Goal: Task Accomplishment & Management: Manage account settings

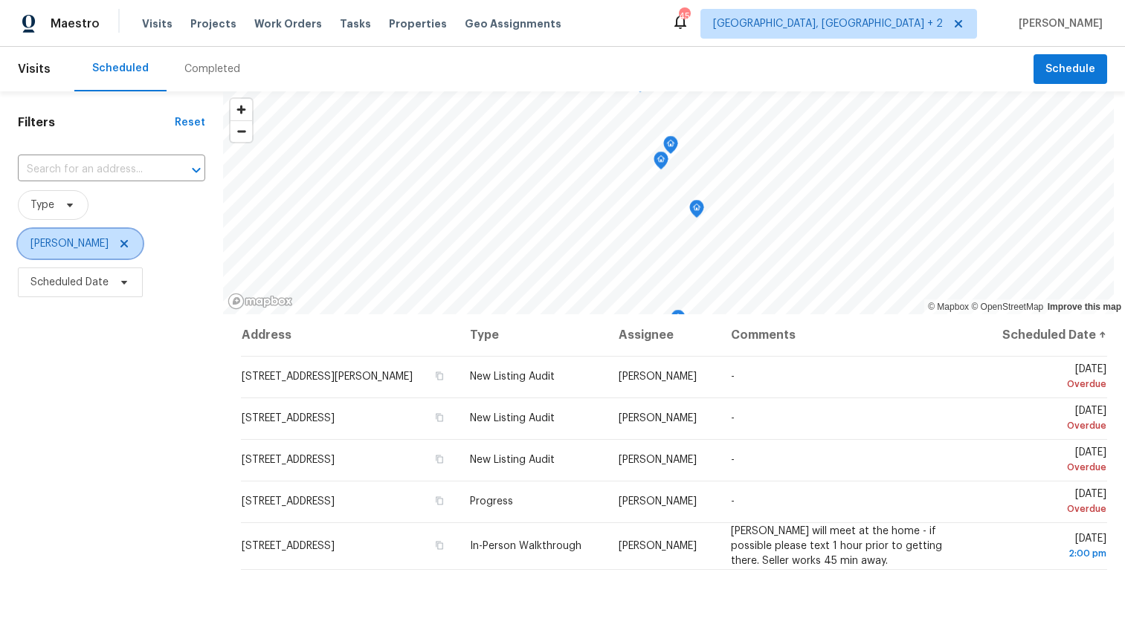
click at [120, 242] on icon at bounding box center [123, 243] width 7 height 7
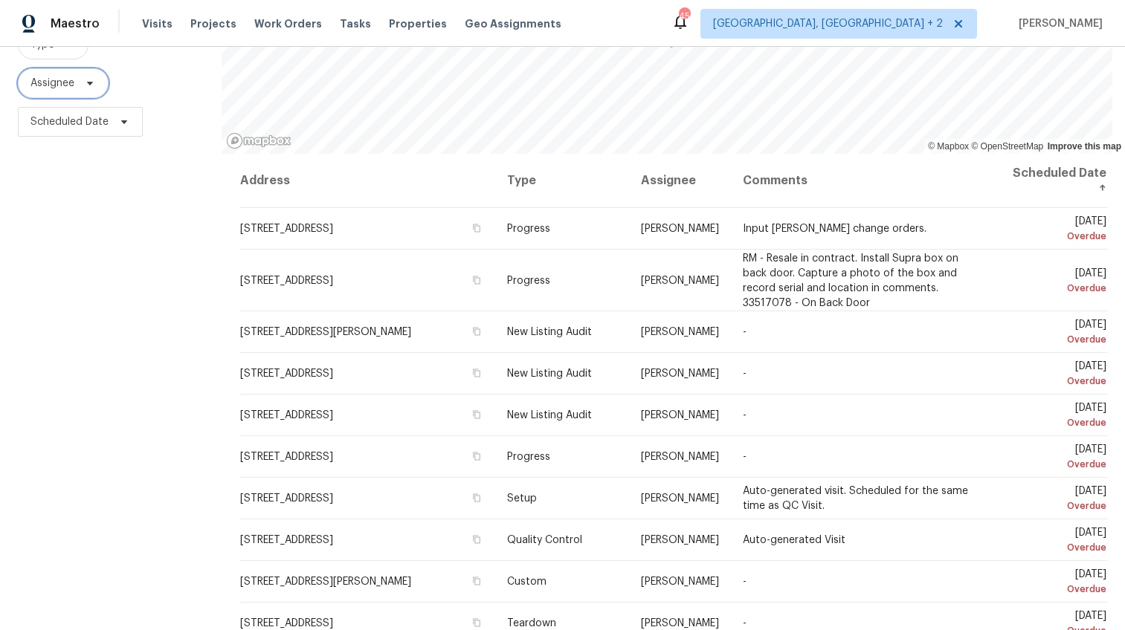
scroll to position [199, 0]
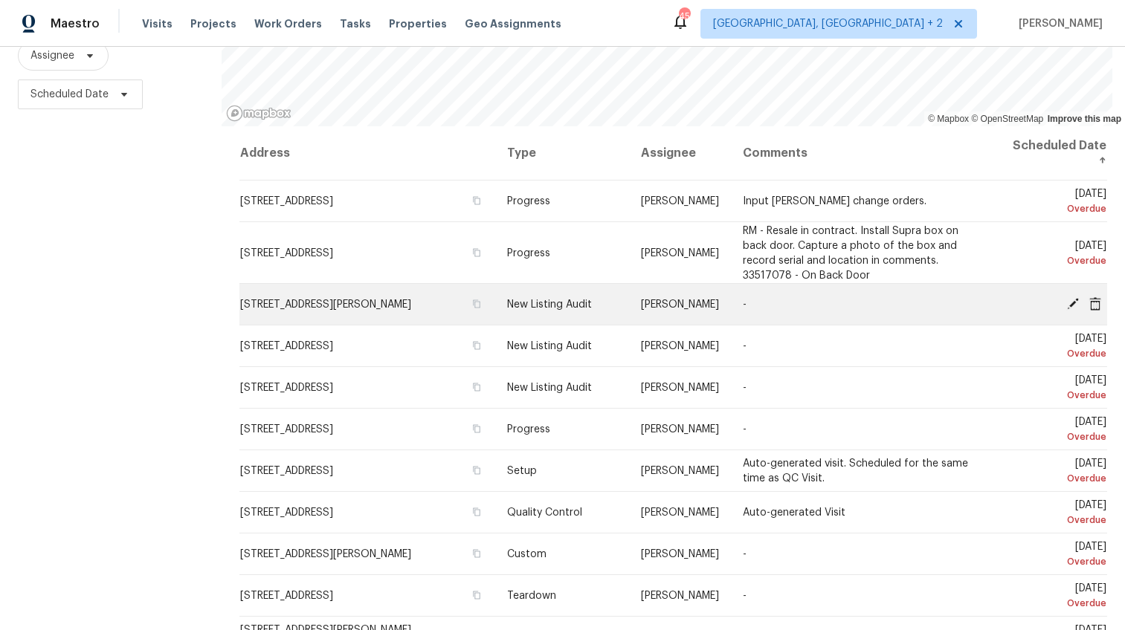
click at [1066, 297] on icon at bounding box center [1072, 303] width 13 height 13
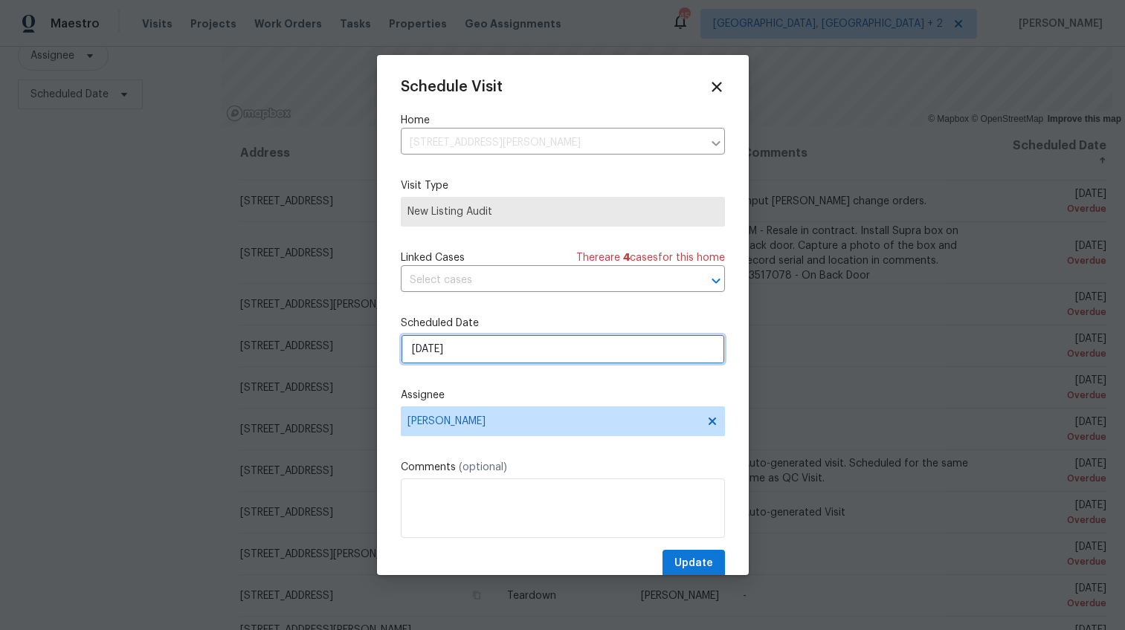
click at [426, 346] on input "9/3/2025" at bounding box center [563, 350] width 324 height 30
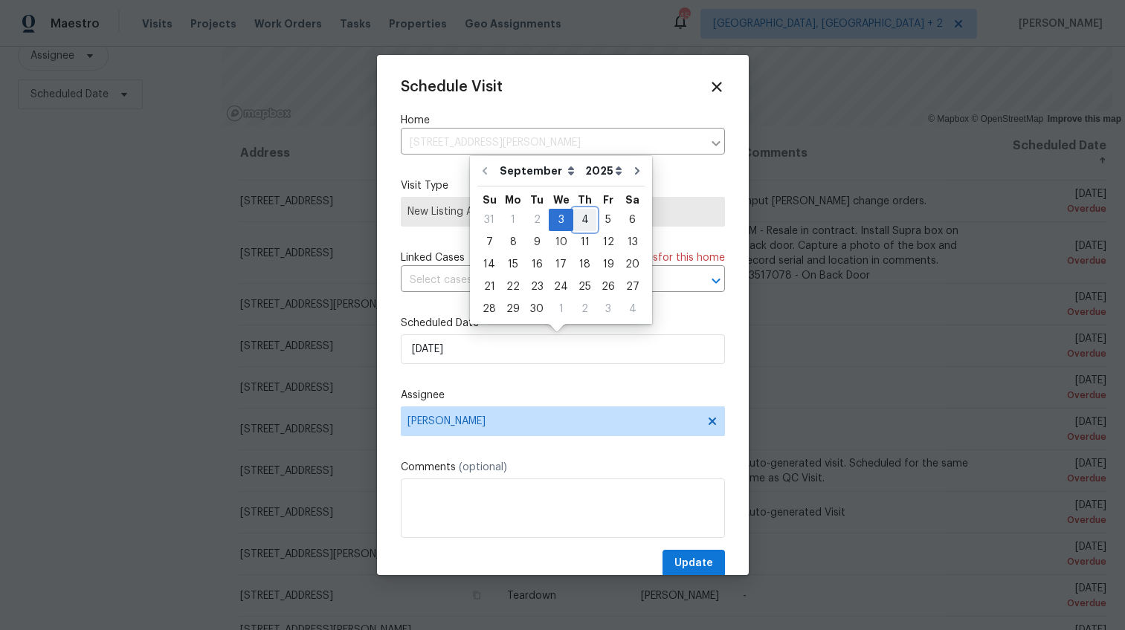
click at [573, 222] on div "4" at bounding box center [584, 220] width 23 height 21
type input "9/4/2025"
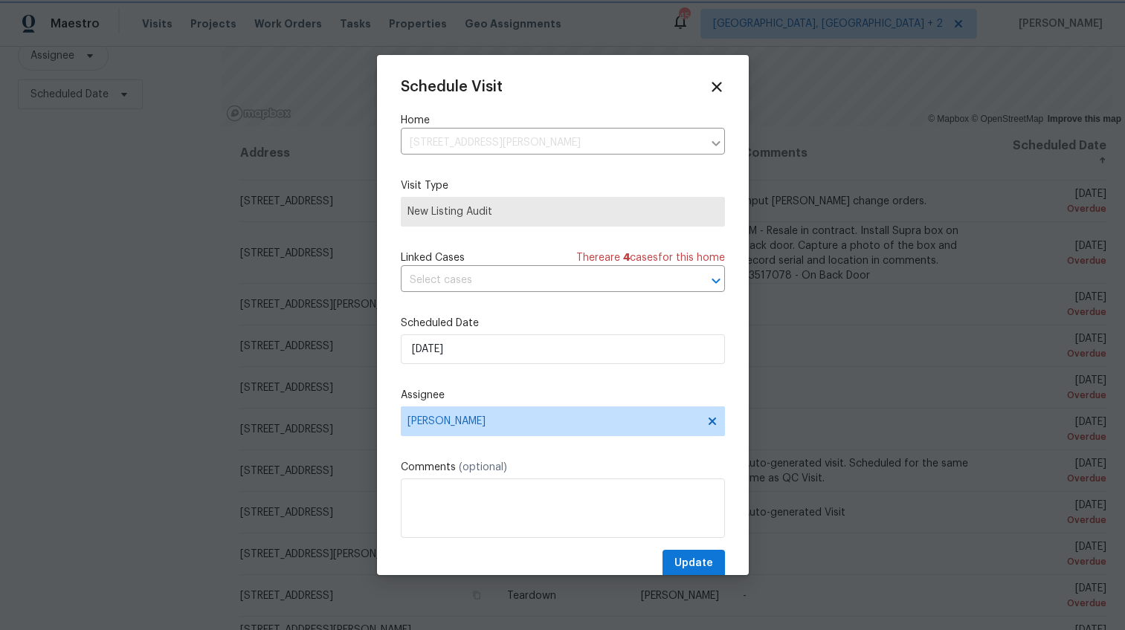
click at [691, 578] on div at bounding box center [562, 315] width 1125 height 630
click at [693, 566] on span "Update" at bounding box center [693, 564] width 39 height 19
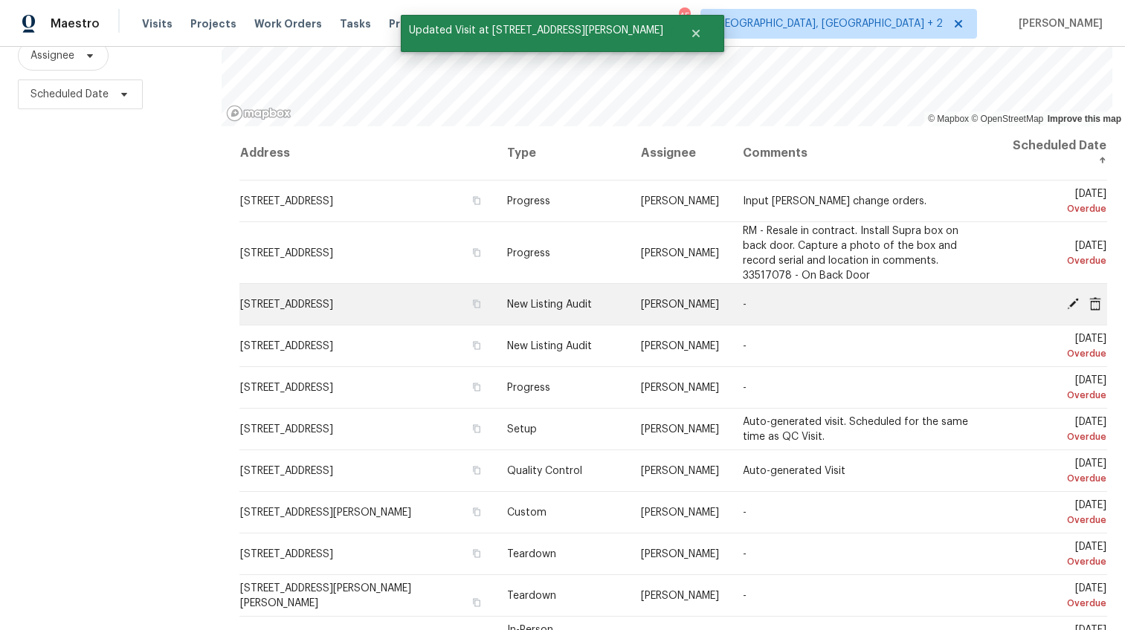
click at [1067, 297] on icon at bounding box center [1073, 303] width 12 height 12
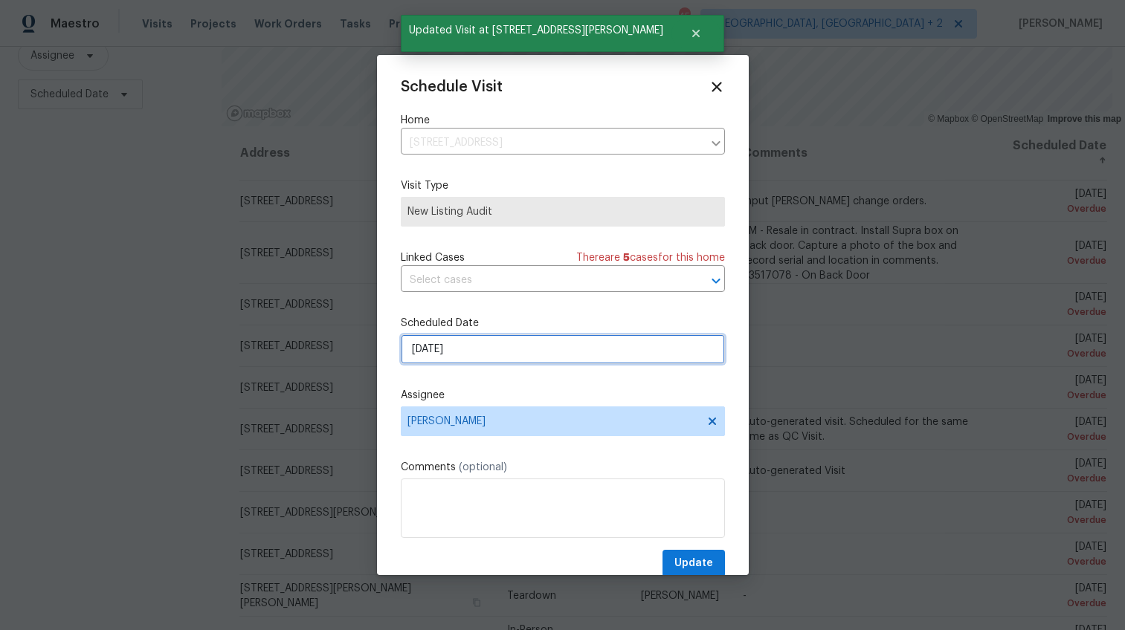
click at [428, 347] on input "9/3/2025" at bounding box center [563, 350] width 324 height 30
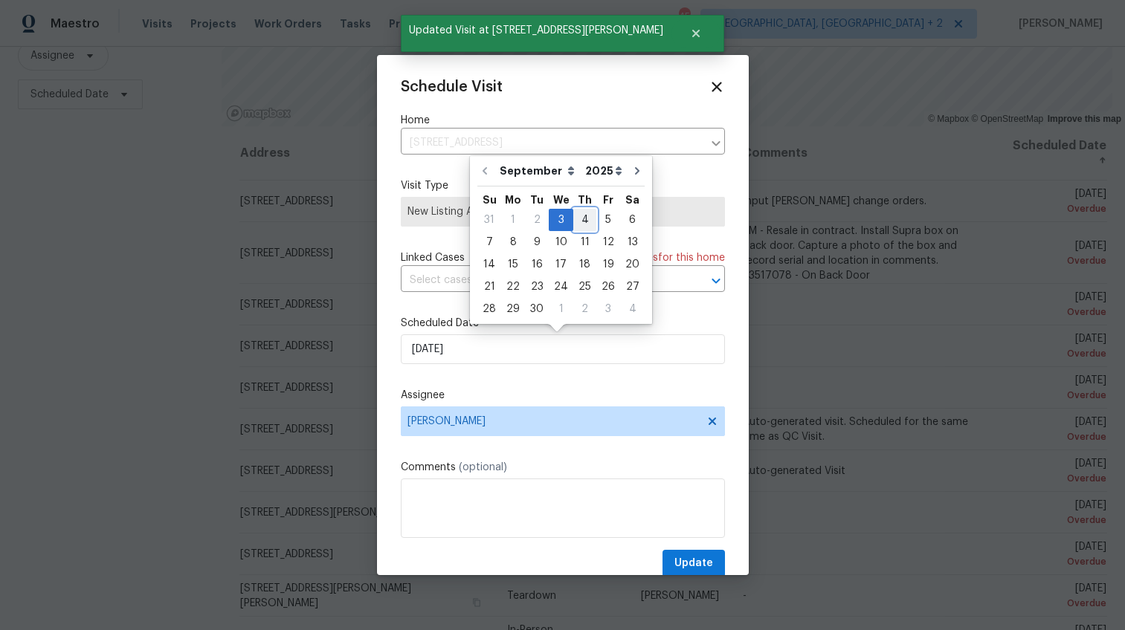
click at [575, 215] on div "4" at bounding box center [584, 220] width 23 height 21
type input "9/4/2025"
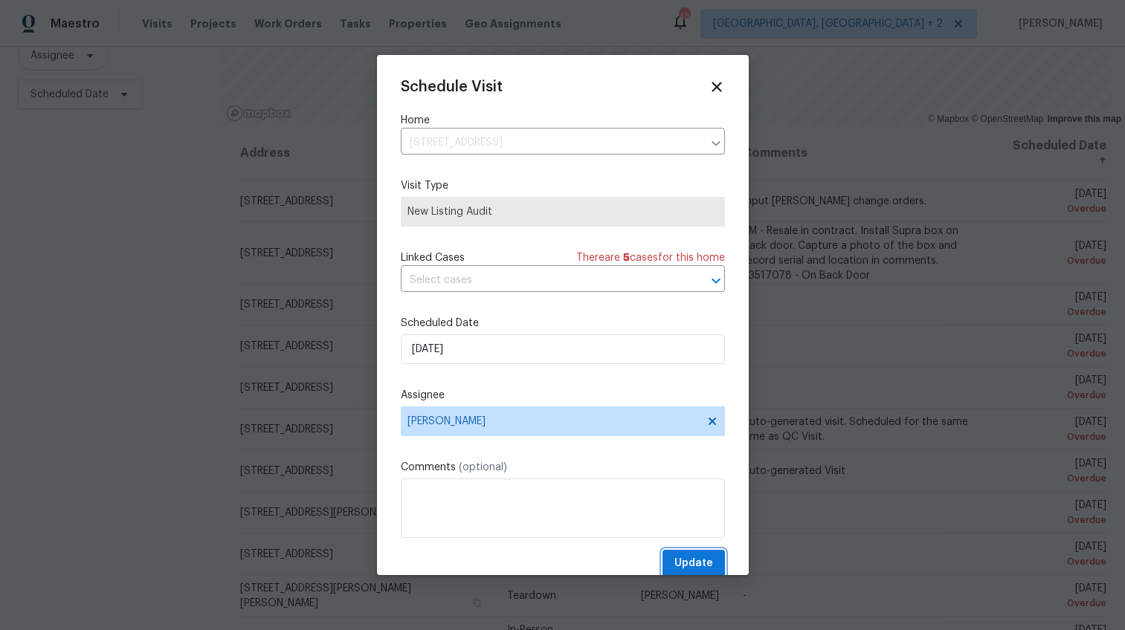
click at [691, 575] on button "Update" at bounding box center [693, 564] width 62 height 28
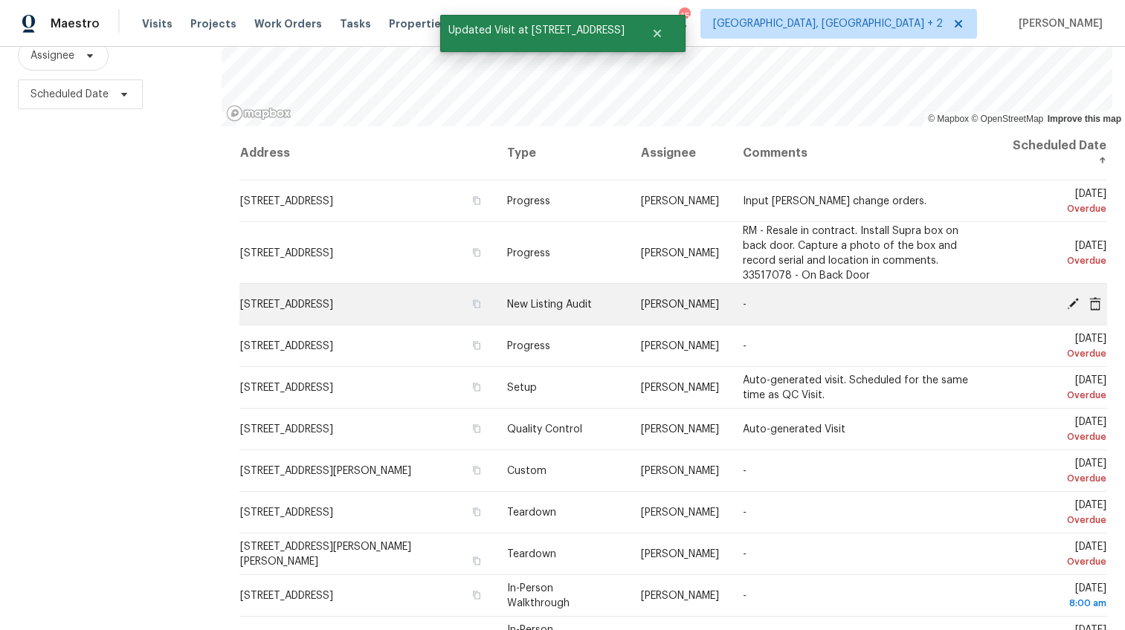
click at [1067, 297] on icon at bounding box center [1073, 303] width 12 height 12
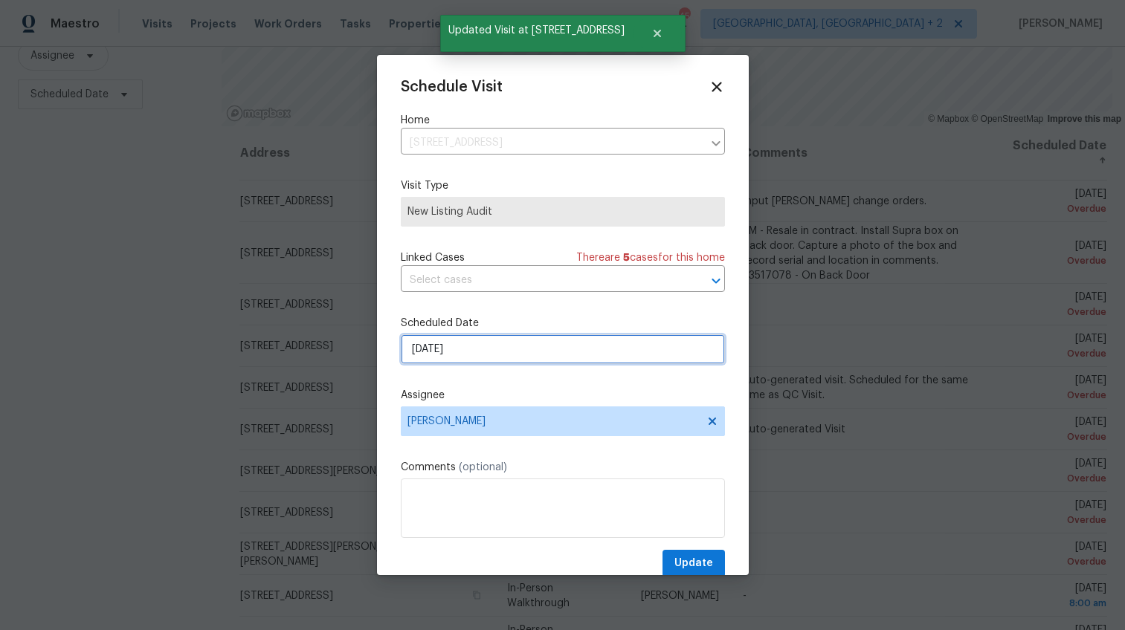
click at [427, 350] on input "9/3/2025" at bounding box center [563, 350] width 324 height 30
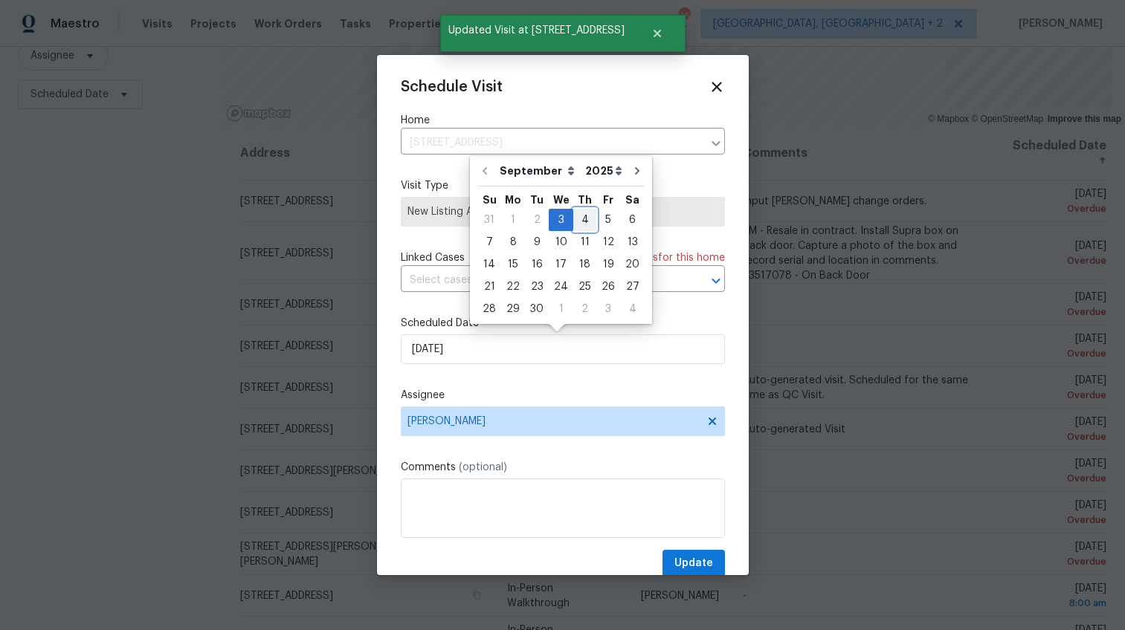
click at [583, 222] on div "4" at bounding box center [584, 220] width 23 height 21
type input "9/4/2025"
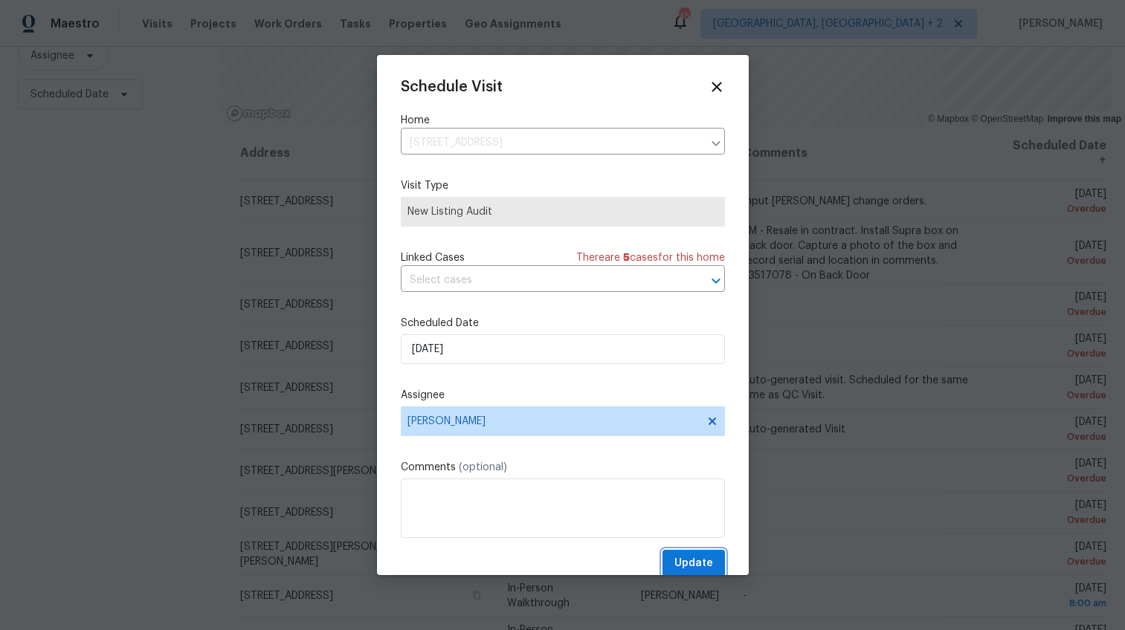
click at [674, 566] on span "Update" at bounding box center [693, 564] width 39 height 19
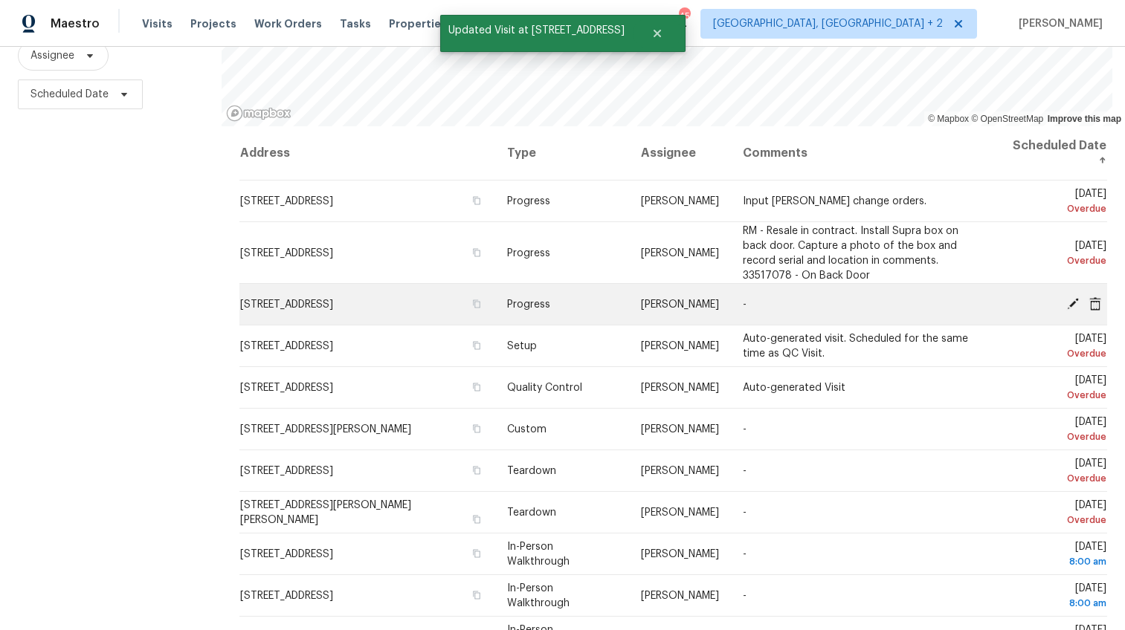
click at [1066, 297] on icon at bounding box center [1072, 303] width 13 height 13
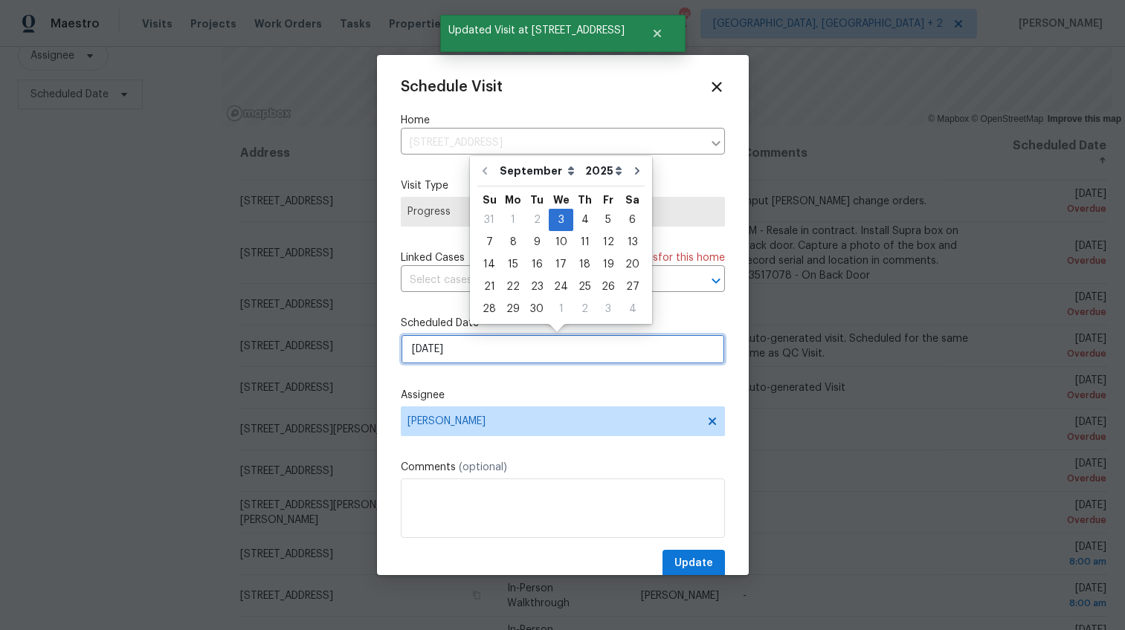
click at [422, 351] on input "9/3/2025" at bounding box center [563, 350] width 324 height 30
click at [578, 222] on div "4" at bounding box center [584, 220] width 23 height 21
type input "9/4/2025"
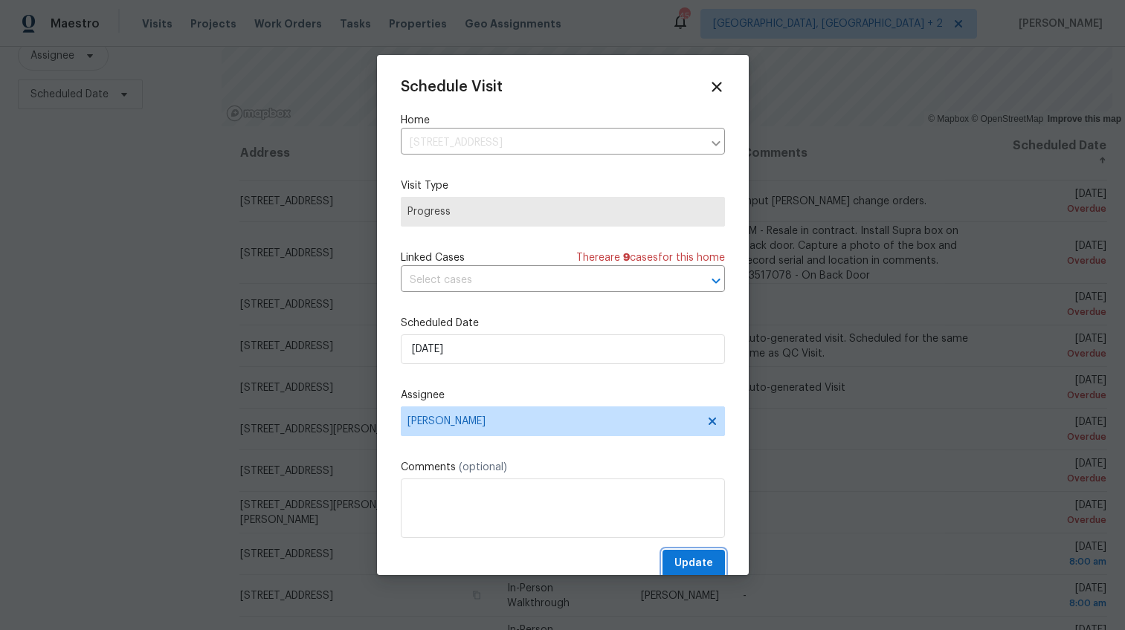
click at [691, 558] on span "Update" at bounding box center [693, 564] width 39 height 19
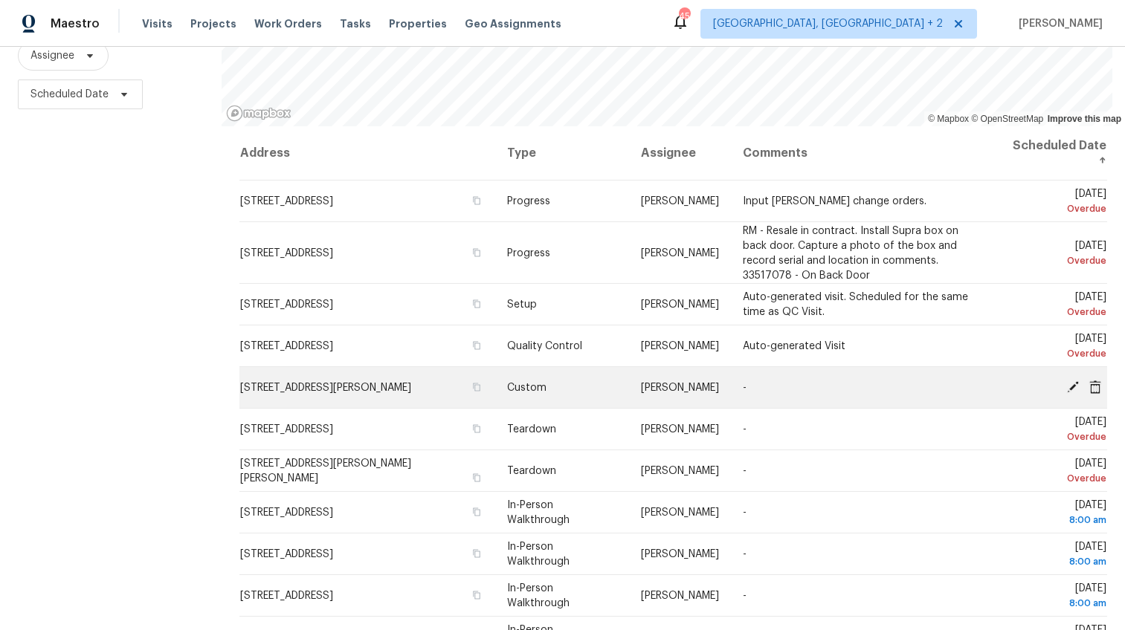
click at [366, 383] on span "8 Howell Cir, Greenville, SC 29615" at bounding box center [325, 388] width 171 height 10
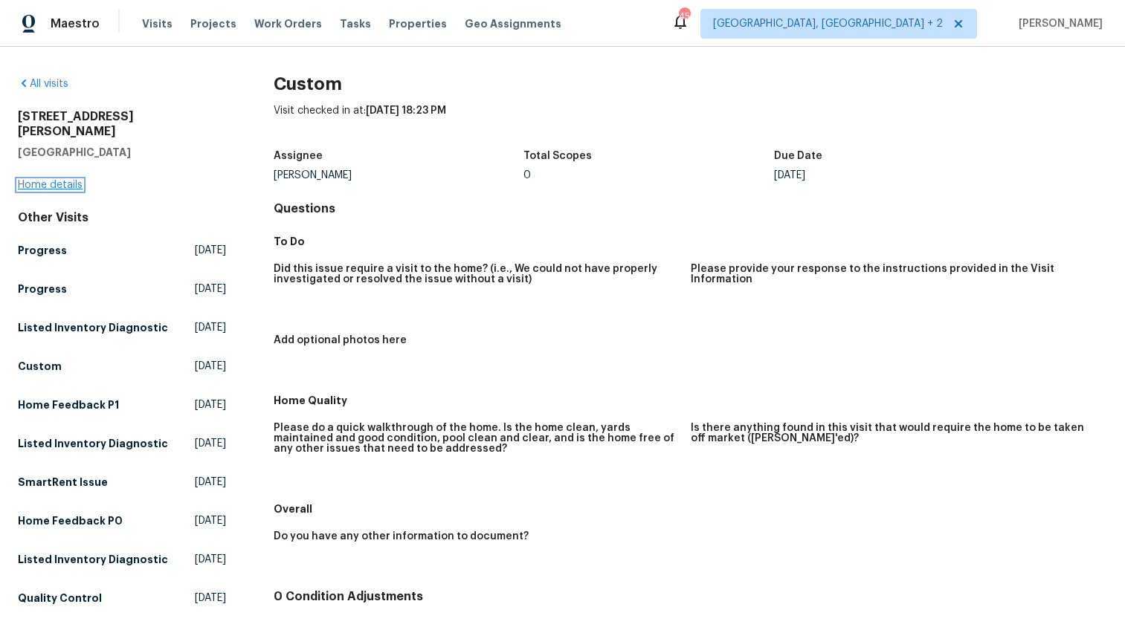
click at [56, 180] on link "Home details" at bounding box center [50, 185] width 65 height 10
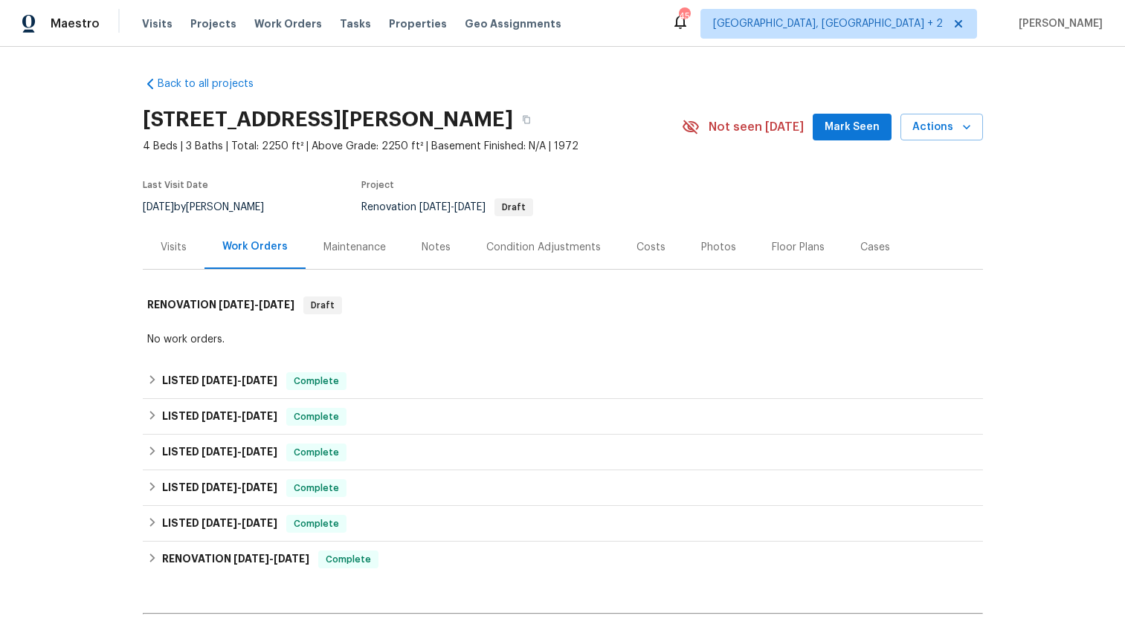
click at [701, 245] on div "Photos" at bounding box center [718, 247] width 35 height 15
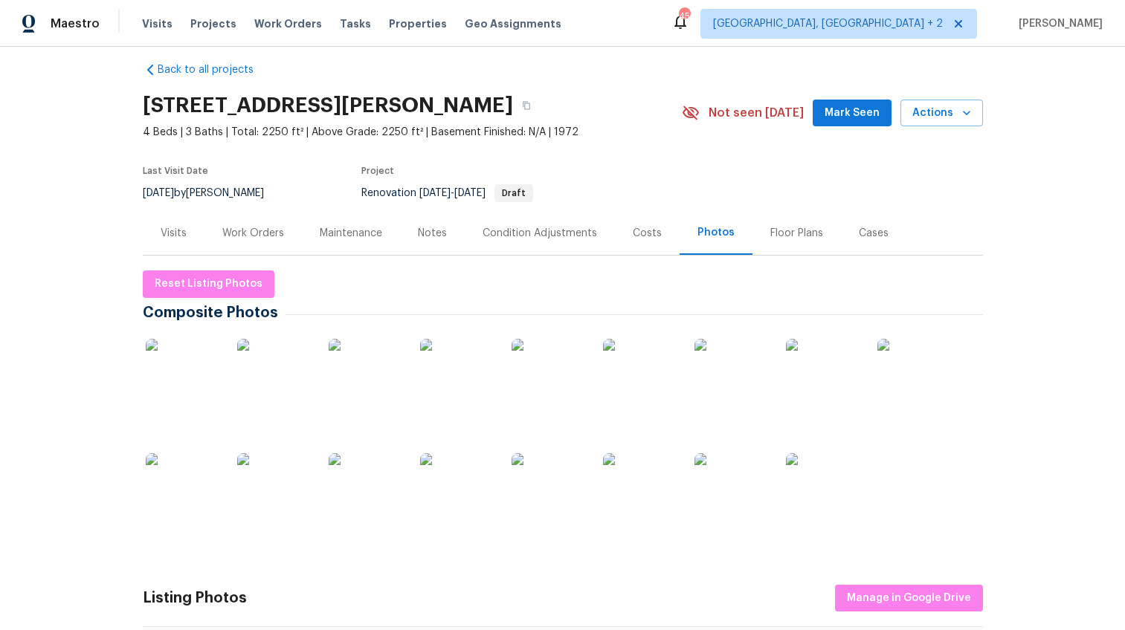
scroll to position [55, 0]
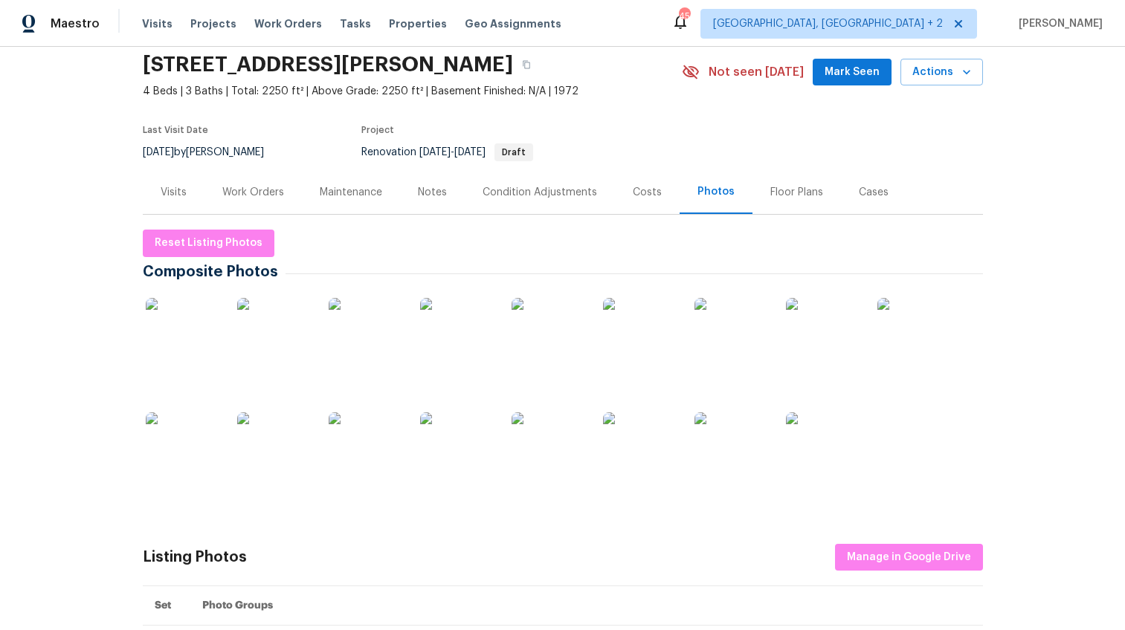
click at [802, 447] on img at bounding box center [823, 450] width 74 height 74
click at [178, 440] on img at bounding box center [183, 450] width 74 height 74
click at [724, 353] on img at bounding box center [731, 335] width 74 height 74
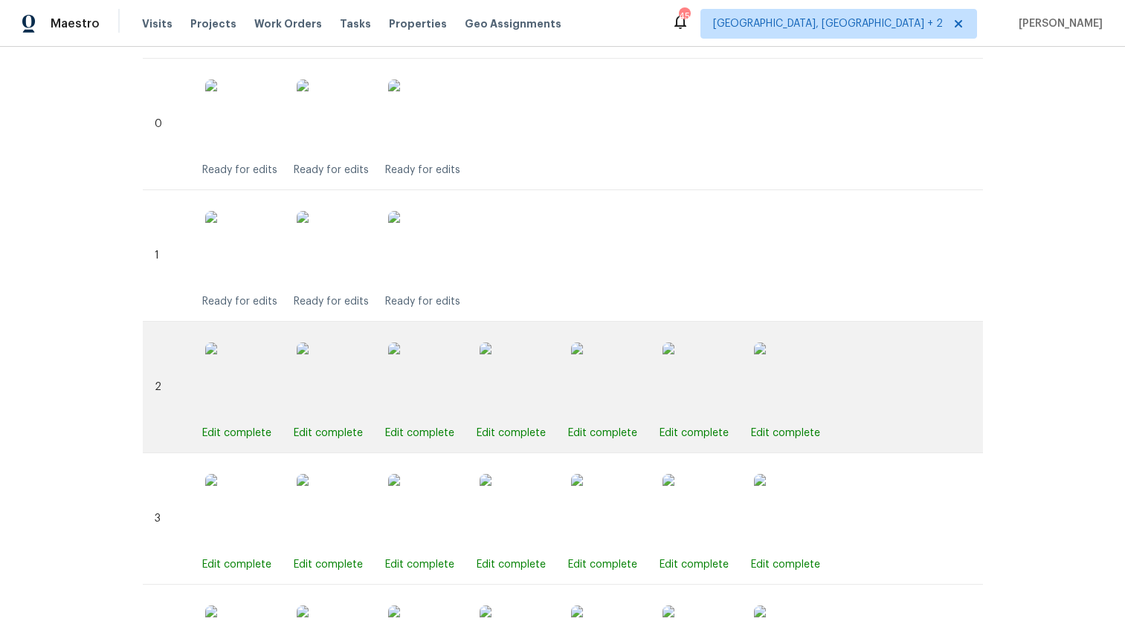
scroll to position [518, 0]
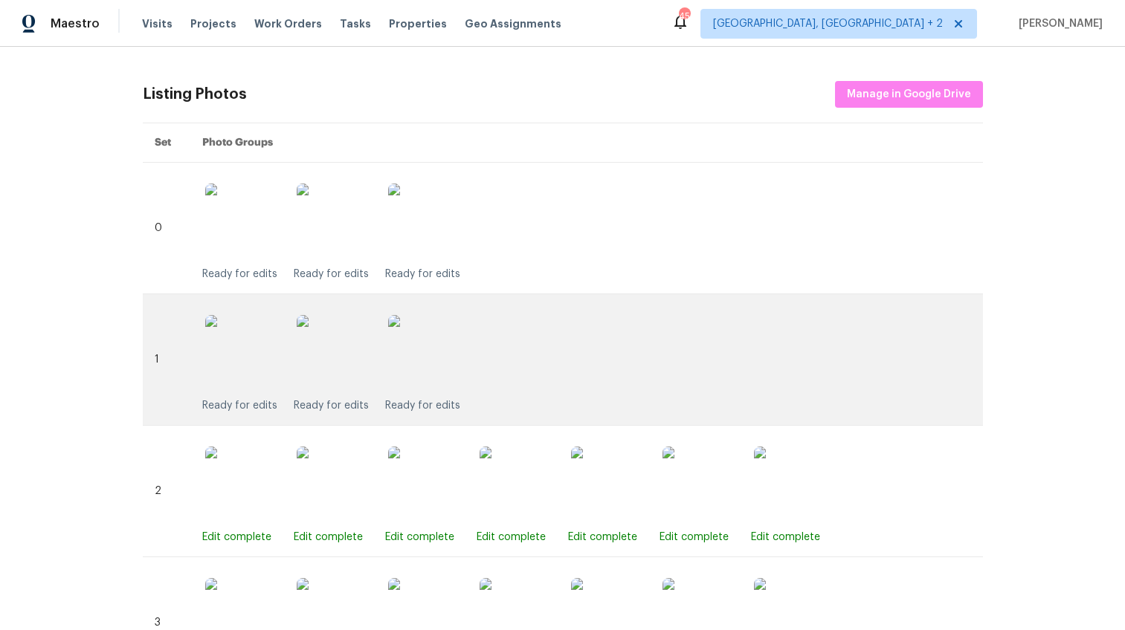
click at [354, 361] on img at bounding box center [334, 352] width 74 height 74
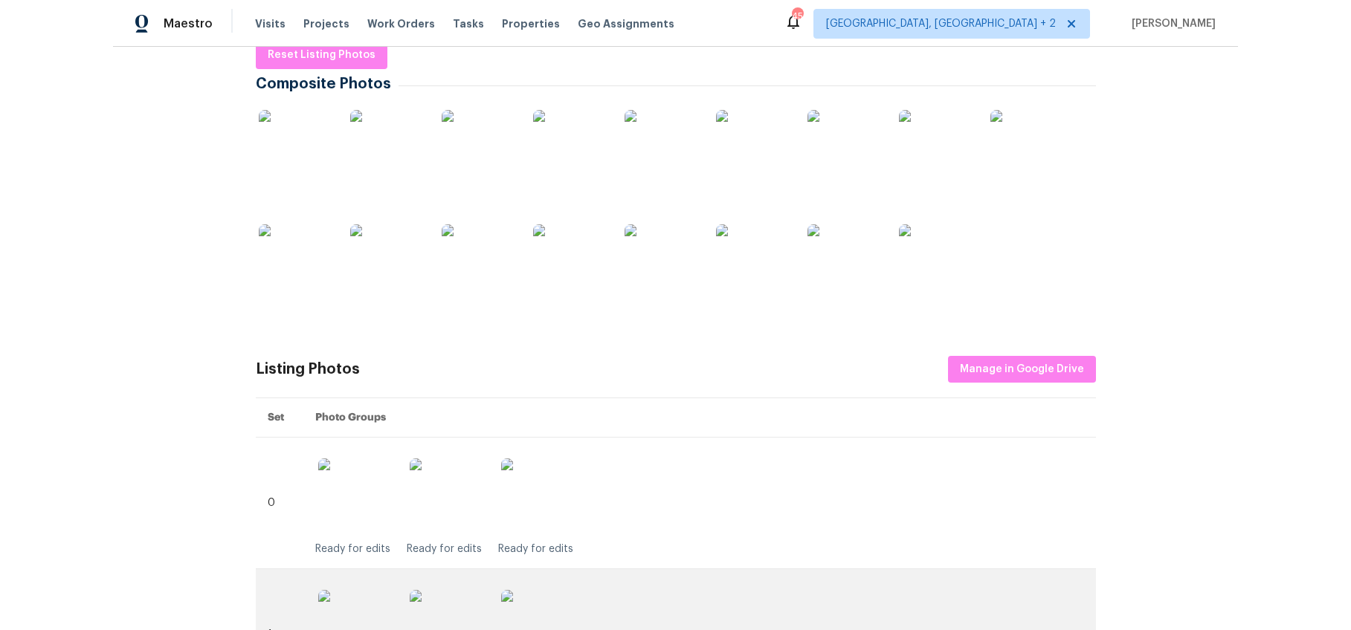
scroll to position [0, 0]
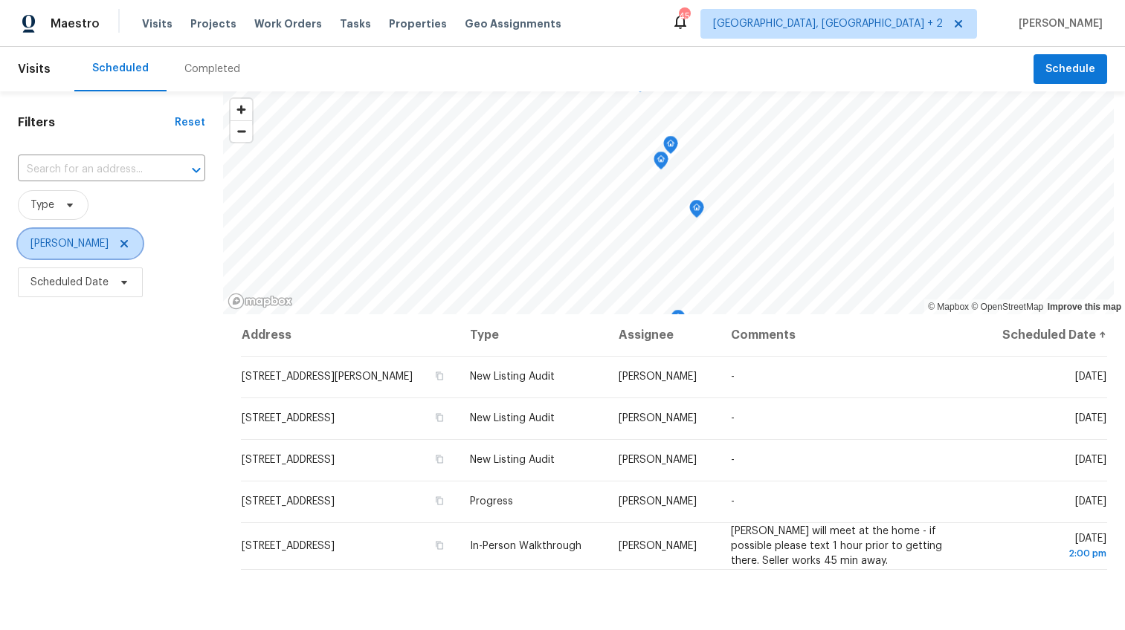
click at [120, 242] on icon at bounding box center [123, 243] width 7 height 7
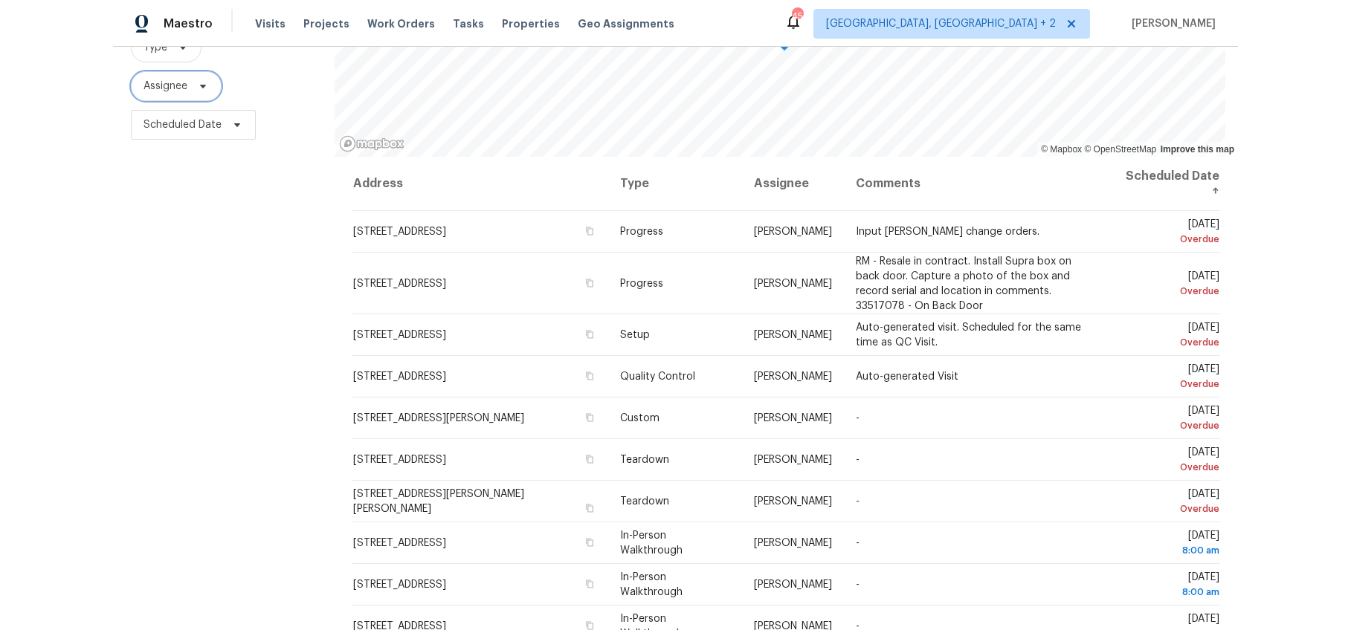
scroll to position [199, 0]
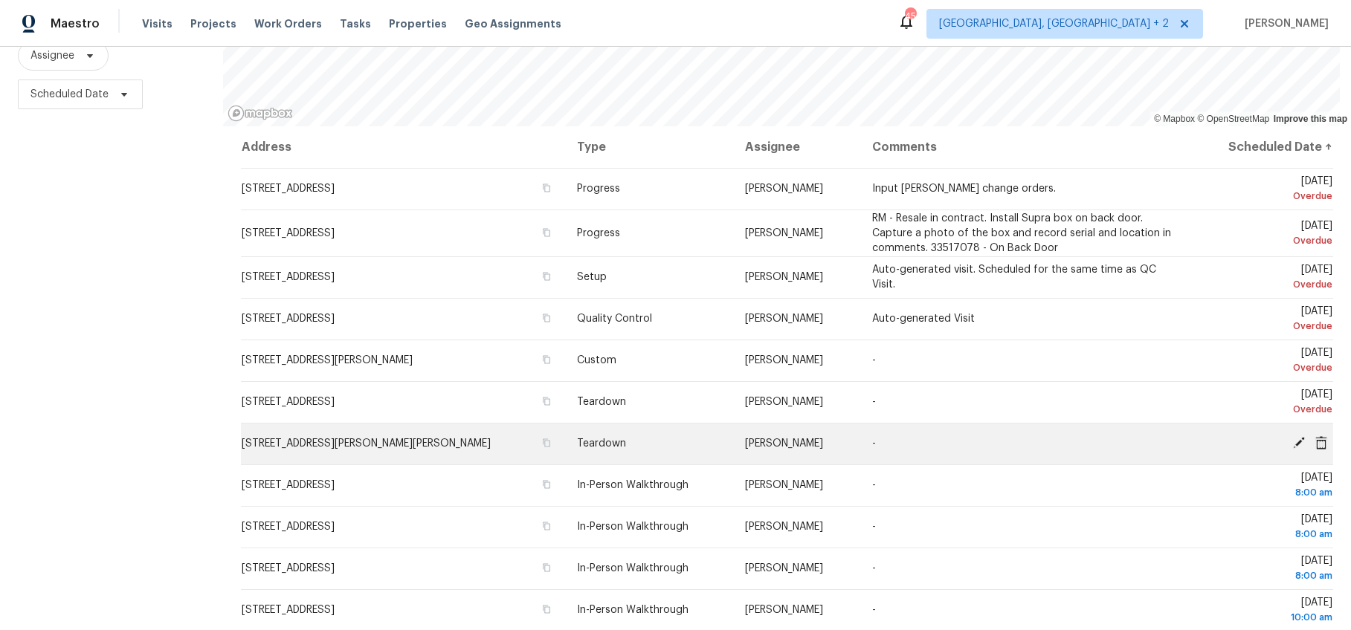
click at [1124, 437] on icon at bounding box center [1299, 443] width 12 height 12
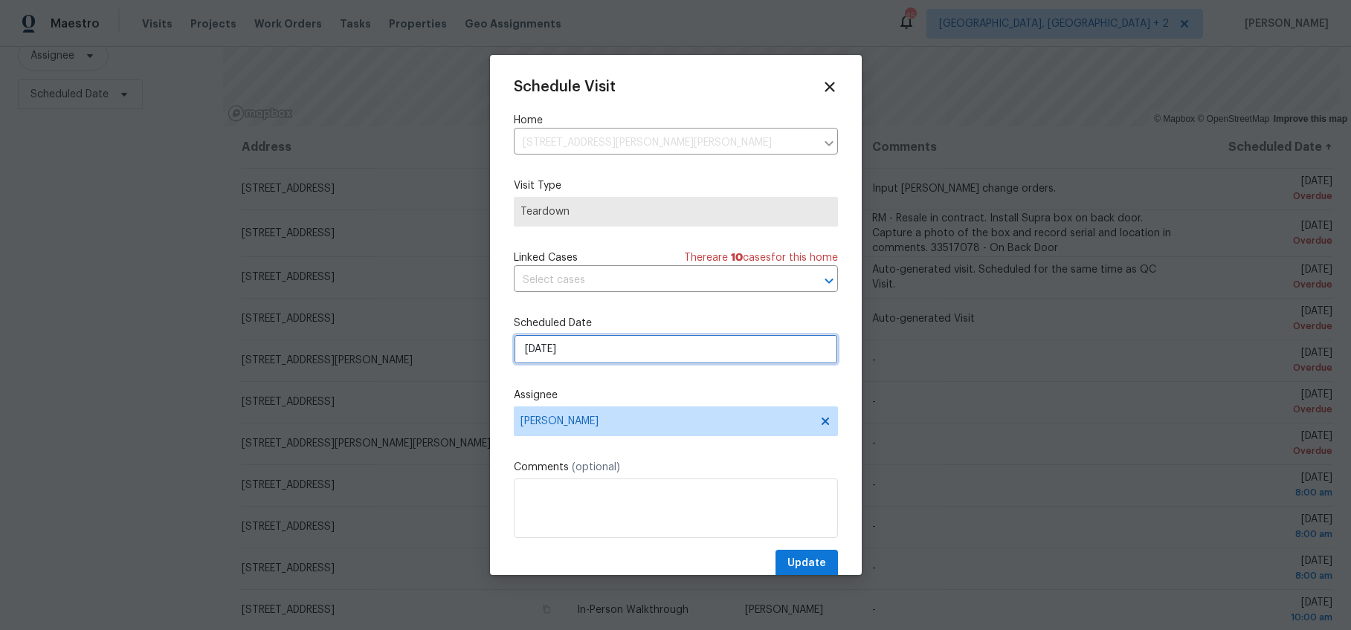
click at [538, 349] on input "9/3/2025" at bounding box center [676, 350] width 324 height 30
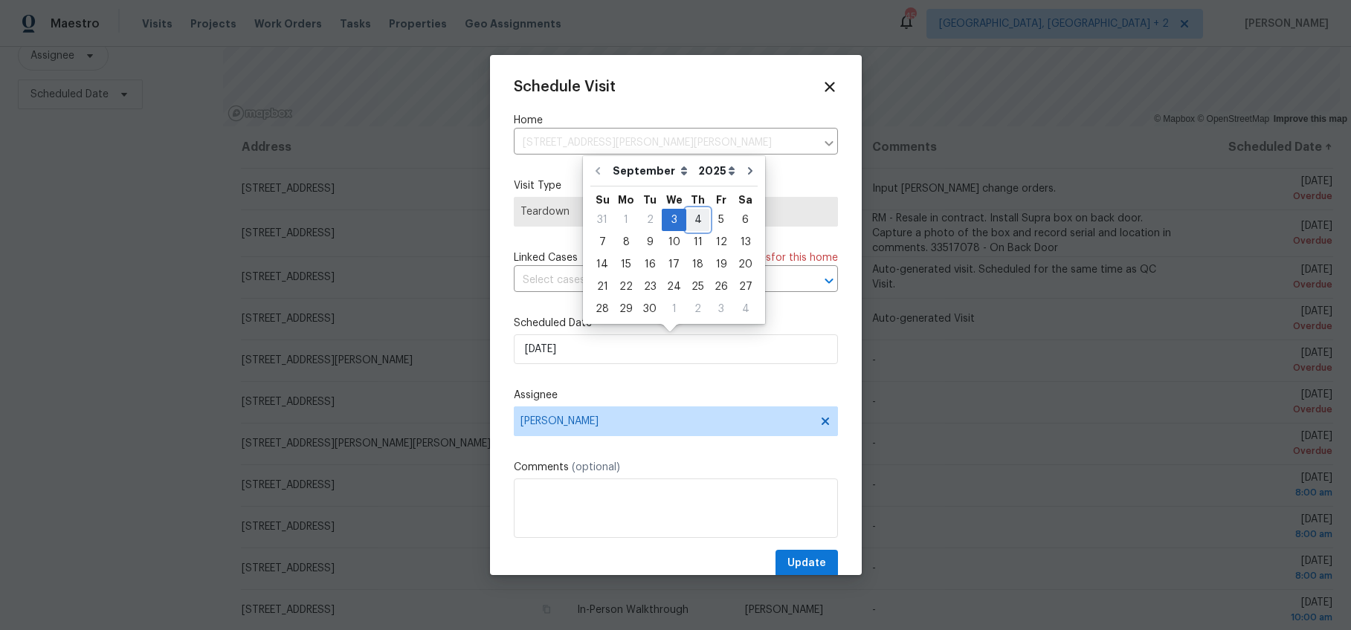
click at [689, 216] on div "4" at bounding box center [697, 220] width 23 height 21
type input "9/4/2025"
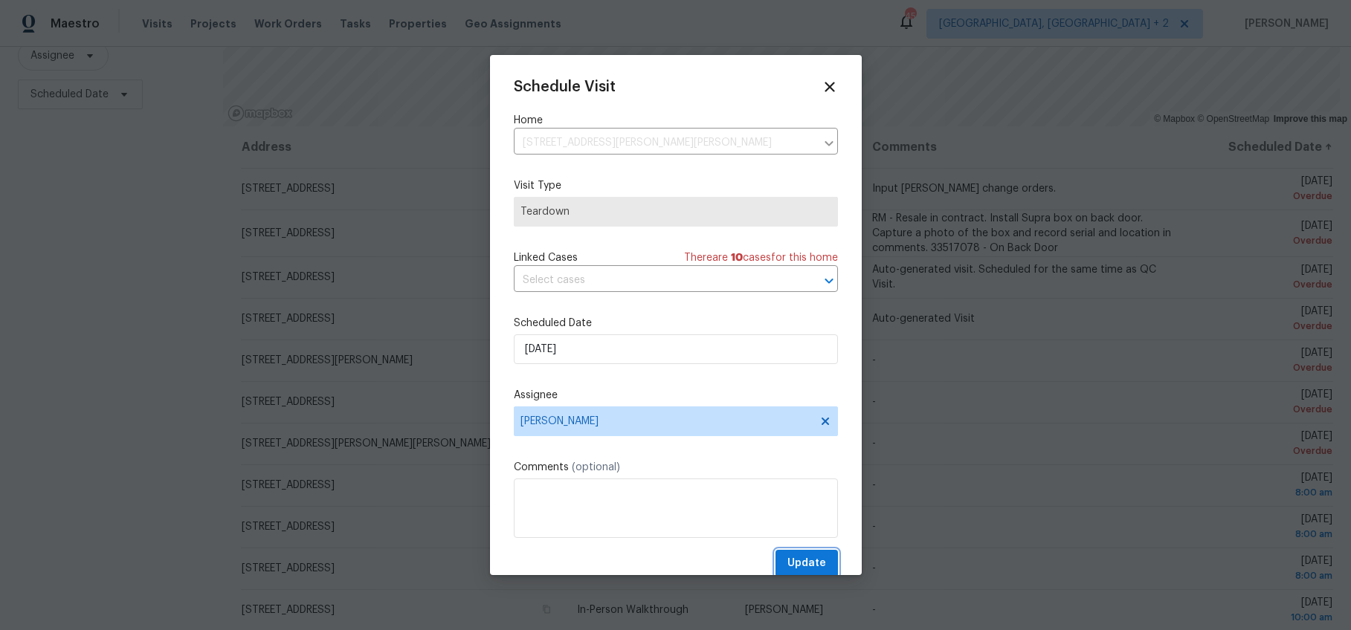
click at [787, 560] on span "Update" at bounding box center [806, 564] width 39 height 19
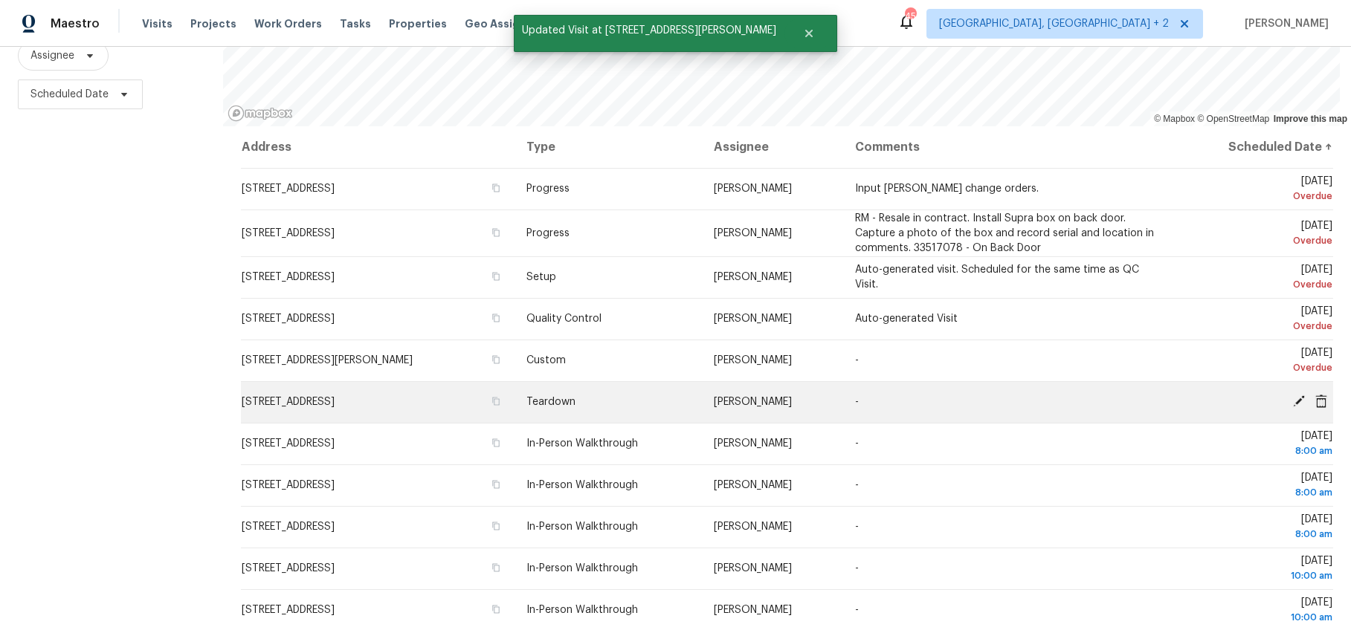
click at [1124, 395] on icon at bounding box center [1299, 401] width 12 height 12
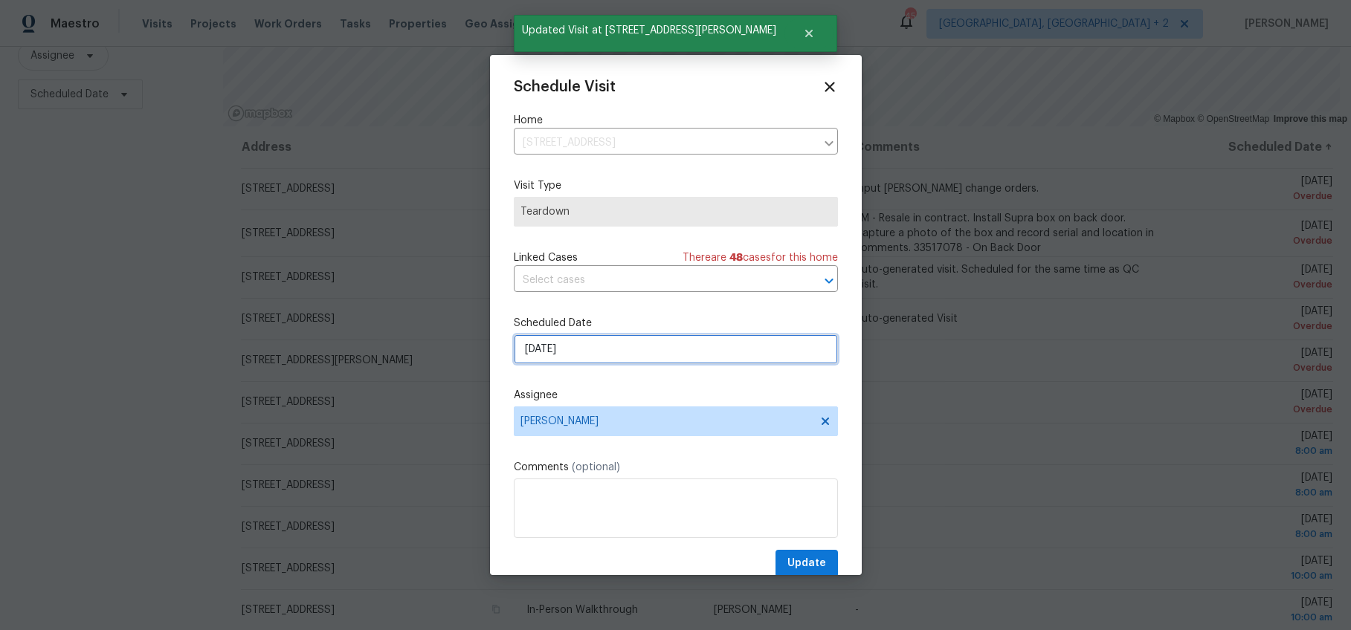
click at [534, 349] on input "9/3/2025" at bounding box center [676, 350] width 324 height 30
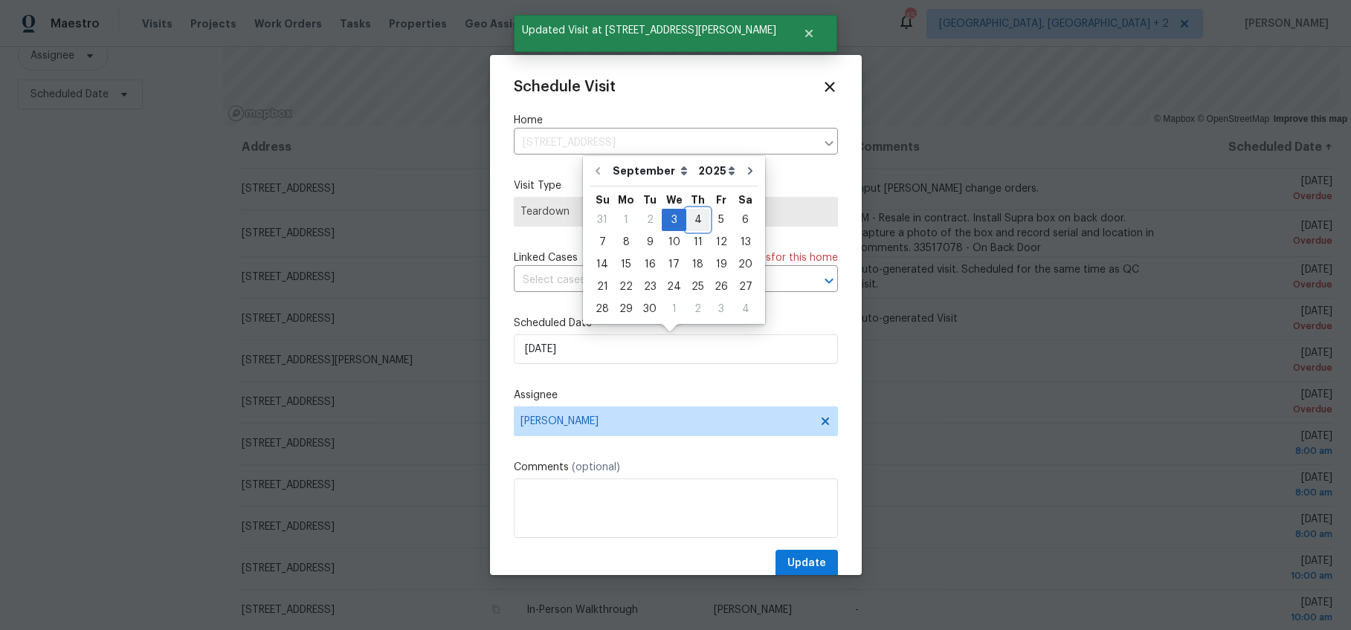
click at [699, 216] on div "4" at bounding box center [697, 220] width 23 height 21
type input "9/4/2025"
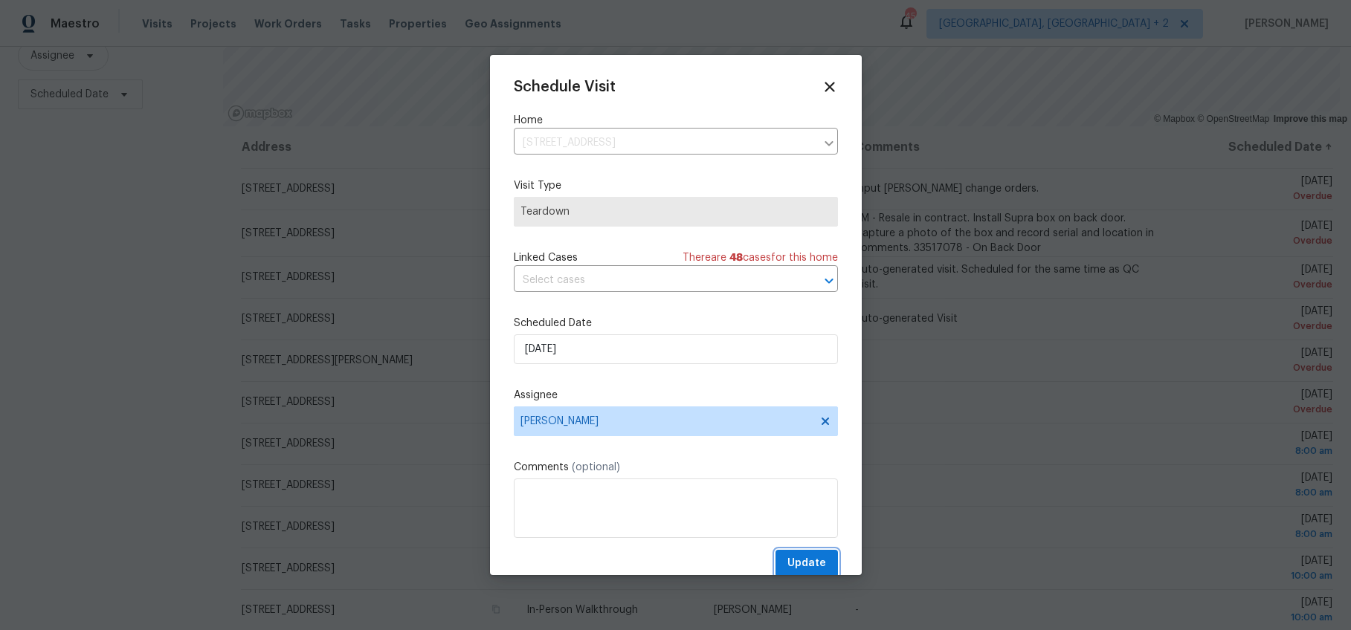
click at [795, 568] on span "Update" at bounding box center [806, 564] width 39 height 19
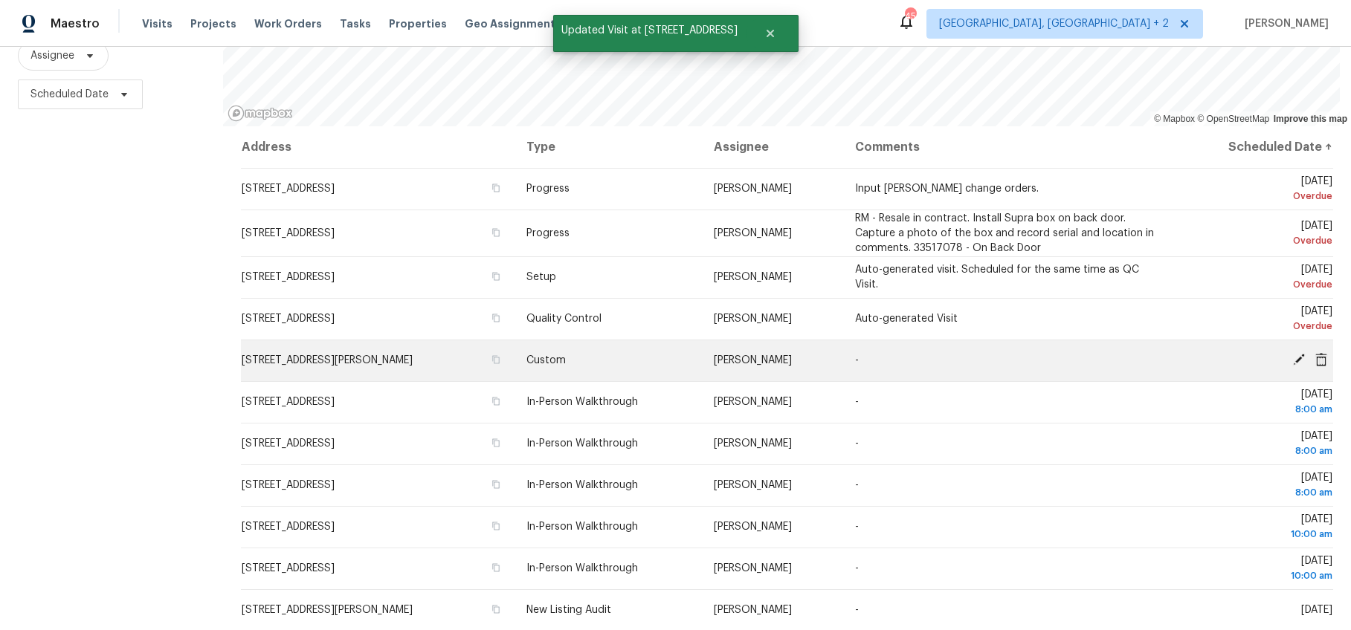
click at [1124, 354] on icon at bounding box center [1299, 360] width 12 height 12
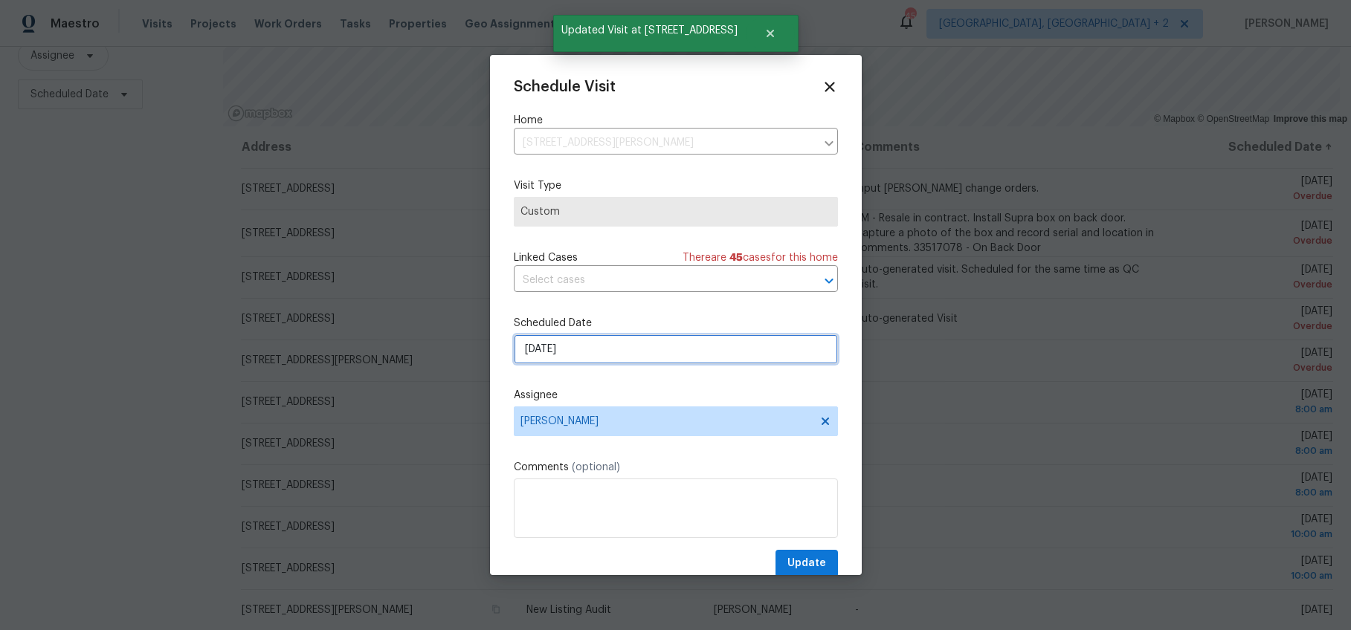
click at [537, 346] on input "9/3/2025" at bounding box center [676, 350] width 324 height 30
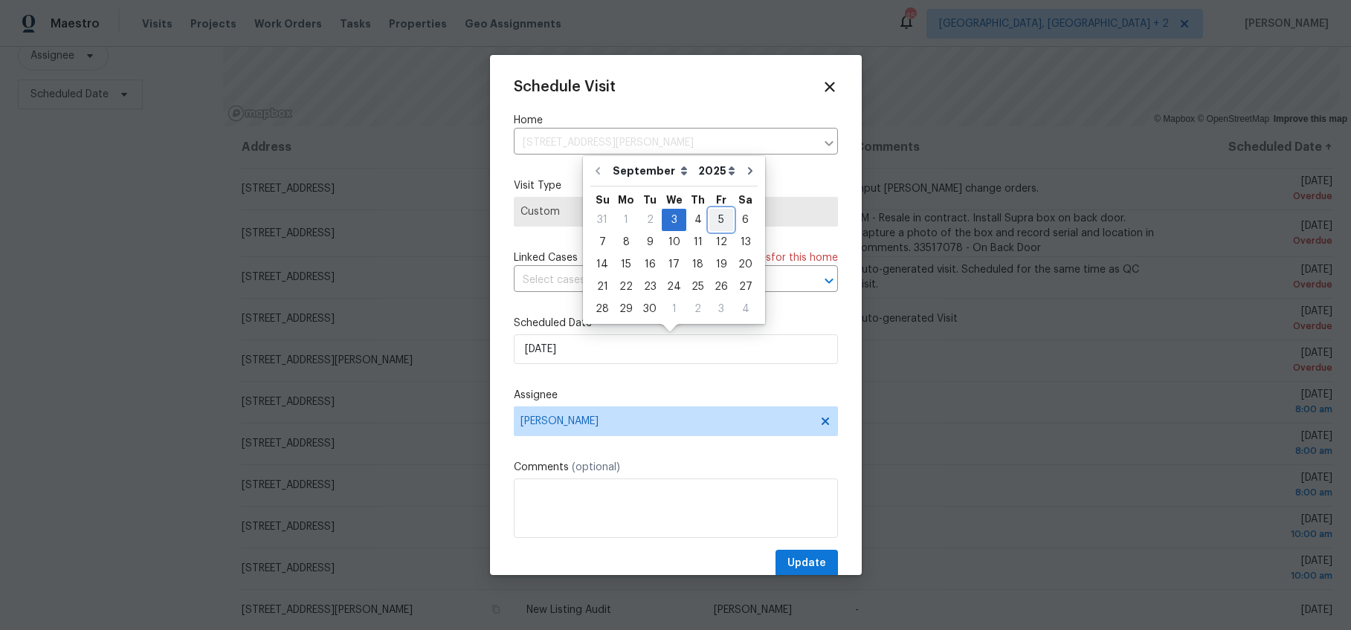
click at [719, 210] on div "5" at bounding box center [721, 220] width 24 height 21
type input "9/5/2025"
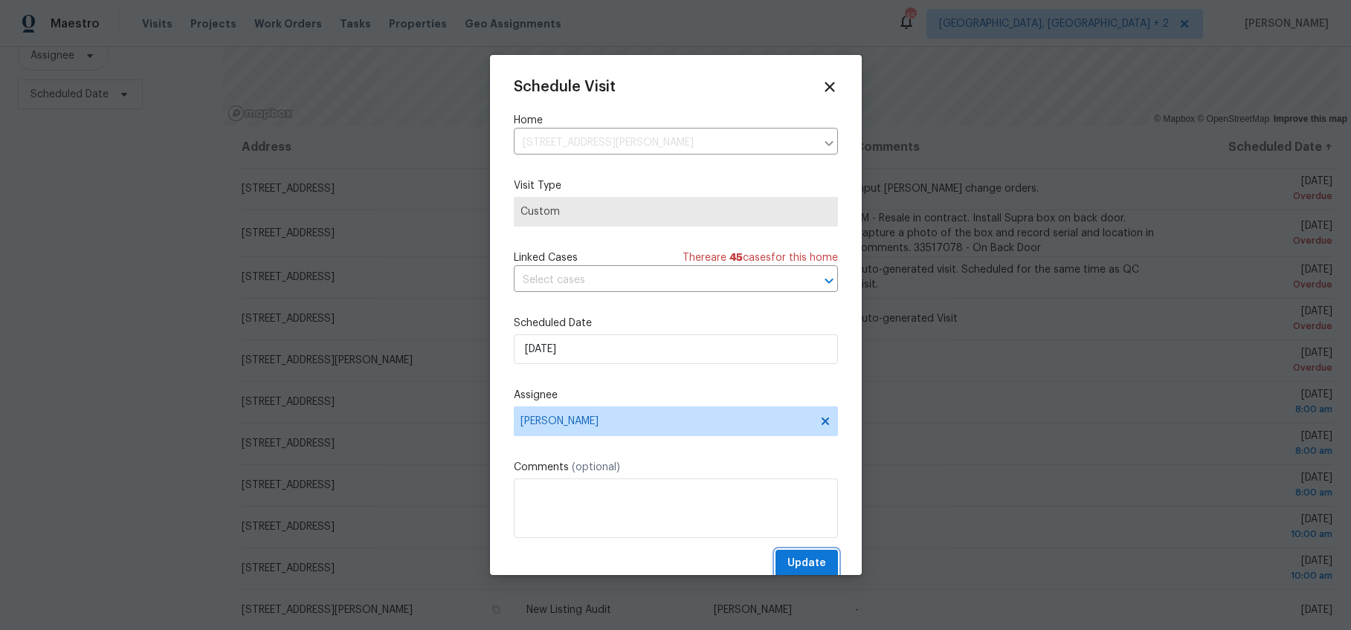
click at [797, 558] on span "Update" at bounding box center [806, 564] width 39 height 19
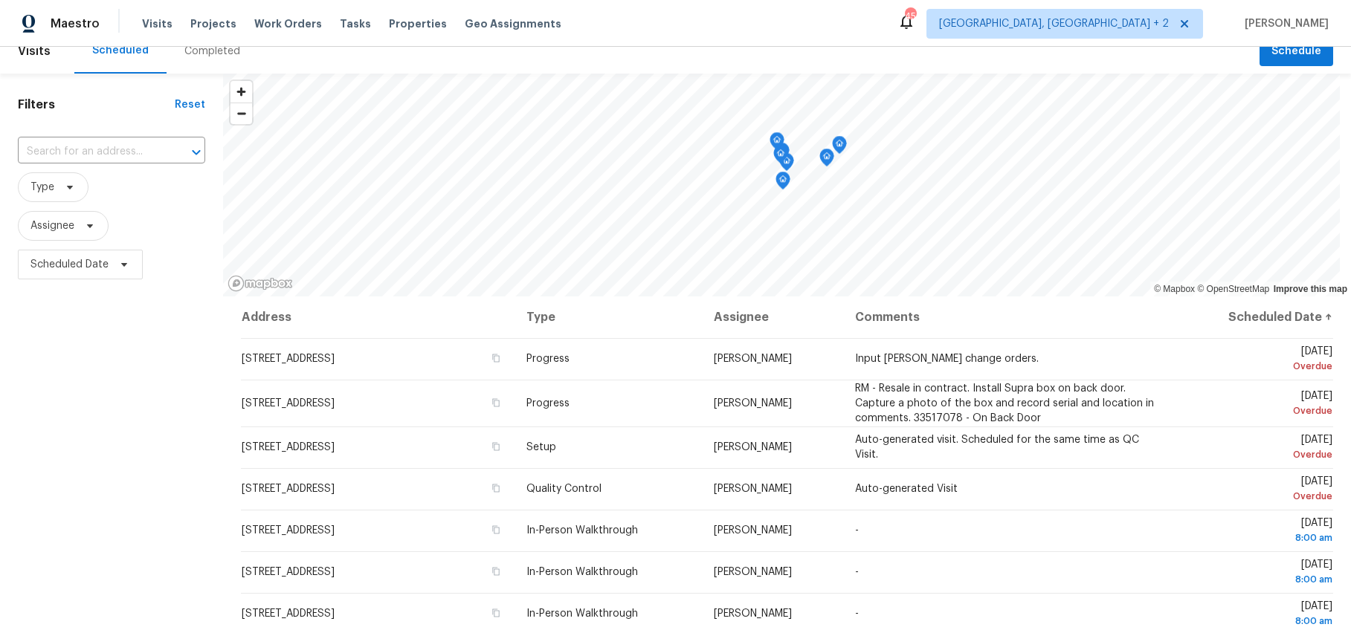
scroll to position [70, 0]
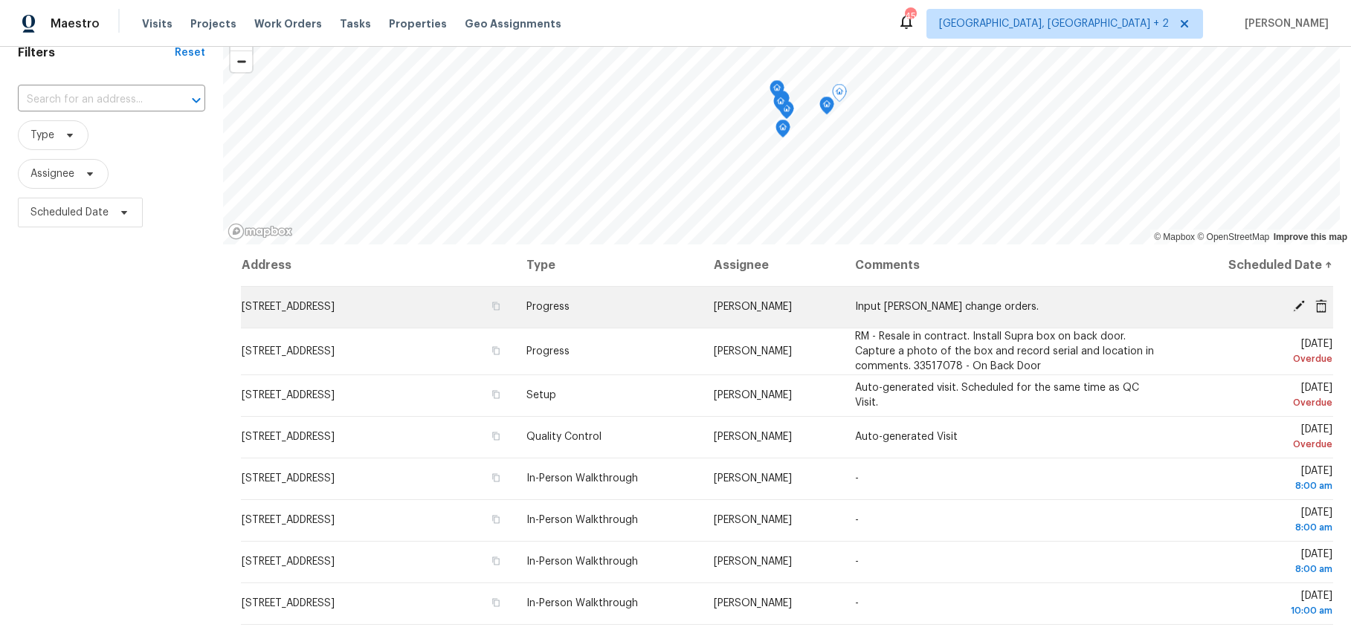
click at [1124, 306] on icon at bounding box center [1320, 306] width 13 height 13
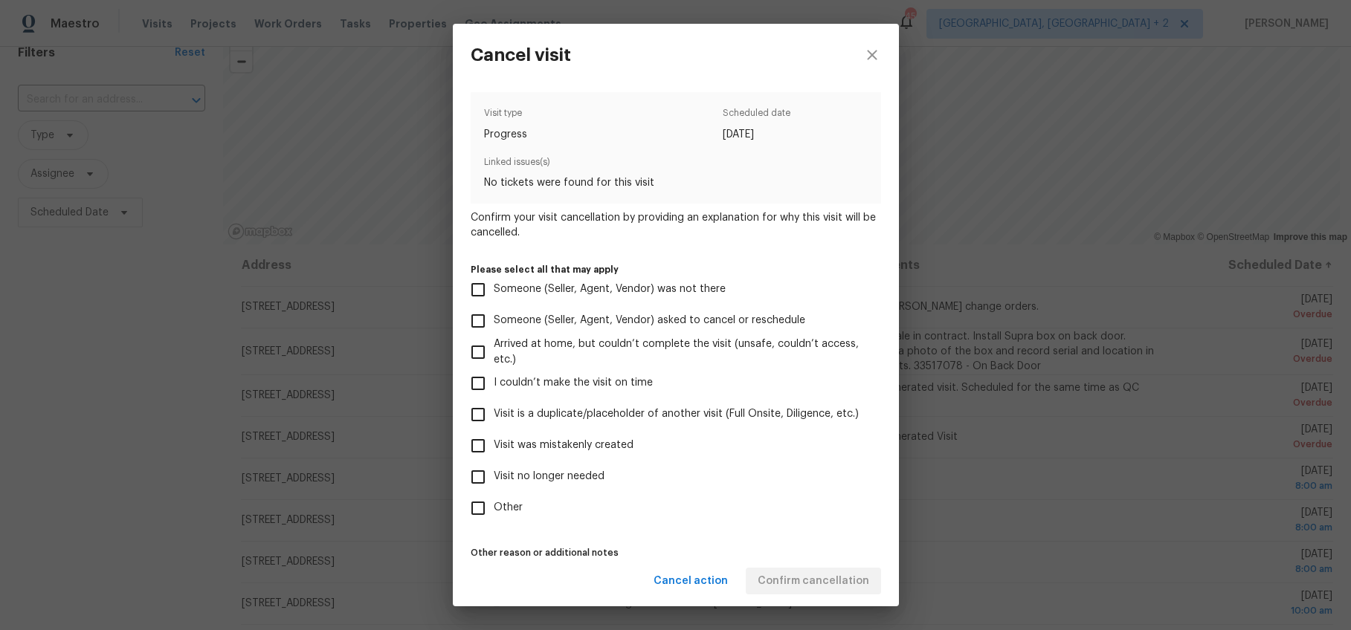
click at [514, 476] on span "Visit no longer needed" at bounding box center [549, 477] width 111 height 16
click at [494, 476] on input "Visit no longer needed" at bounding box center [477, 477] width 31 height 31
checkbox input "true"
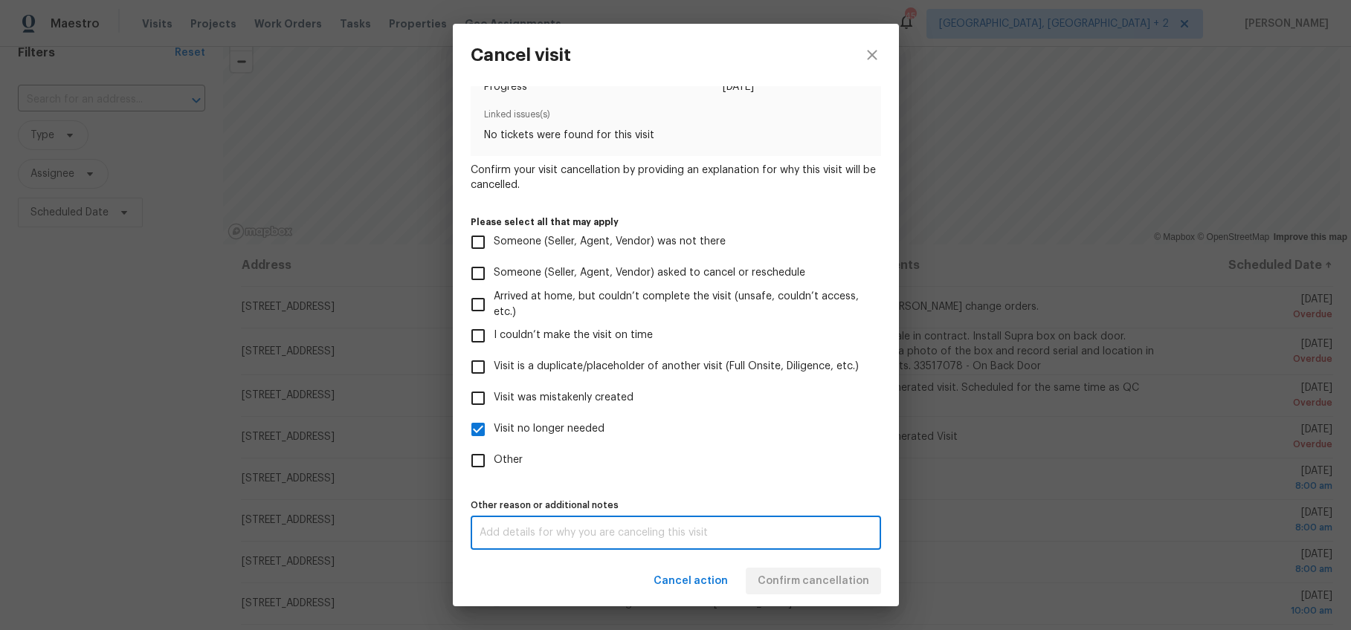
click at [766, 534] on textarea at bounding box center [675, 533] width 392 height 10
type textarea "."
click at [557, 569] on div "Cancel action Confirm cancellation" at bounding box center [676, 581] width 446 height 51
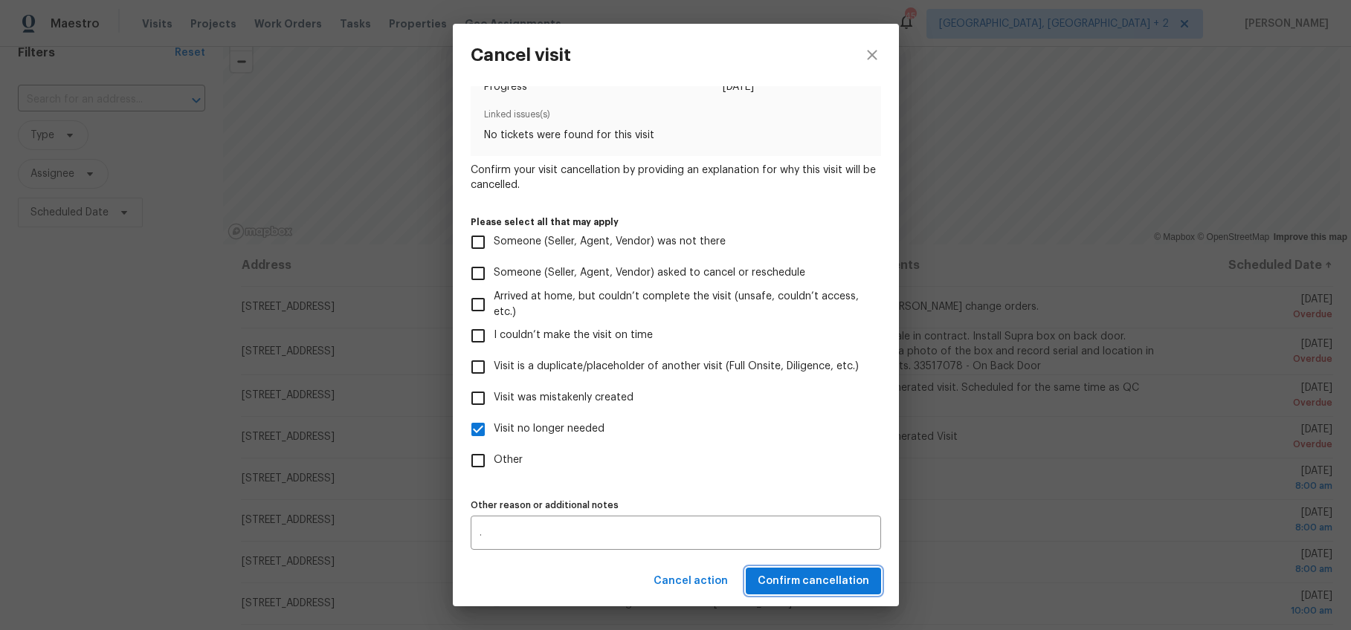
click at [799, 578] on span "Confirm cancellation" at bounding box center [813, 581] width 112 height 19
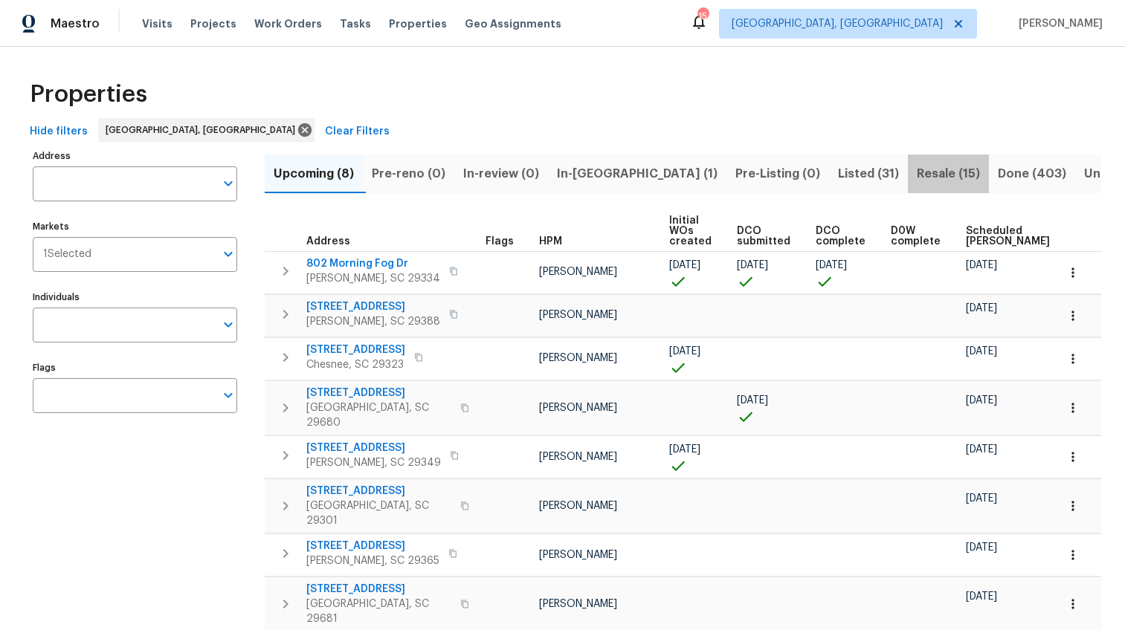
click at [917, 167] on span "Resale (15)" at bounding box center [948, 174] width 63 height 21
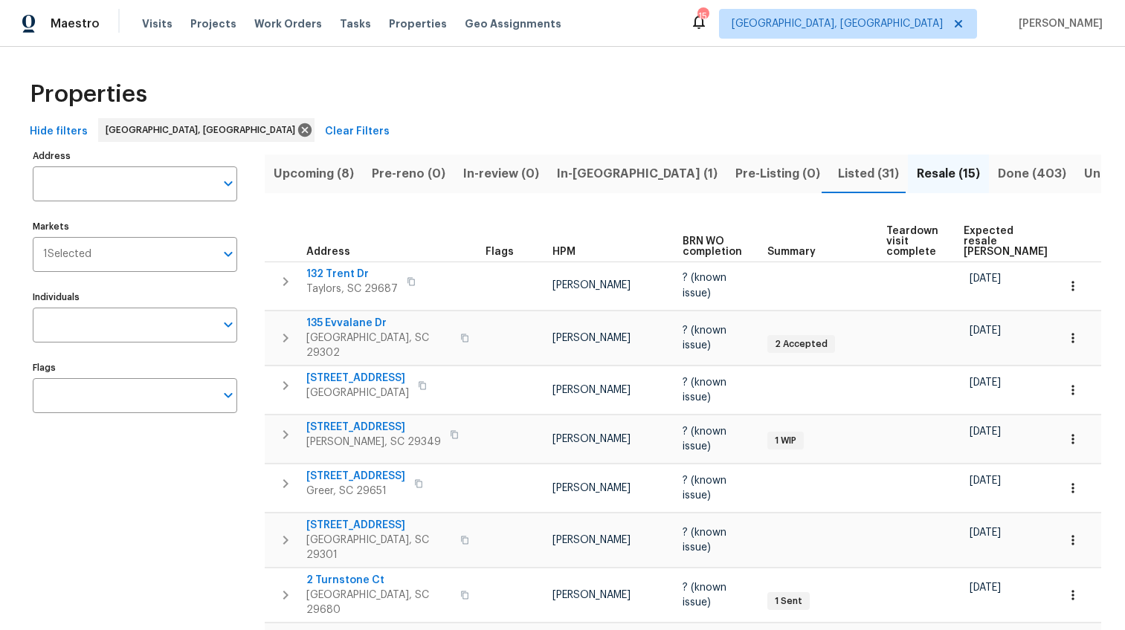
click at [965, 226] on span "Expected resale [PERSON_NAME]" at bounding box center [1005, 241] width 84 height 31
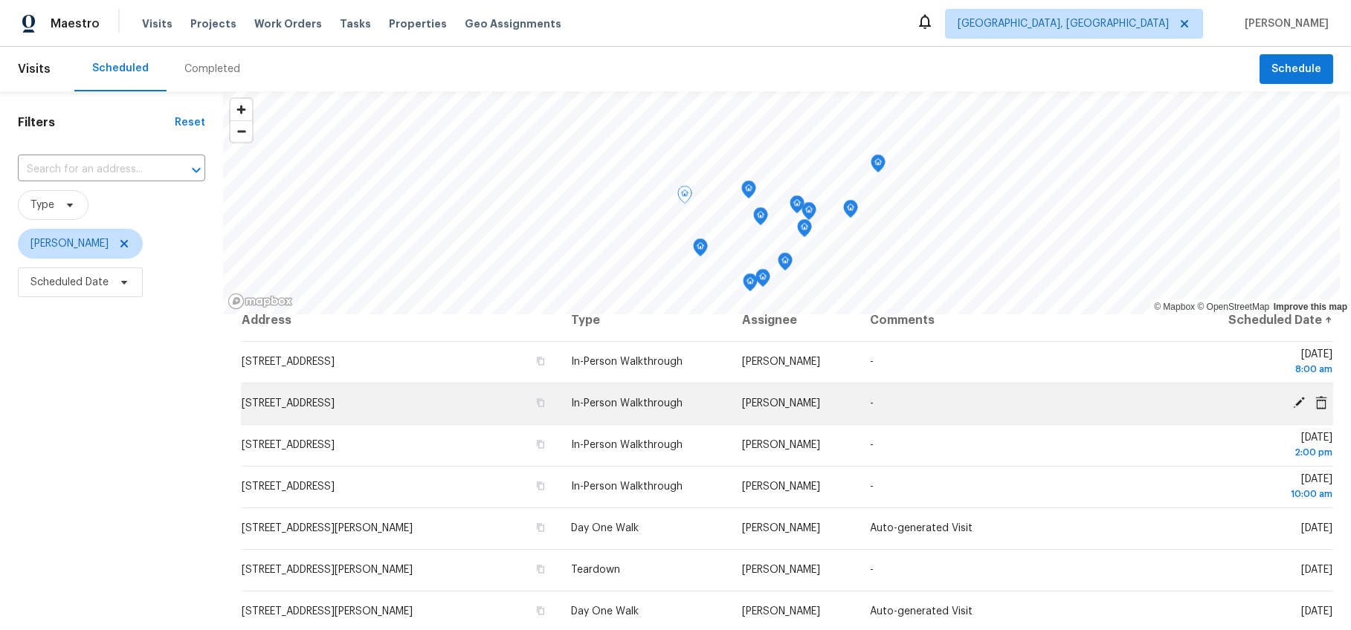
scroll to position [36, 0]
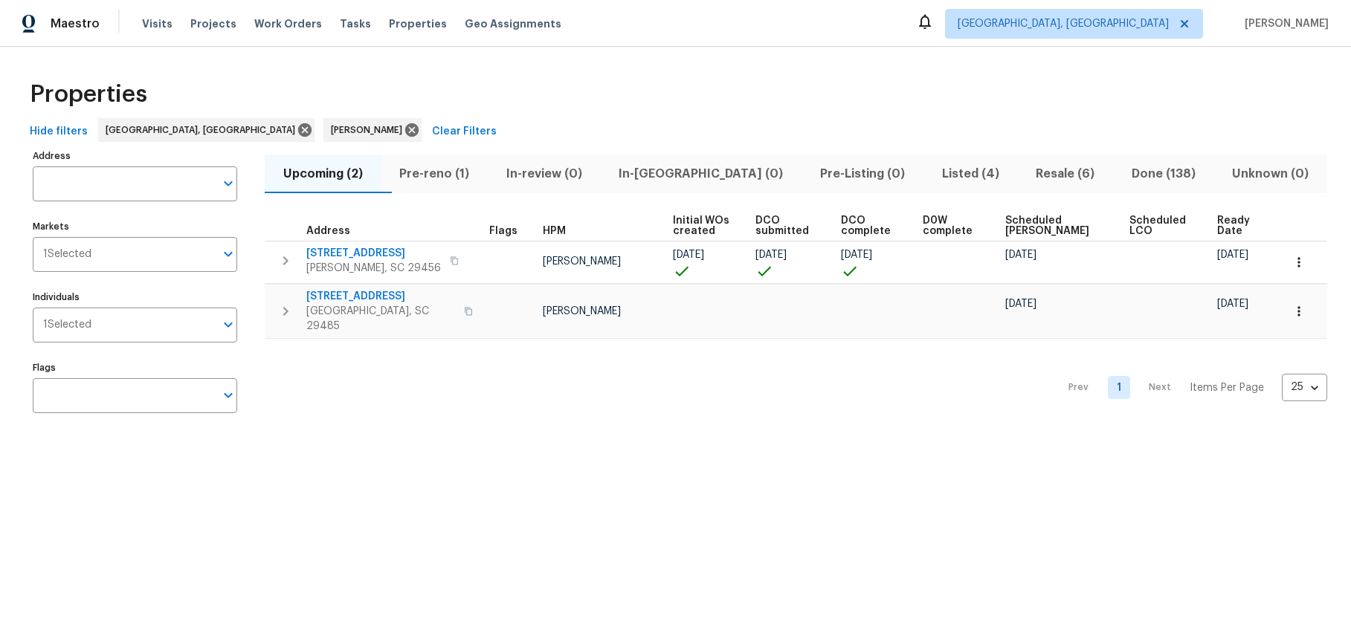
click at [439, 179] on span "Pre-reno (1)" at bounding box center [434, 174] width 89 height 21
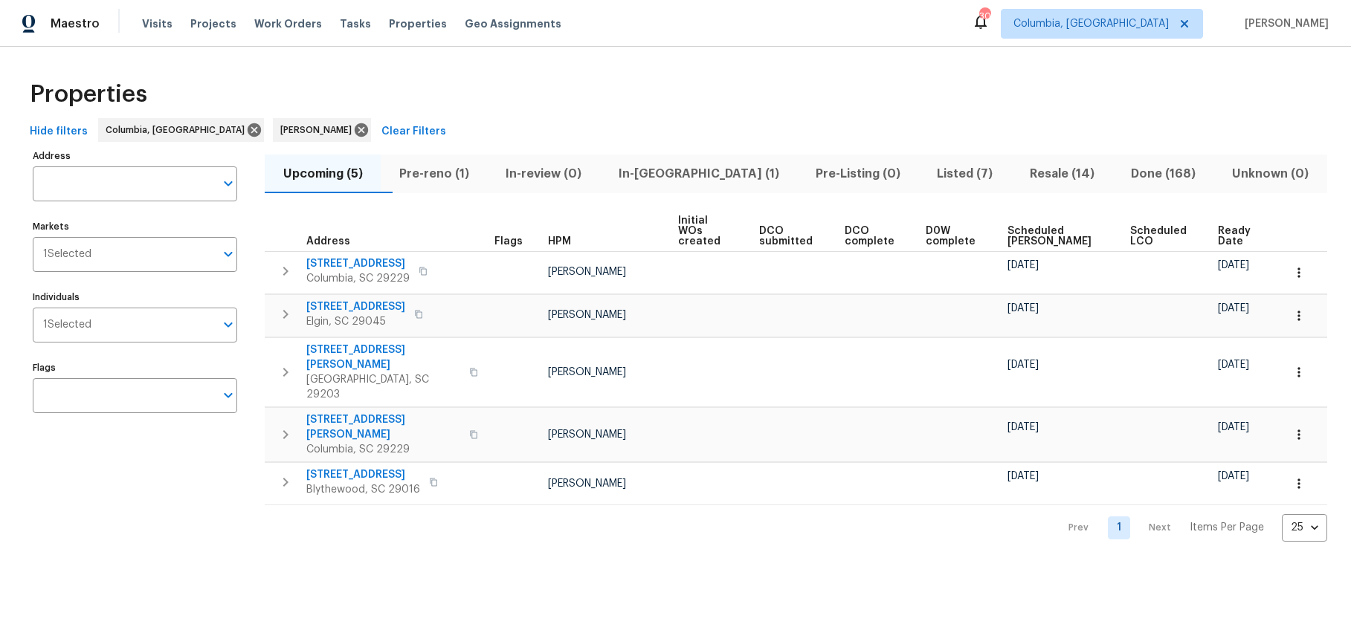
click at [433, 171] on span "Pre-reno (1)" at bounding box center [434, 174] width 88 height 21
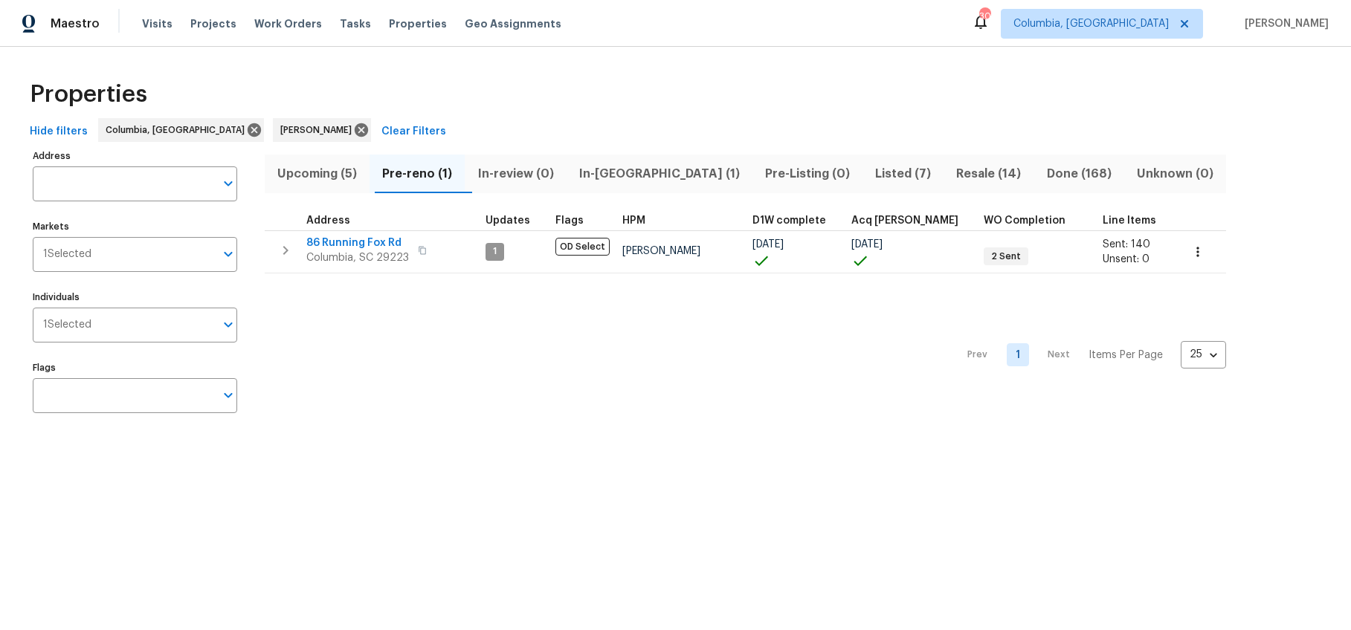
click at [632, 174] on span "In-[GEOGRAPHIC_DATA] (1)" at bounding box center [659, 174] width 168 height 21
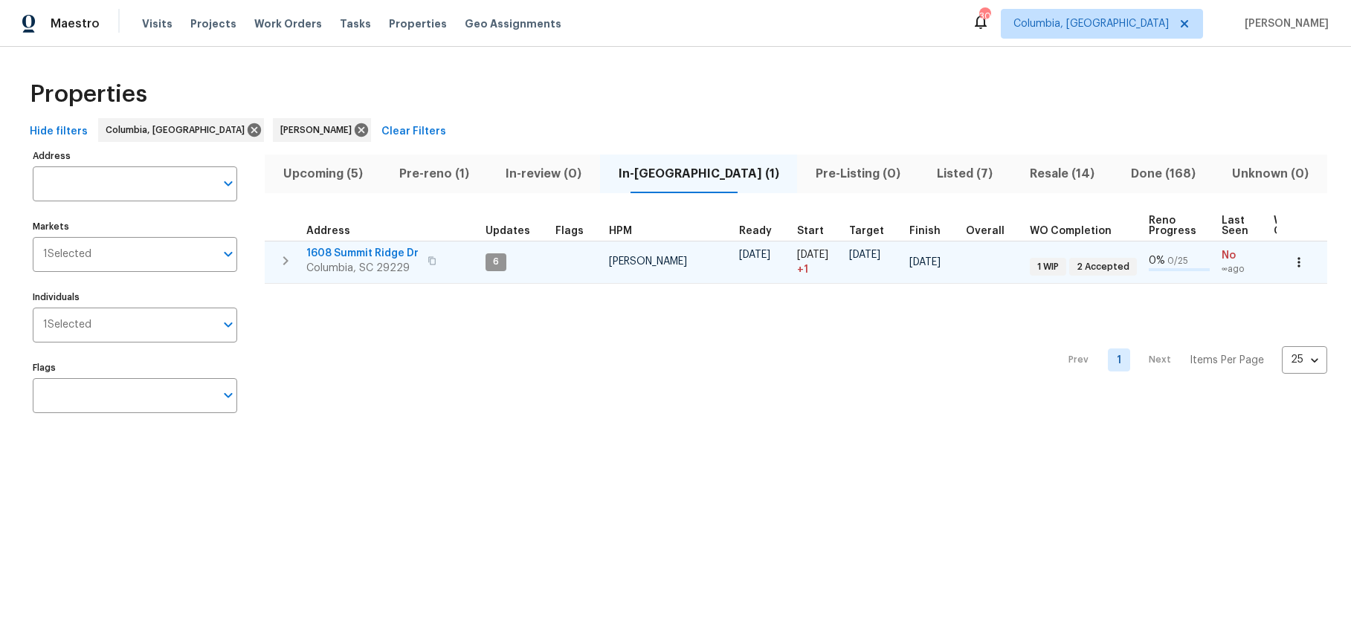
click at [394, 249] on span "1608 Summit Ridge Dr" at bounding box center [362, 253] width 112 height 15
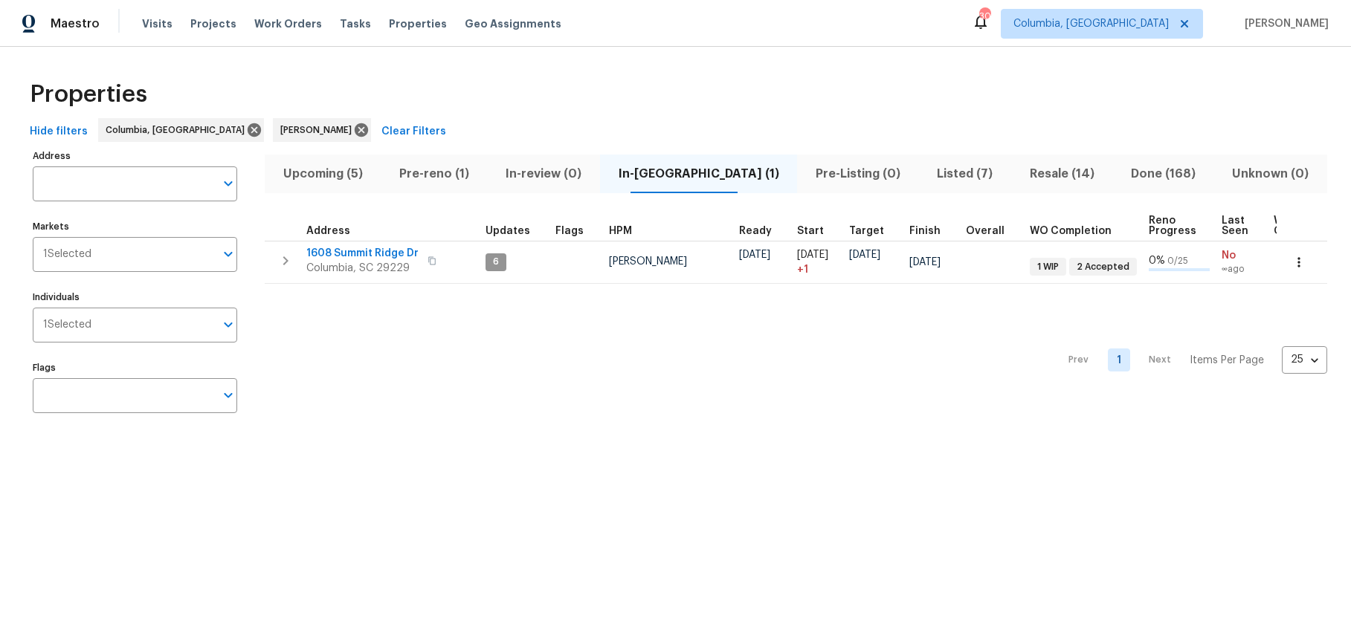
click at [452, 179] on span "Pre-reno (1)" at bounding box center [434, 174] width 88 height 21
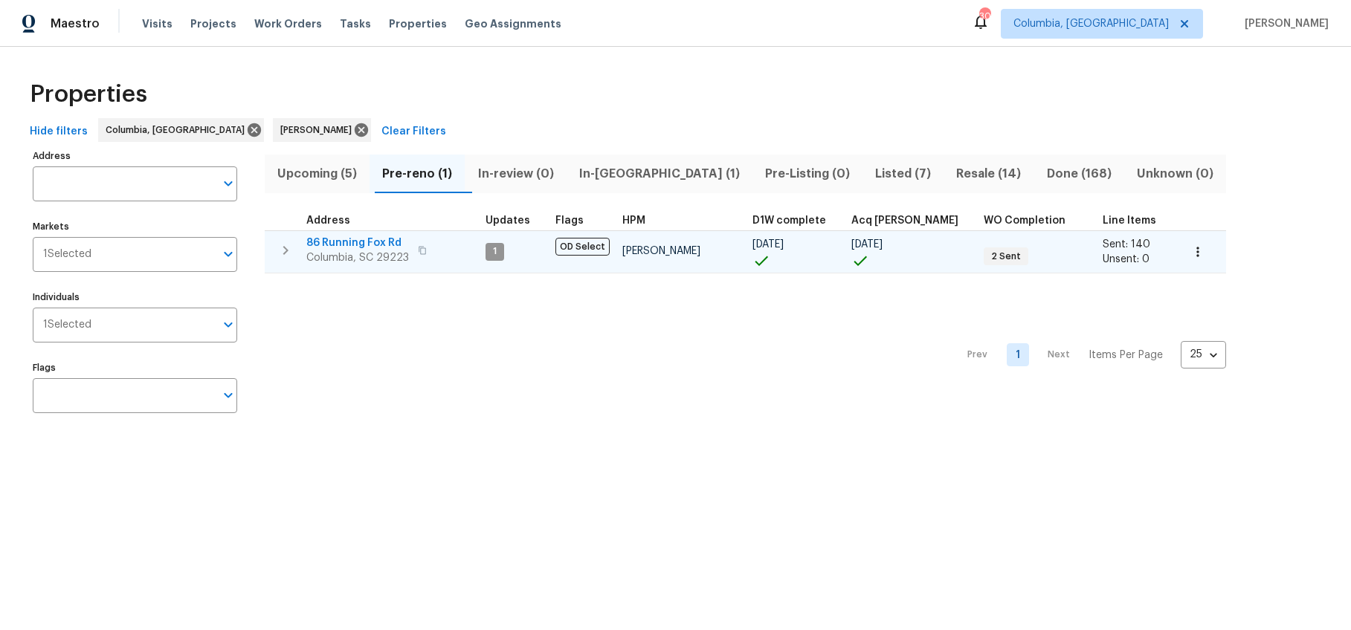
click at [358, 238] on span "86 Running Fox Rd" at bounding box center [357, 243] width 103 height 15
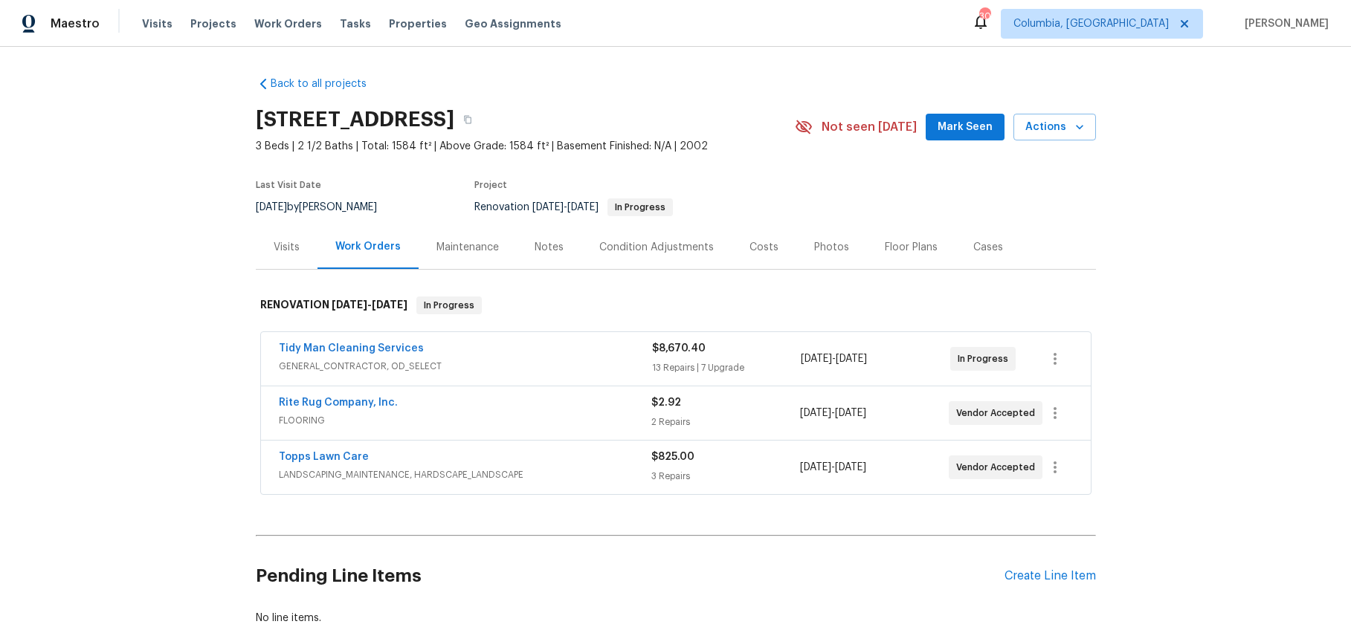
click at [761, 245] on div "Costs" at bounding box center [763, 247] width 29 height 15
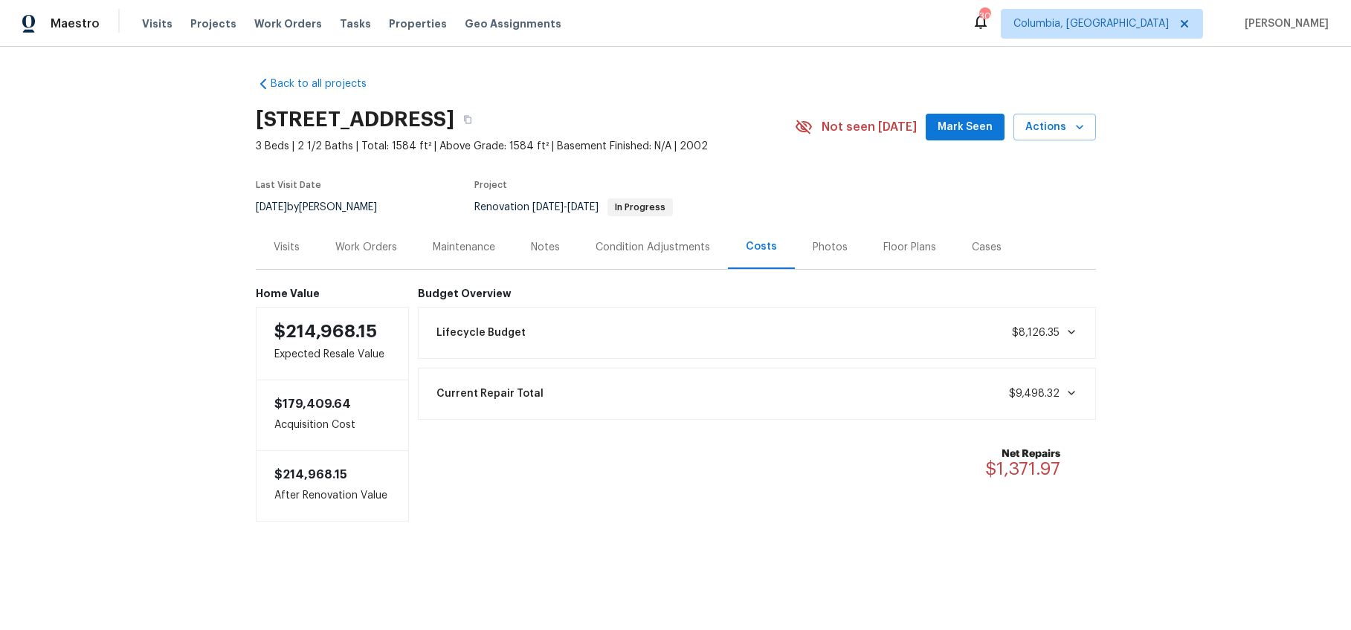
click at [383, 254] on div "Work Orders" at bounding box center [366, 247] width 62 height 15
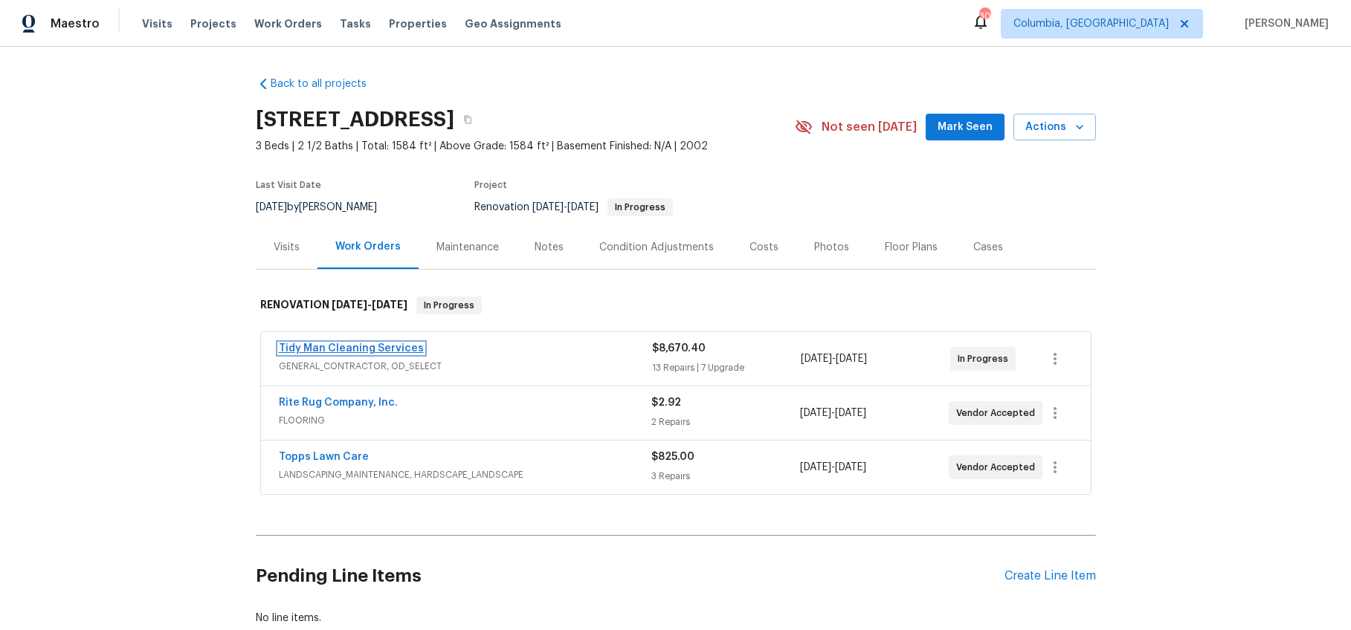
click at [303, 353] on link "Tidy Man Cleaning Services" at bounding box center [351, 348] width 145 height 10
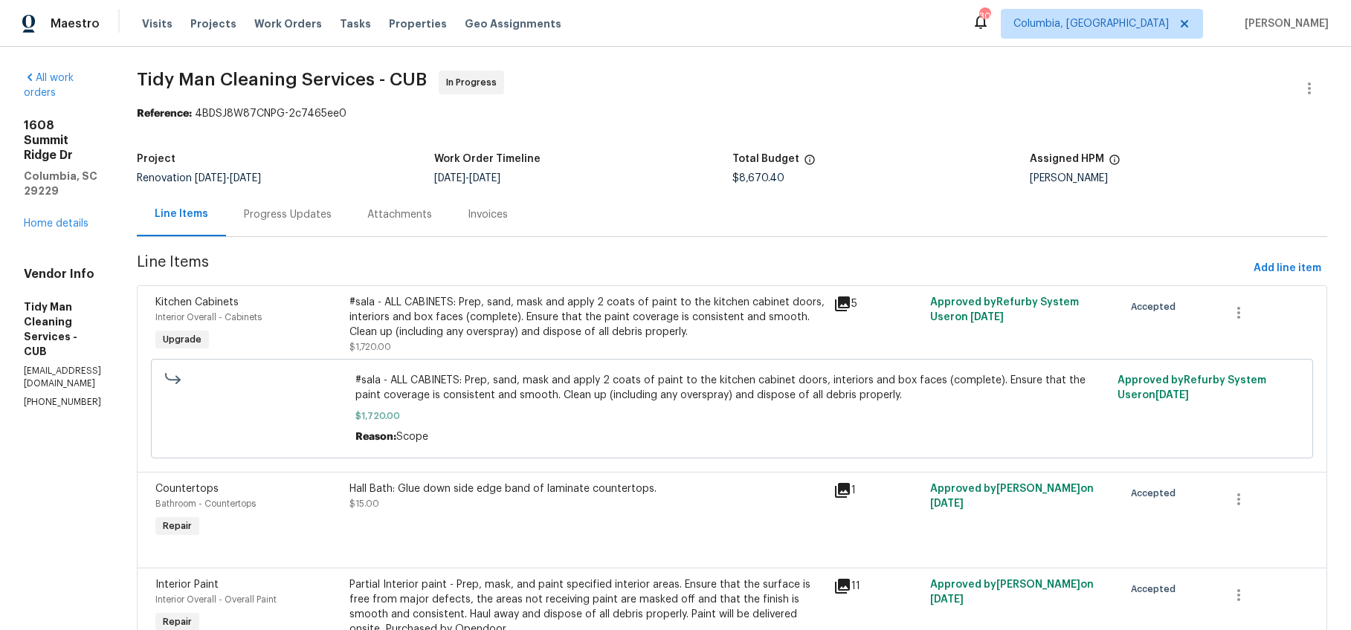
click at [335, 229] on div "Progress Updates" at bounding box center [287, 215] width 123 height 44
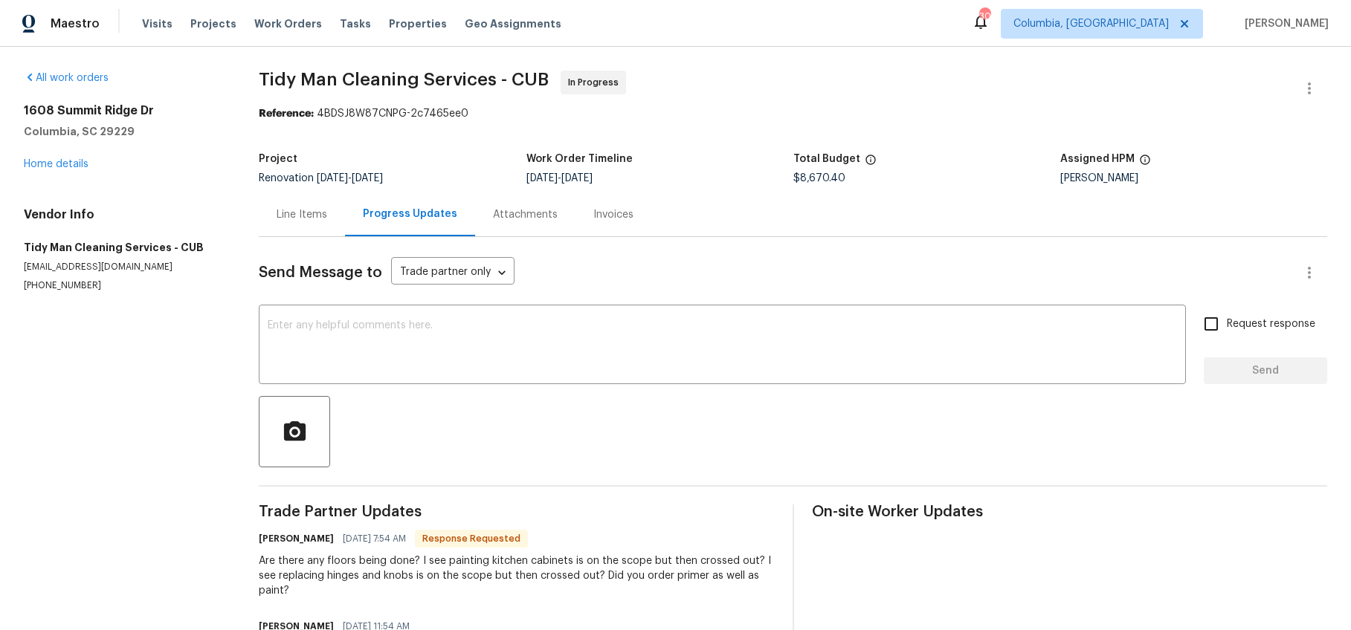
click at [306, 222] on div "Line Items" at bounding box center [302, 214] width 51 height 15
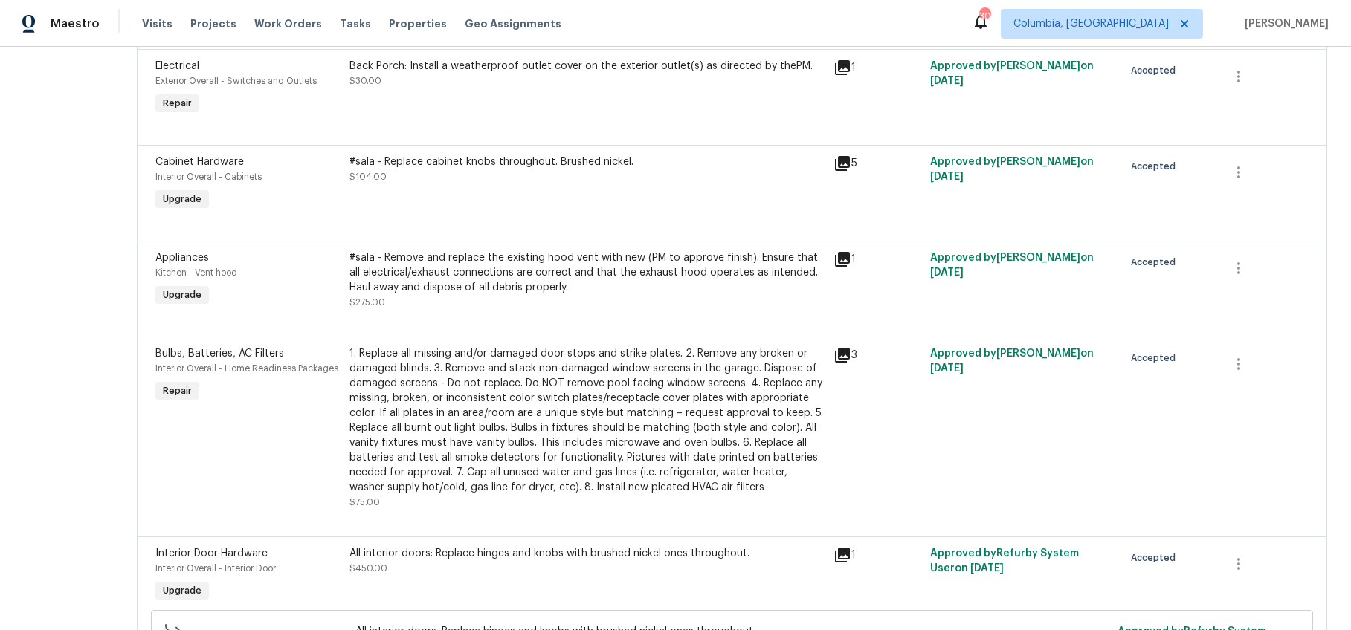
scroll to position [1260, 0]
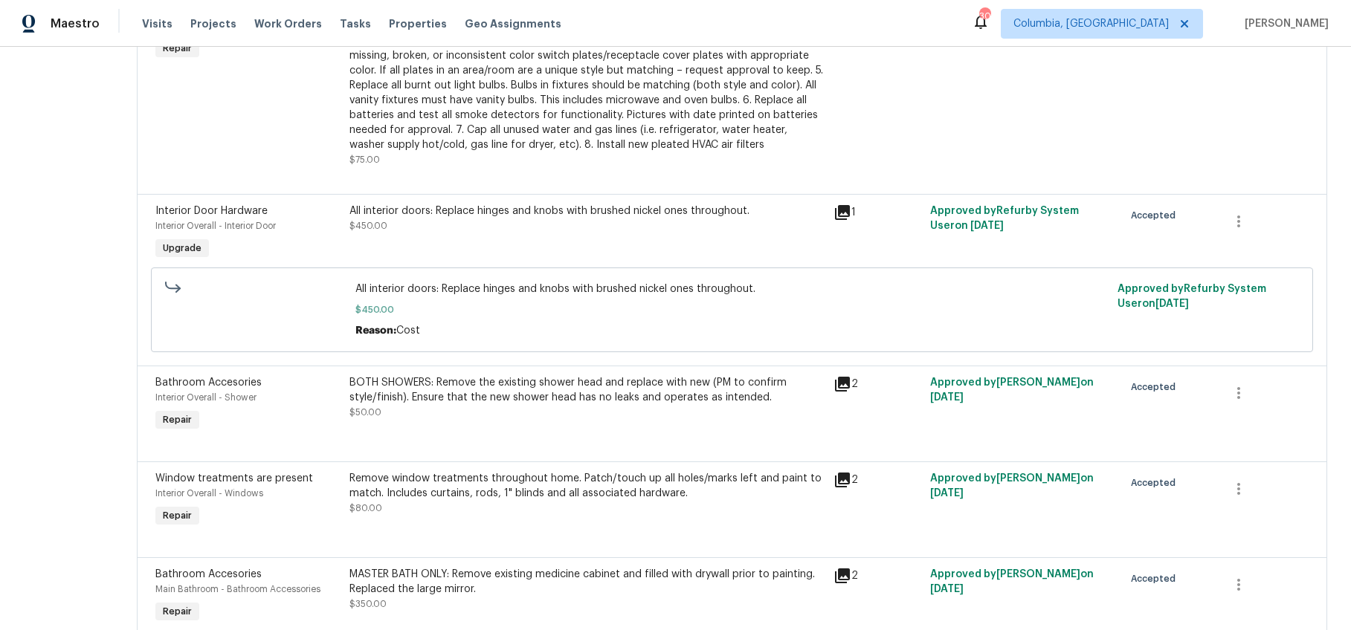
click at [549, 233] on div "All interior doors: Replace hinges and knobs with brushed nickel ones throughou…" at bounding box center [586, 219] width 475 height 30
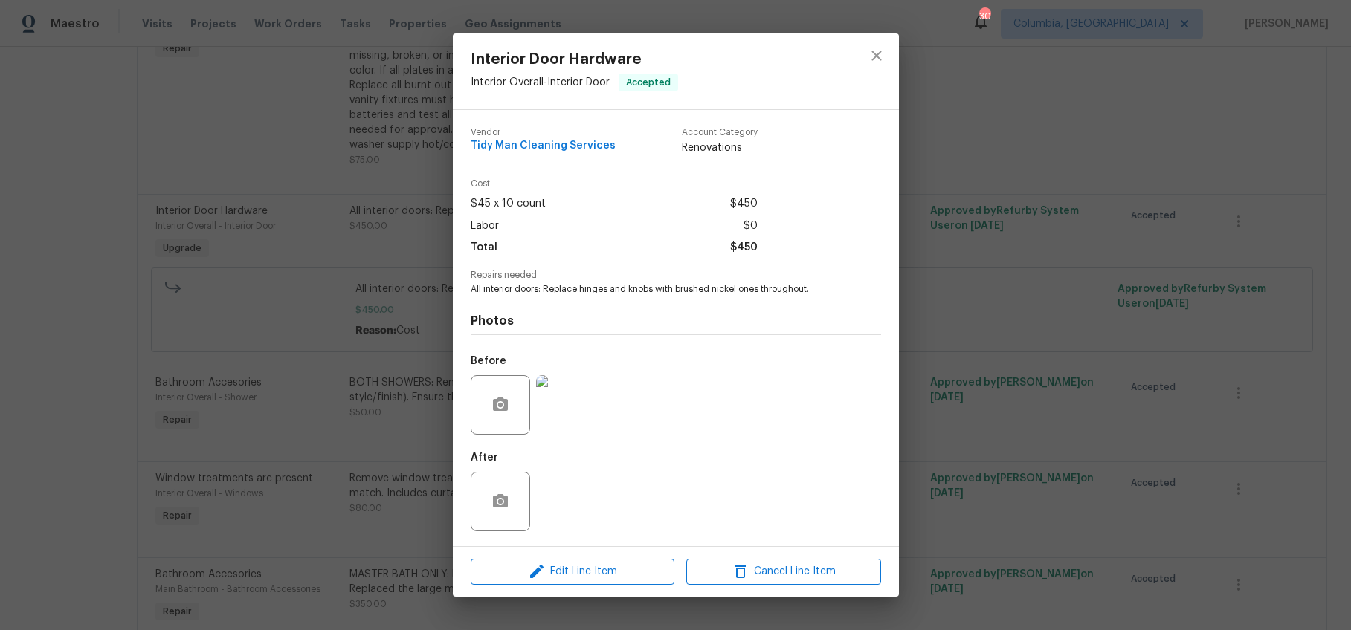
click at [565, 405] on img at bounding box center [565, 404] width 59 height 59
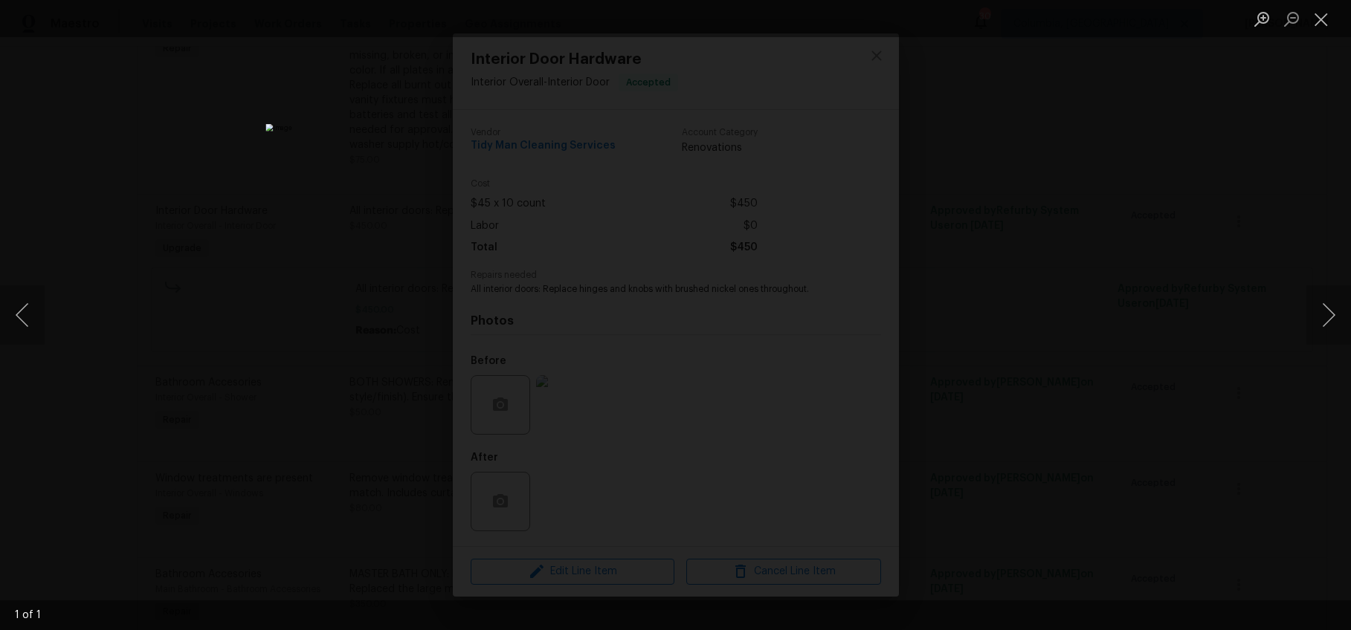
click at [961, 467] on div "Lightbox" at bounding box center [675, 315] width 1351 height 630
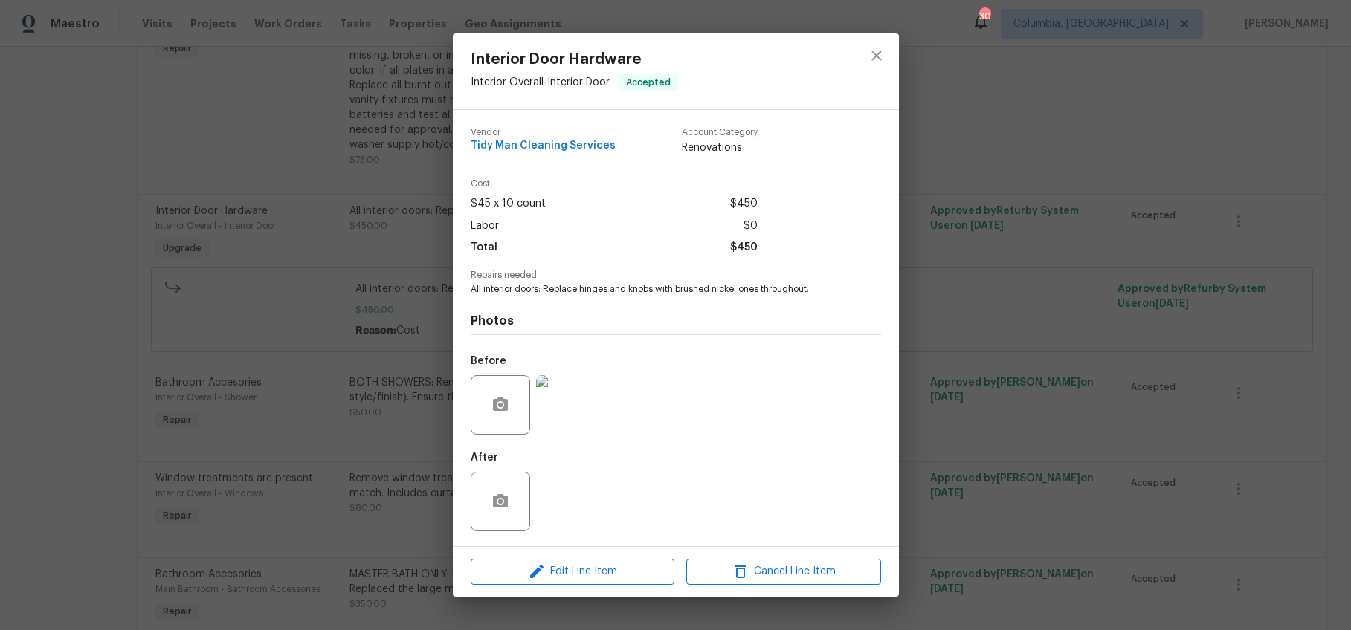
click at [961, 467] on div "Interior Door Hardware Interior Overall - Interior Door Accepted Vendor Tidy Ma…" at bounding box center [675, 315] width 1351 height 630
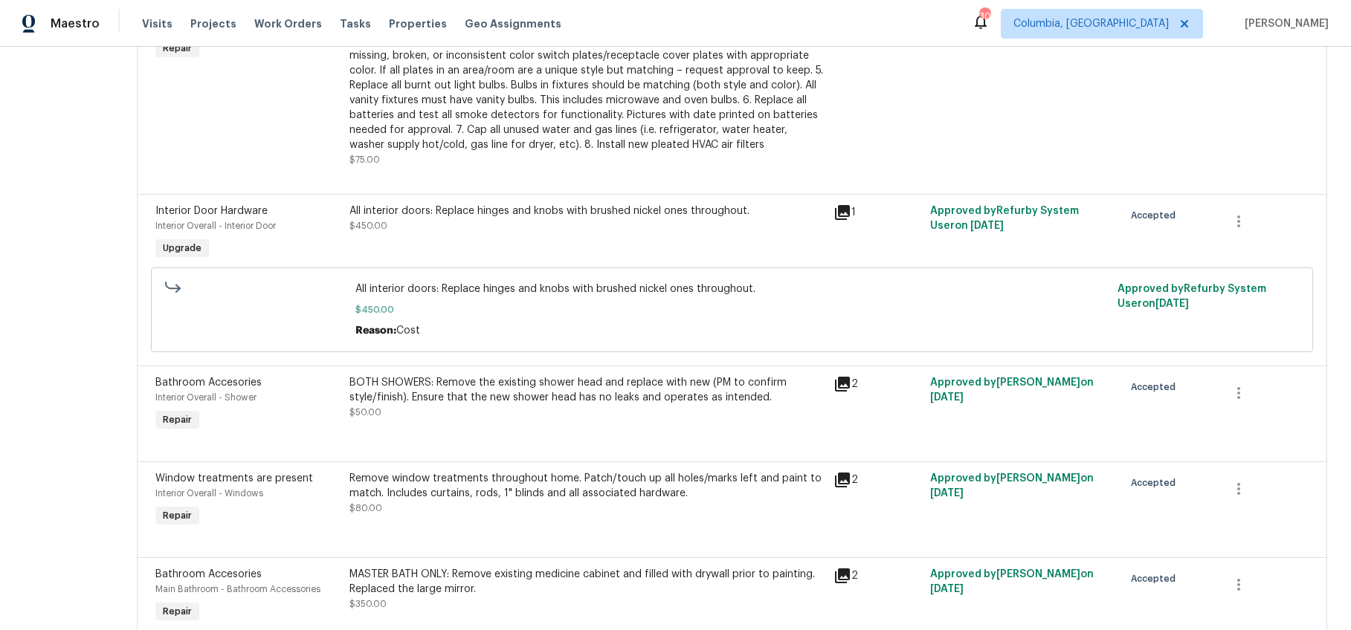
click at [847, 220] on icon at bounding box center [842, 212] width 15 height 15
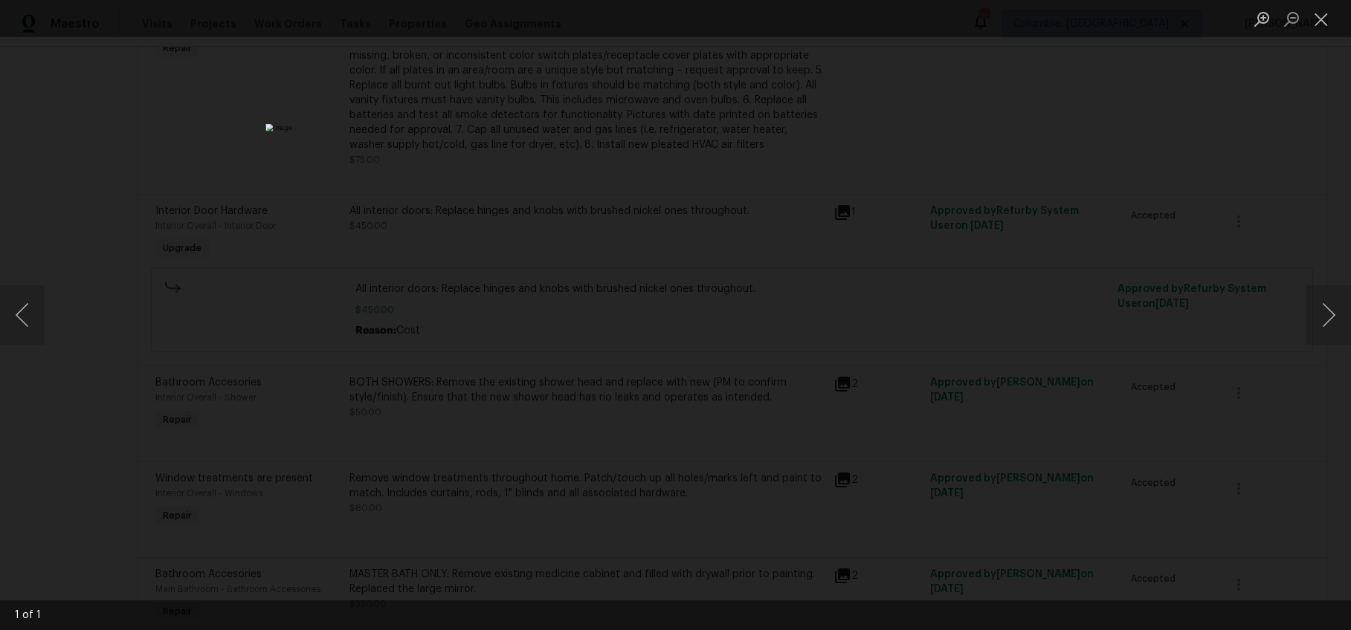
click at [925, 472] on div "Lightbox" at bounding box center [675, 315] width 1351 height 630
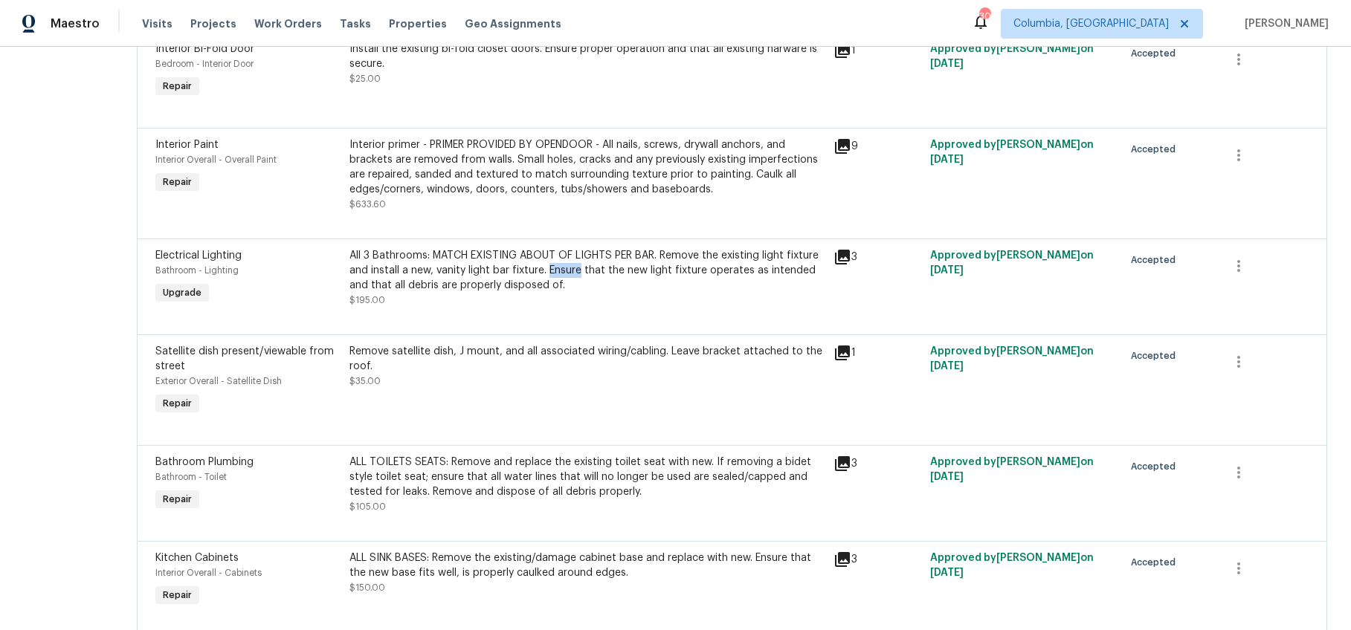
scroll to position [1959, 0]
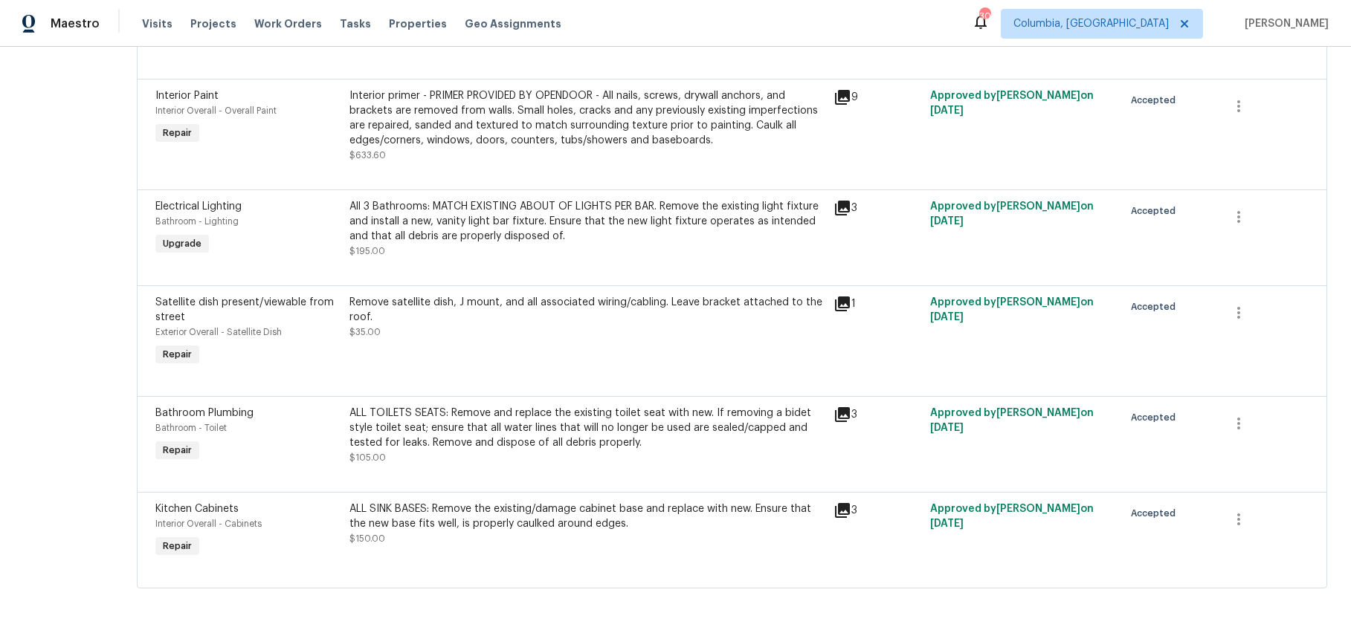
click at [581, 430] on div "ALL TOILETS SEATS: Remove and replace the existing toilet seat with new. If rem…" at bounding box center [586, 428] width 475 height 45
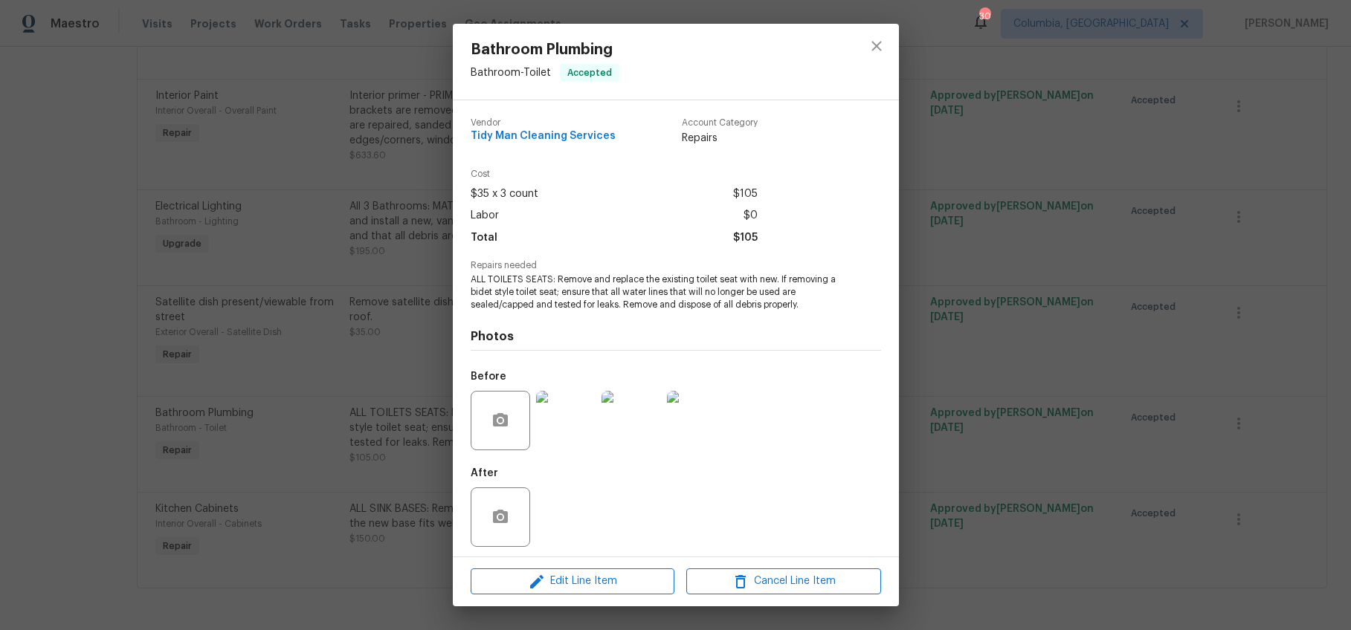
click at [390, 430] on div "Bathroom Plumbing Bathroom - Toilet Accepted Vendor Tidy Man Cleaning Services …" at bounding box center [675, 315] width 1351 height 630
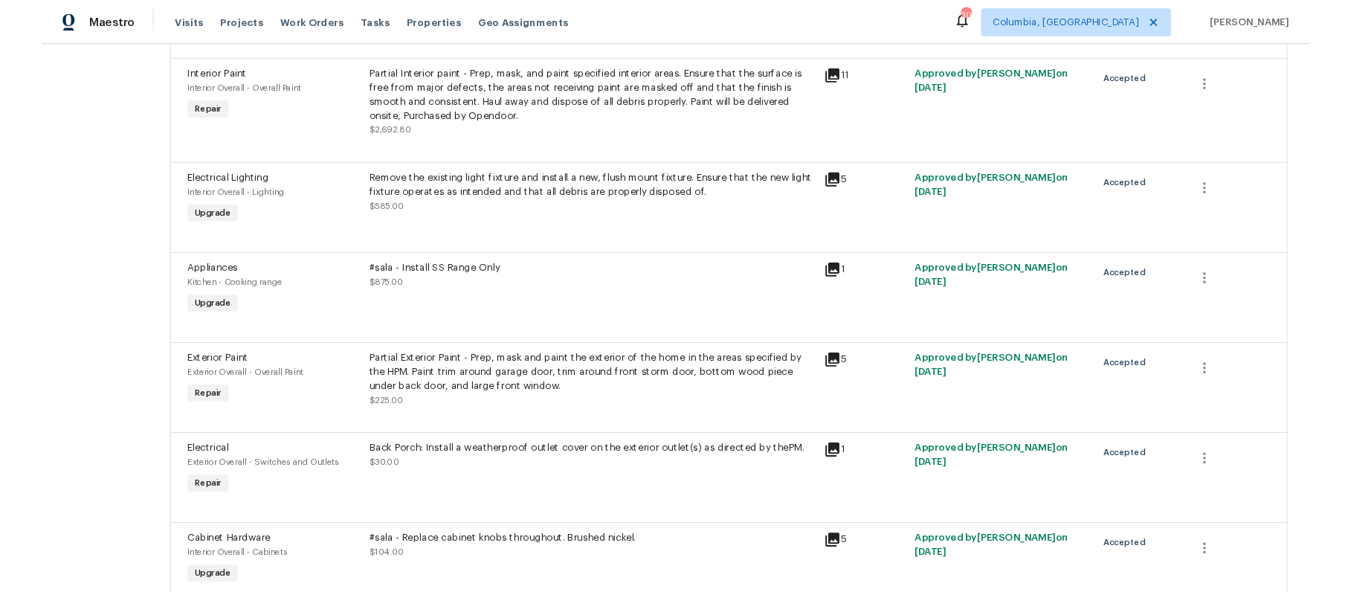
scroll to position [0, 0]
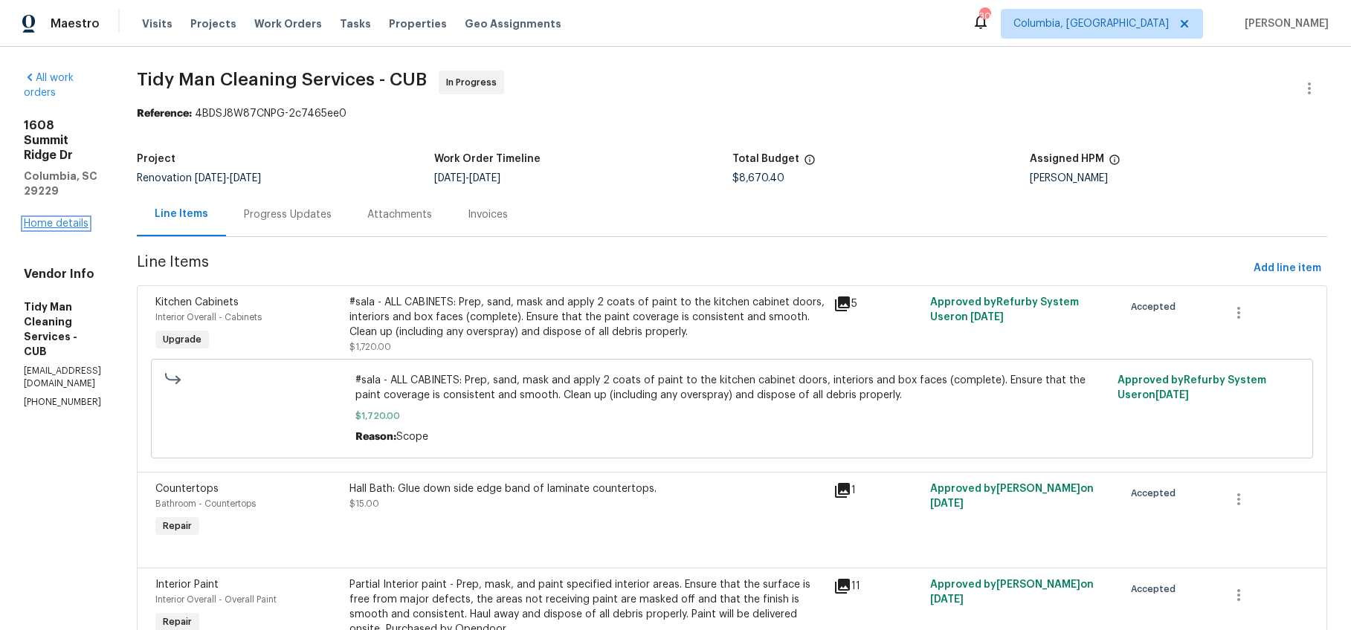
click at [64, 219] on link "Home details" at bounding box center [56, 224] width 65 height 10
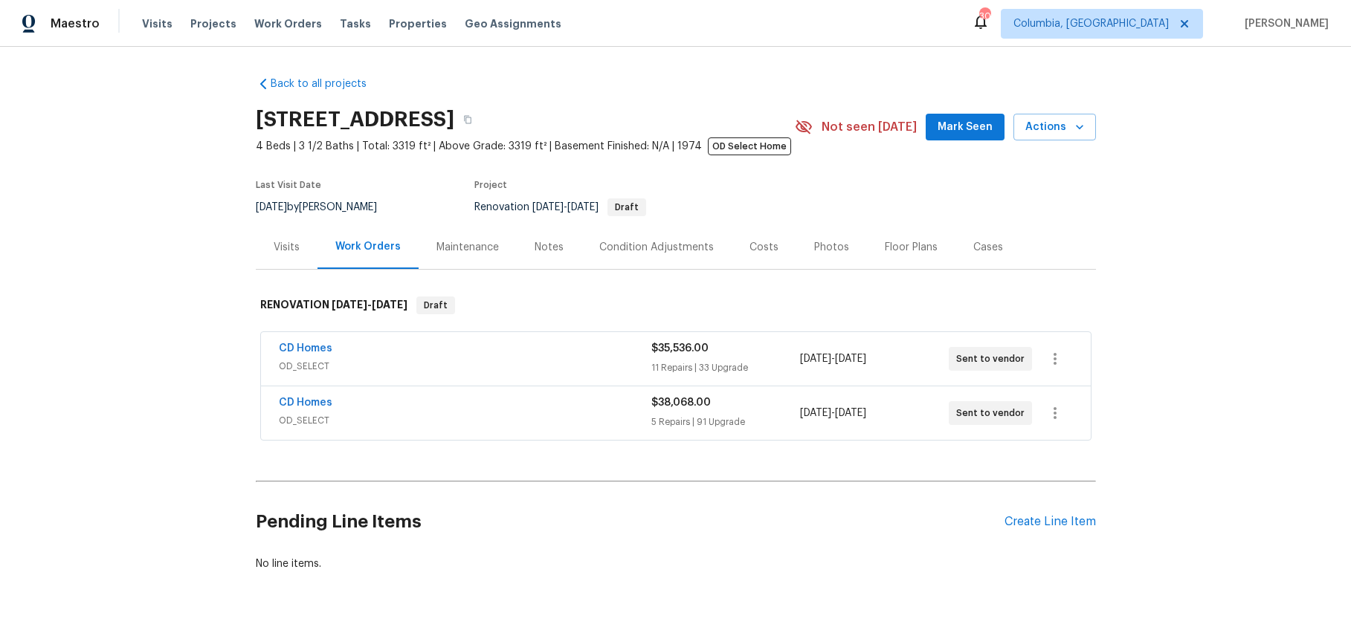
click at [749, 247] on div "Costs" at bounding box center [763, 247] width 29 height 15
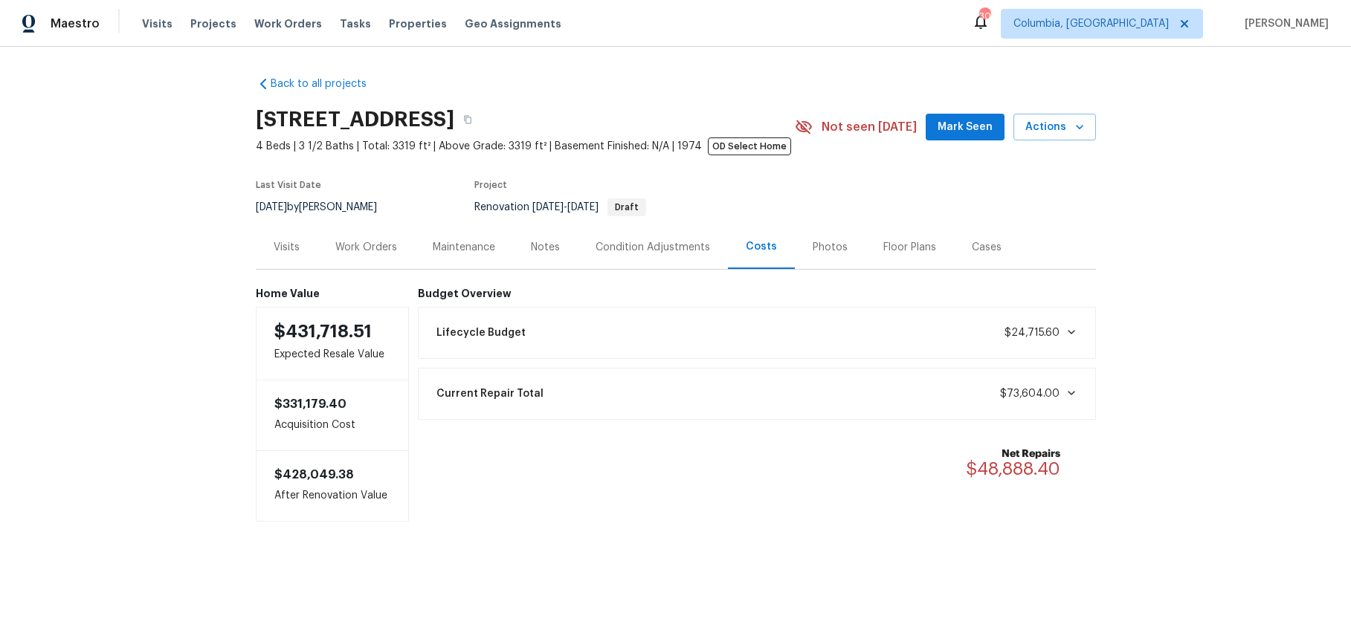
click at [376, 248] on div "Work Orders" at bounding box center [366, 247] width 62 height 15
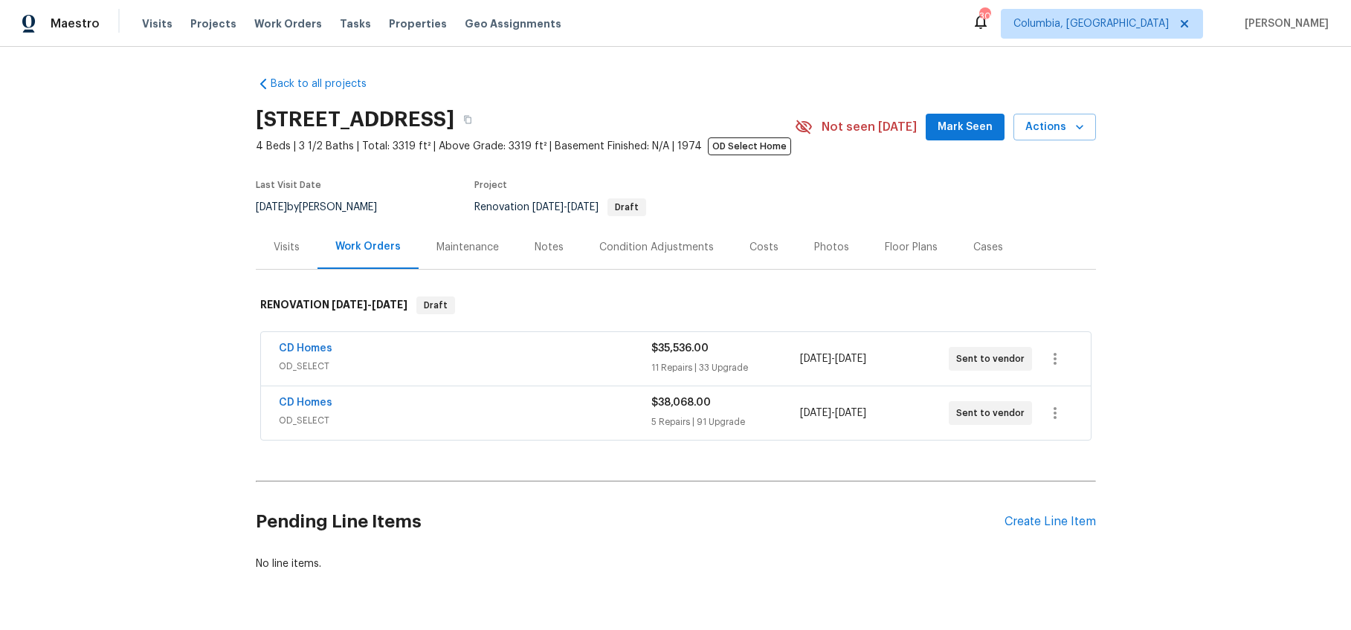
click at [438, 356] on div "CD Homes" at bounding box center [465, 350] width 372 height 18
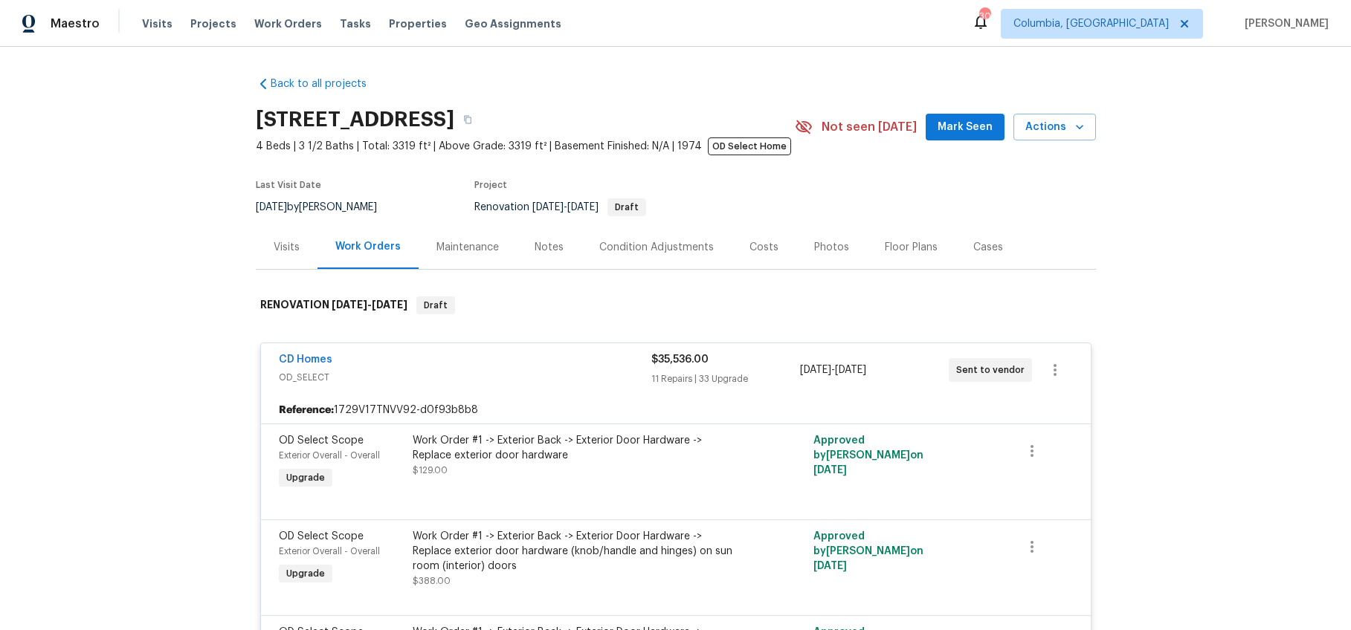
click at [438, 356] on div "CD Homes" at bounding box center [465, 361] width 372 height 18
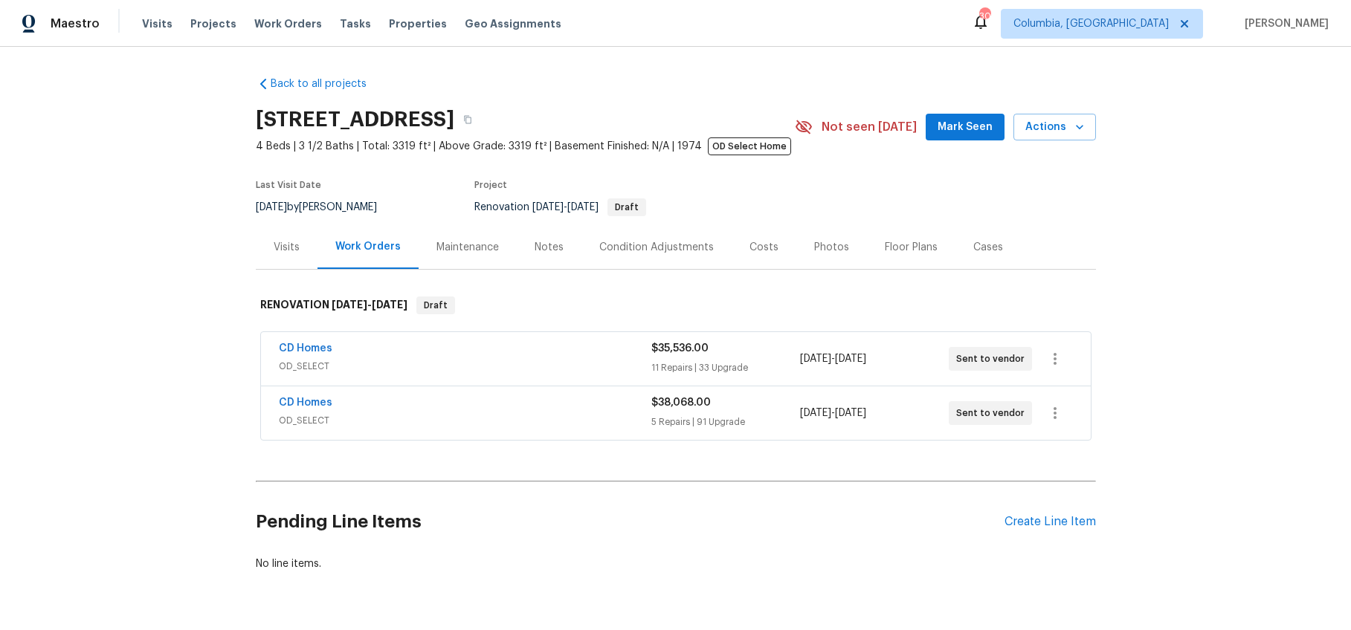
click at [401, 395] on div "CD Homes" at bounding box center [465, 404] width 372 height 18
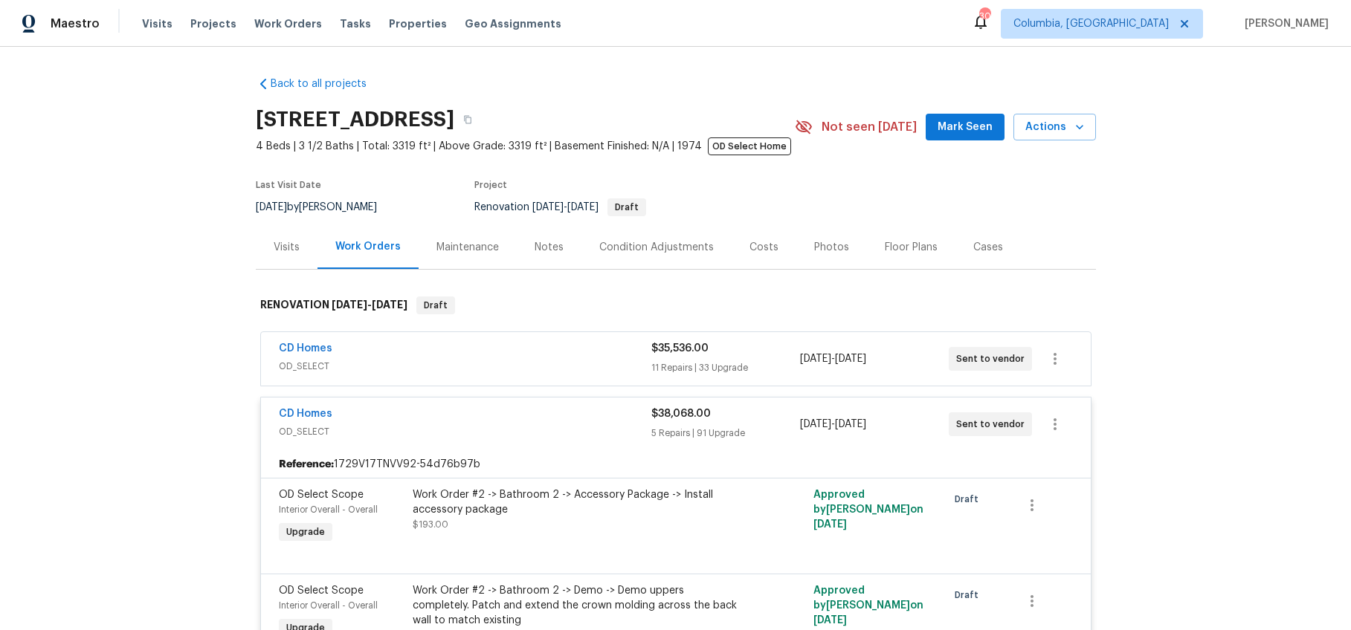
click at [398, 419] on div "CD Homes" at bounding box center [465, 416] width 372 height 18
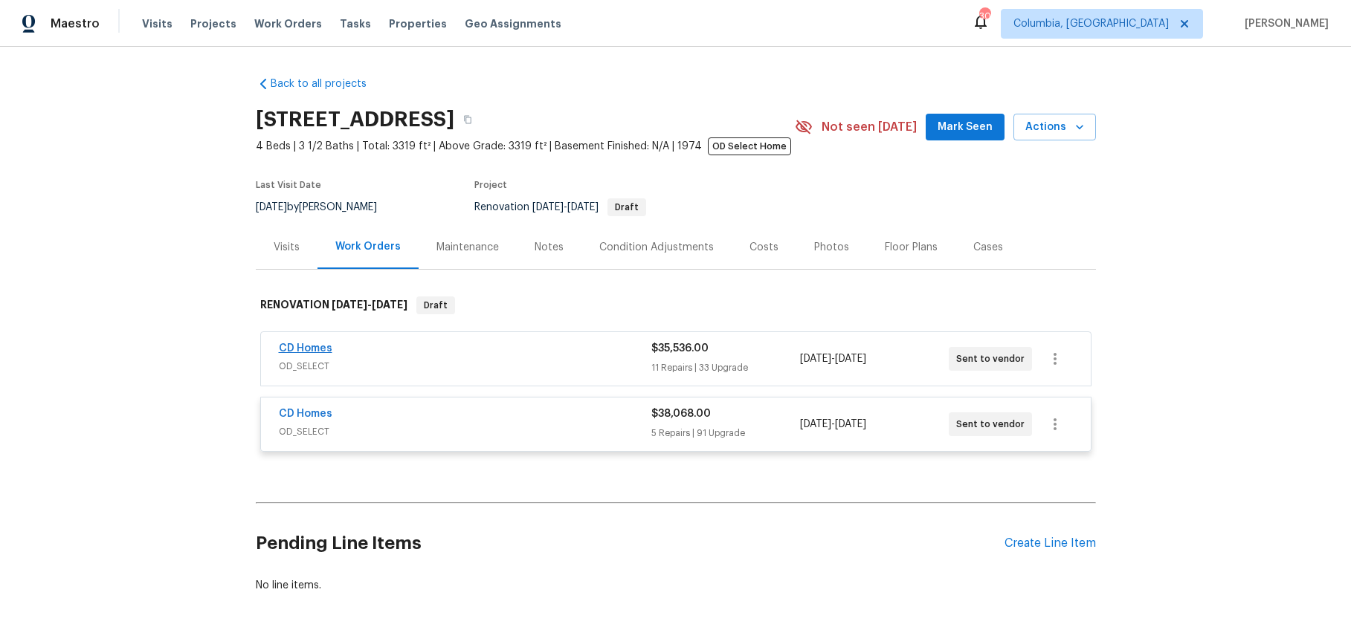
click at [284, 347] on link "CD Homes" at bounding box center [306, 348] width 54 height 10
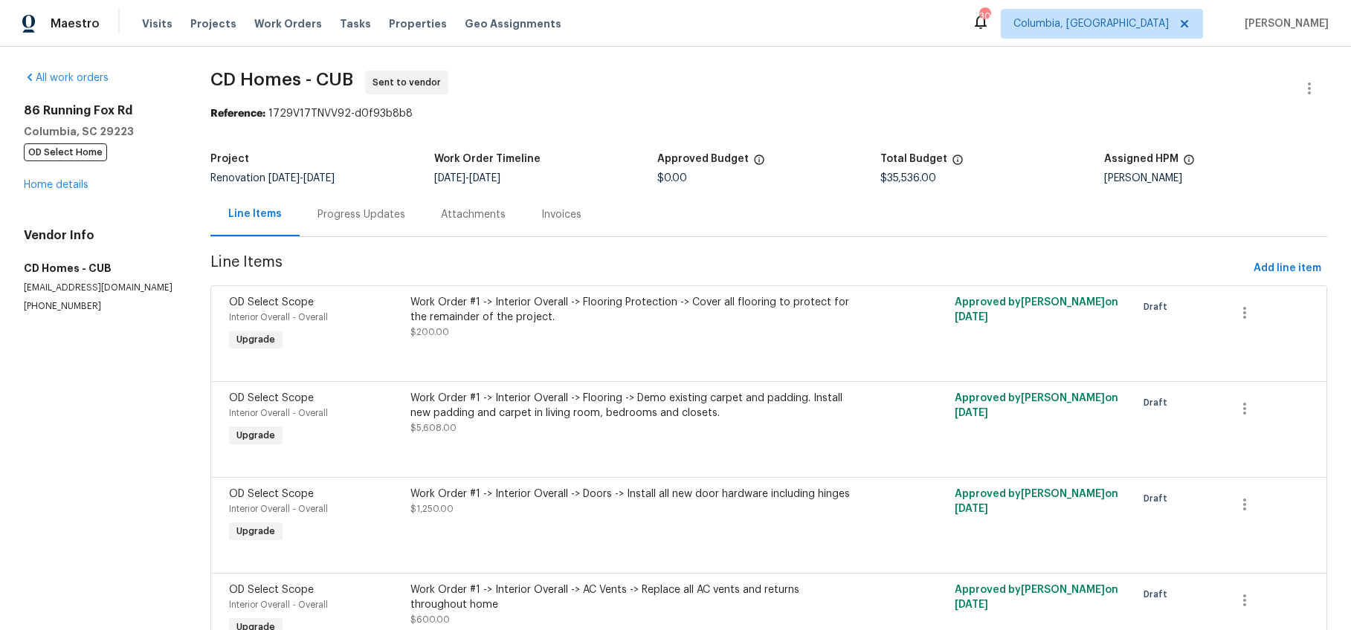
click at [402, 220] on div "Progress Updates" at bounding box center [361, 214] width 88 height 15
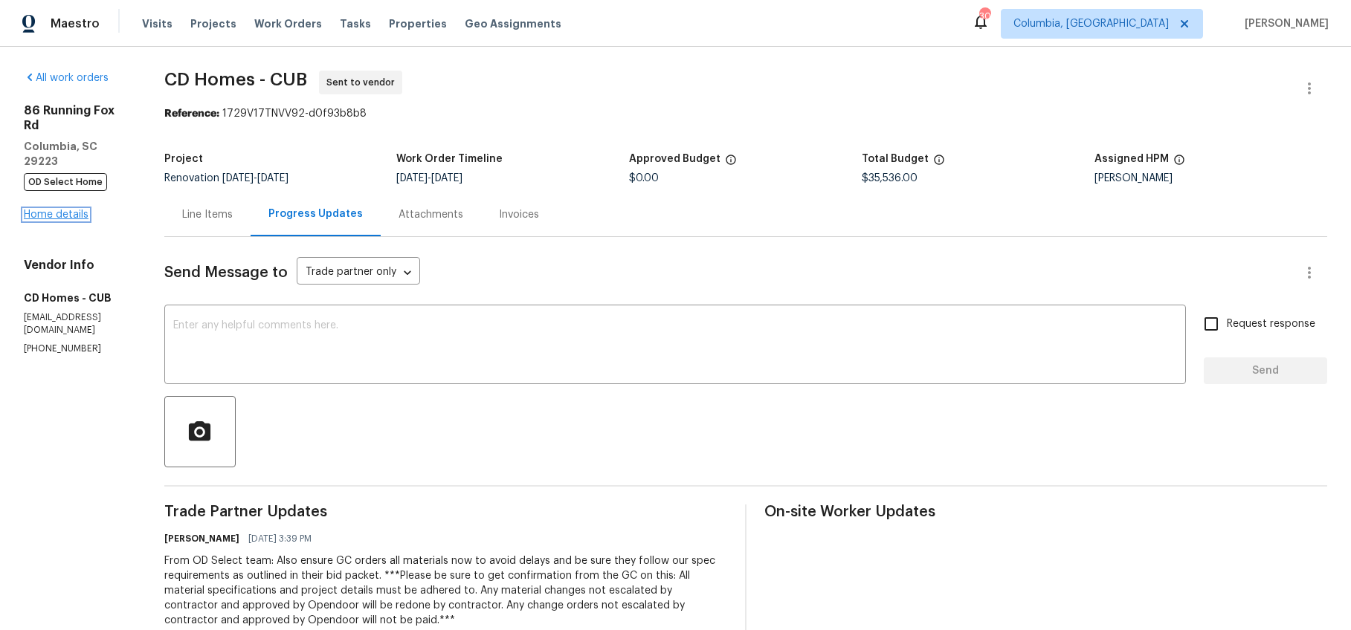
click at [62, 210] on link "Home details" at bounding box center [56, 215] width 65 height 10
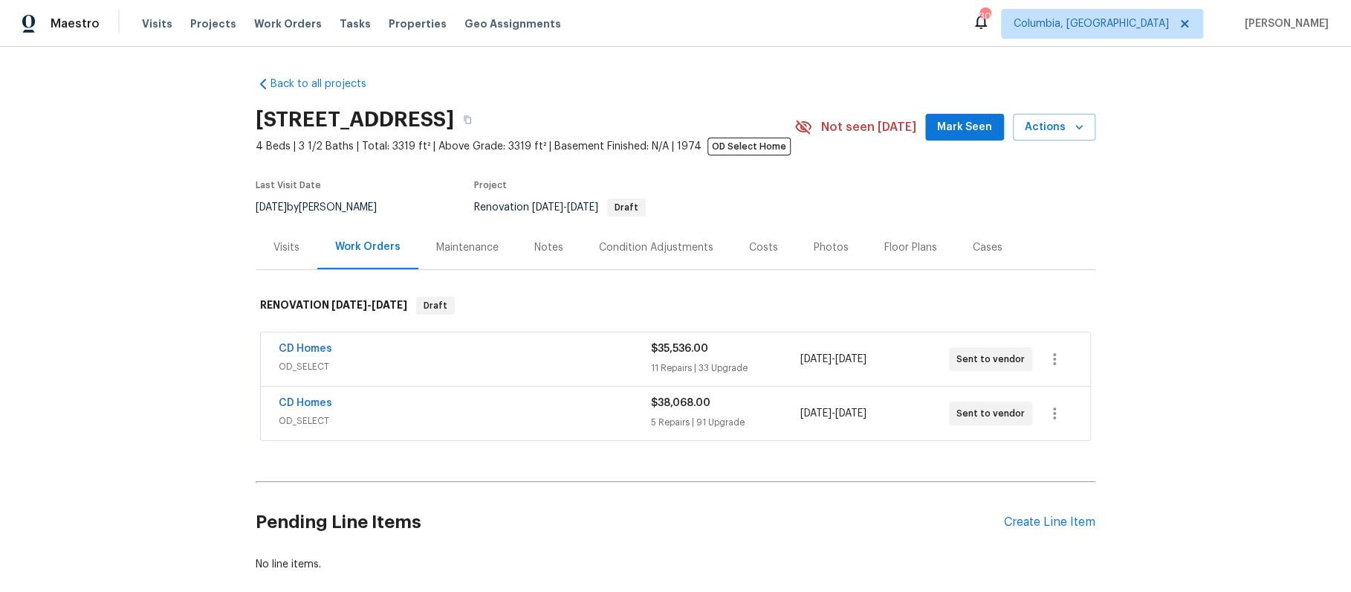
scroll to position [88, 0]
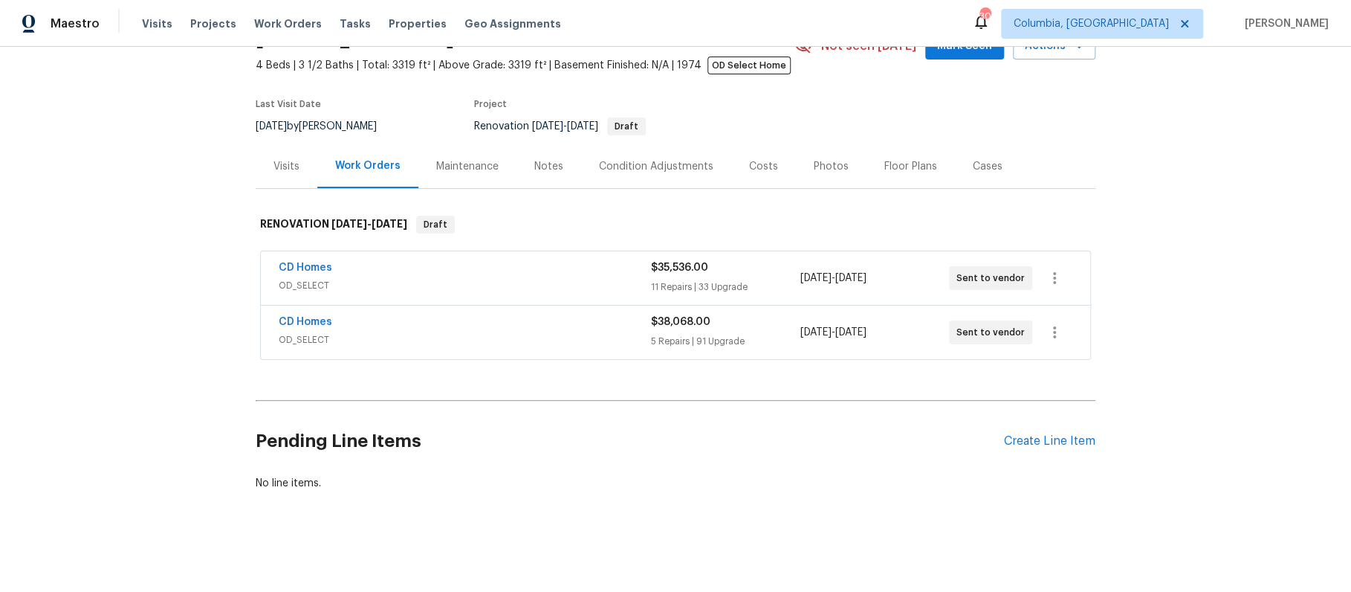
click at [378, 278] on span "OD_SELECT" at bounding box center [465, 285] width 372 height 15
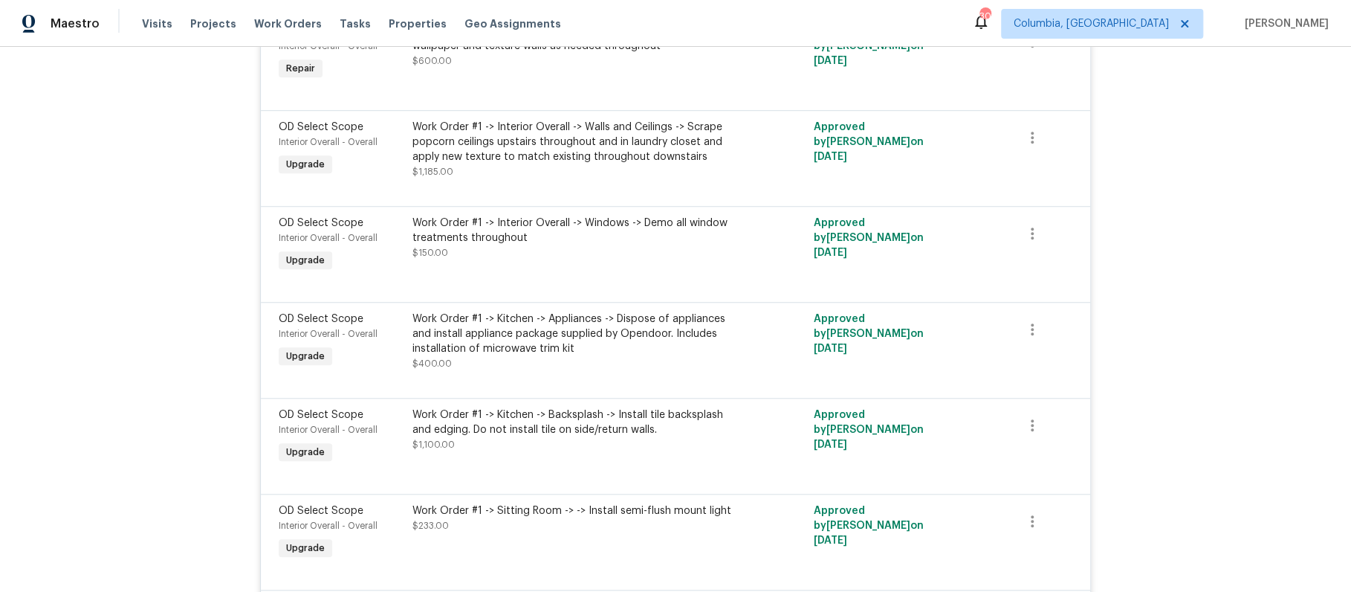
scroll to position [4422, 0]
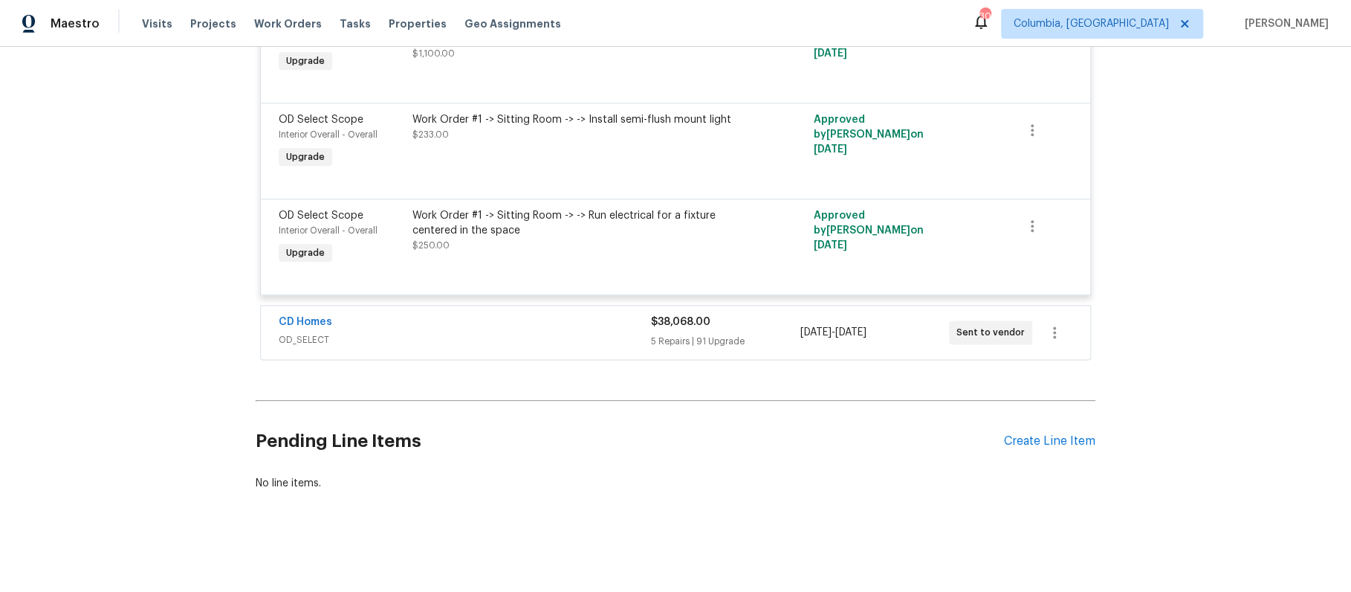
click at [429, 332] on span "OD_SELECT" at bounding box center [465, 339] width 372 height 15
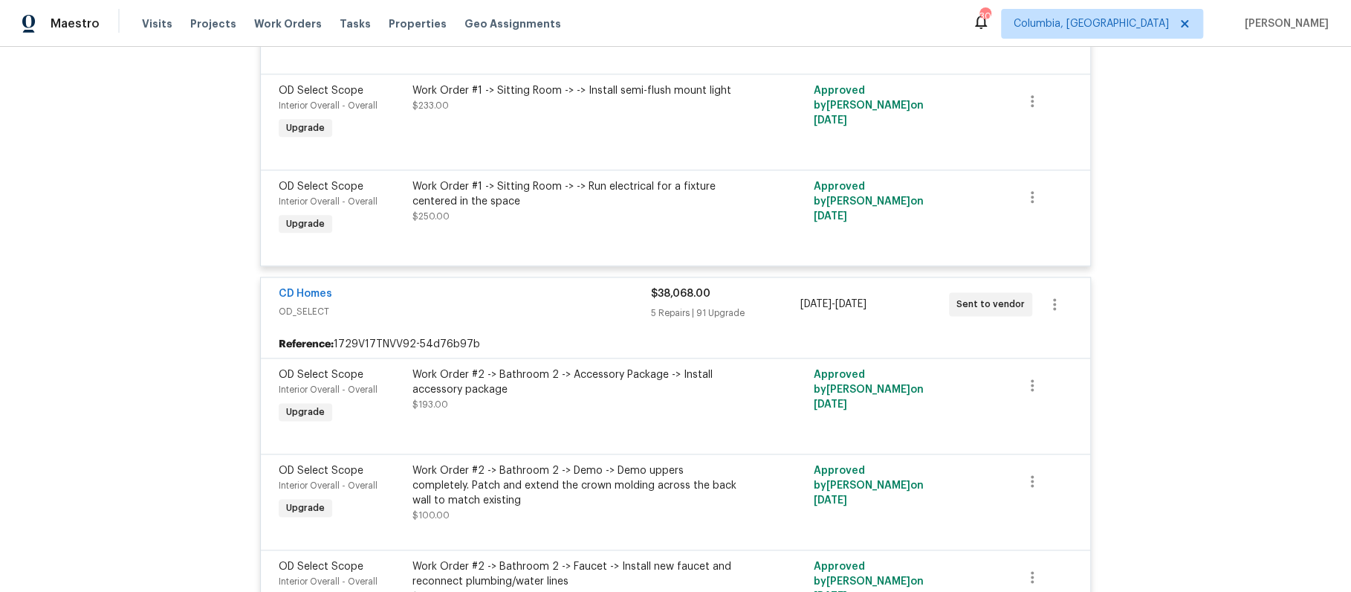
scroll to position [2287, 0]
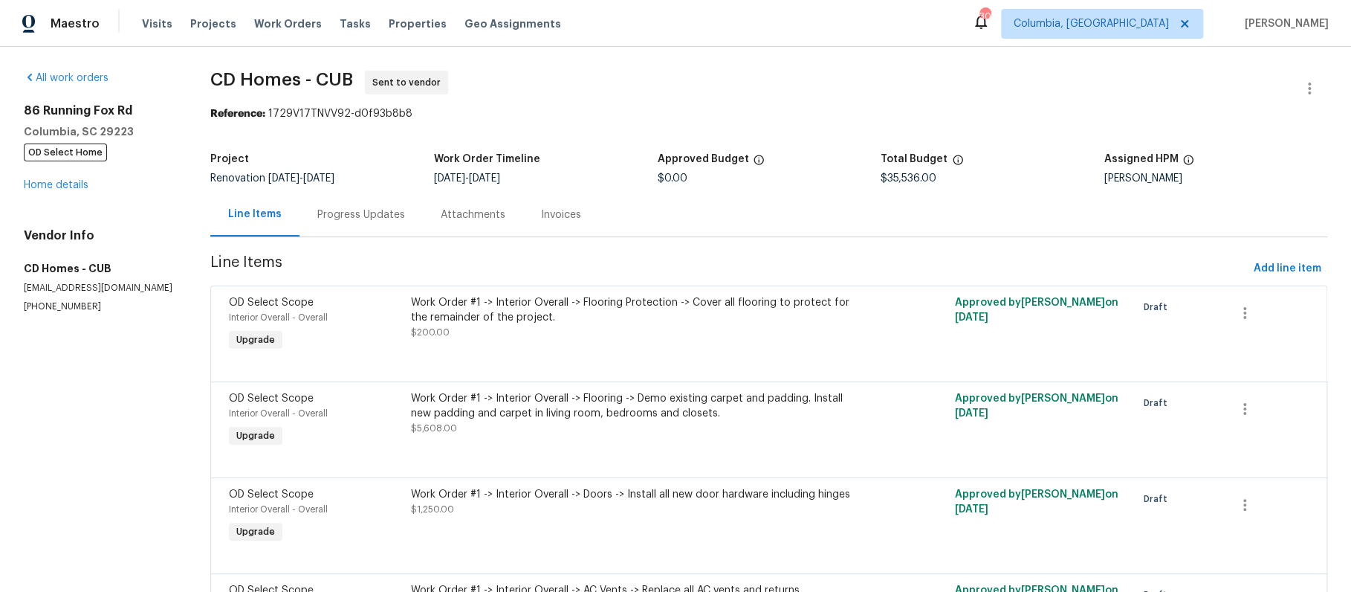
click at [366, 224] on div "Progress Updates" at bounding box center [361, 215] width 123 height 44
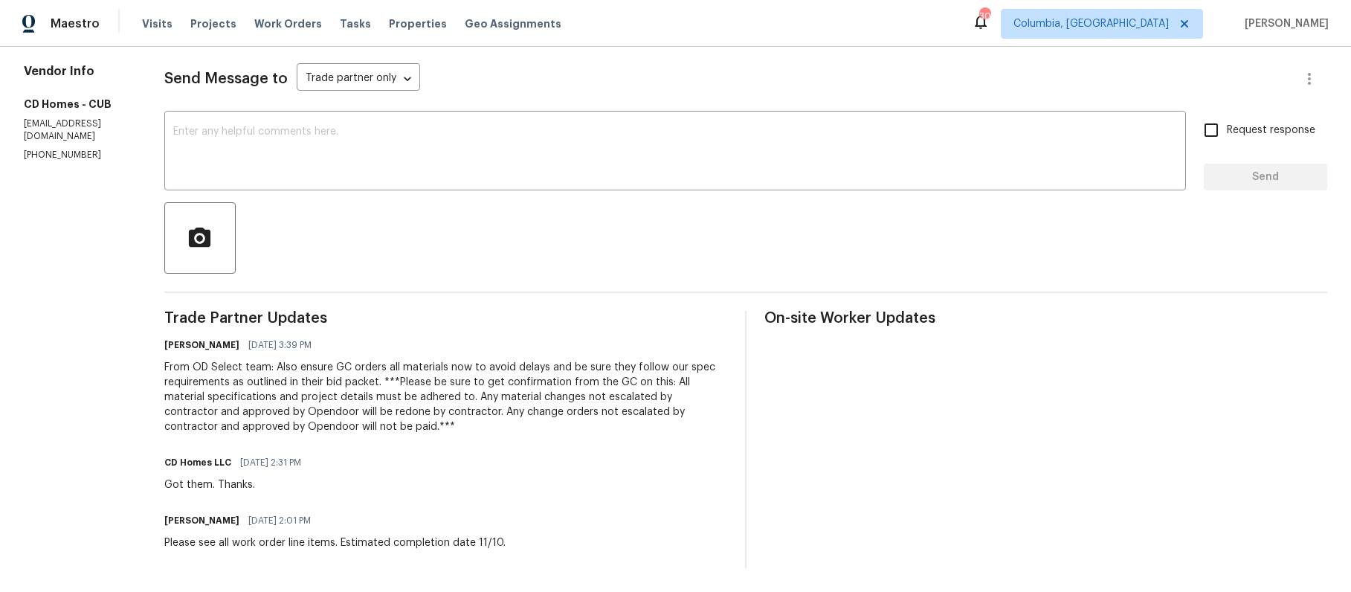
scroll to position [205, 0]
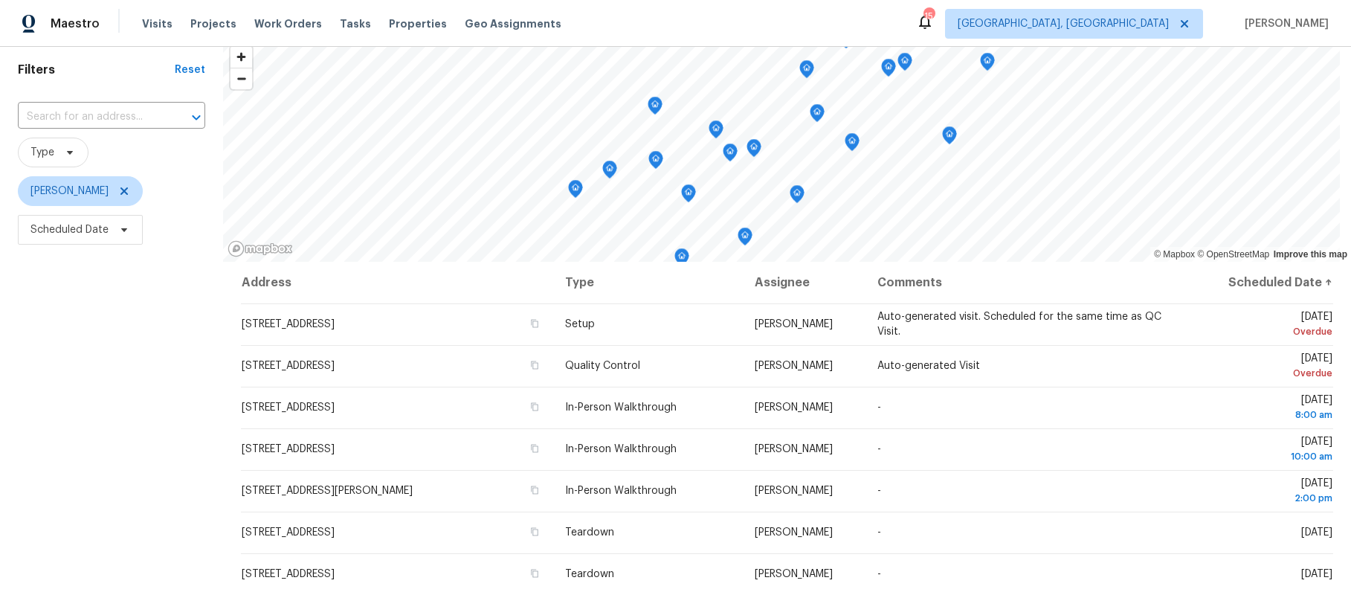
scroll to position [139, 0]
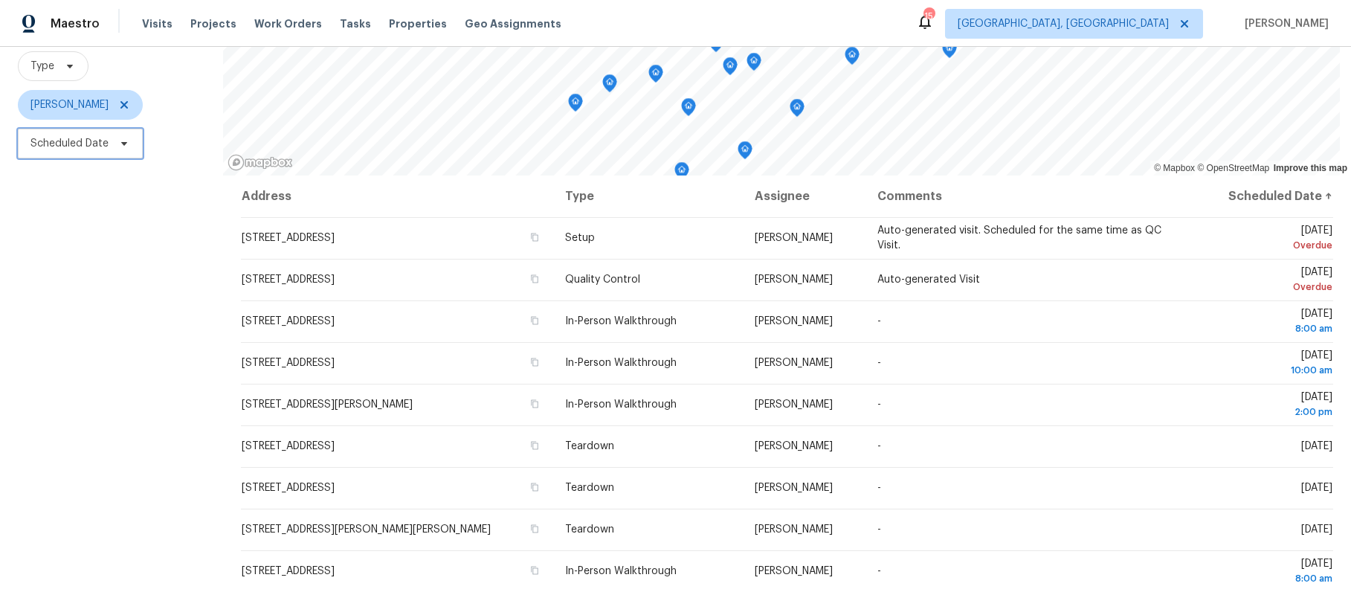
click at [83, 140] on span "Scheduled Date" at bounding box center [69, 143] width 78 height 15
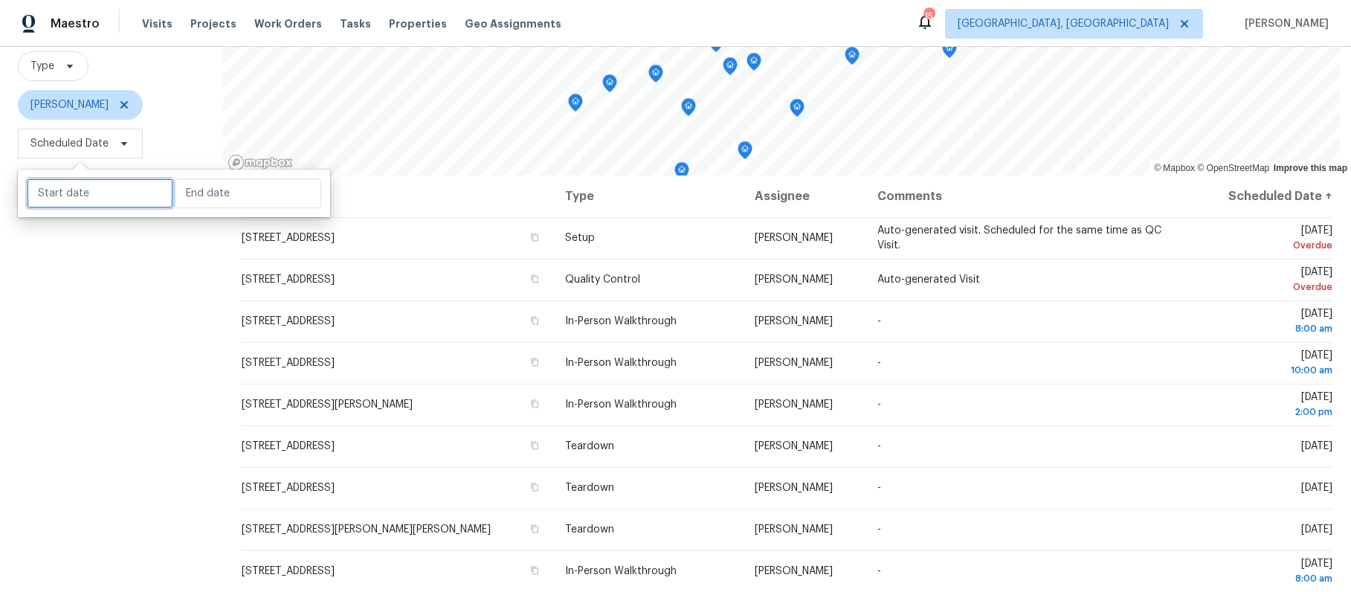
select select "8"
select select "2025"
select select "9"
select select "2025"
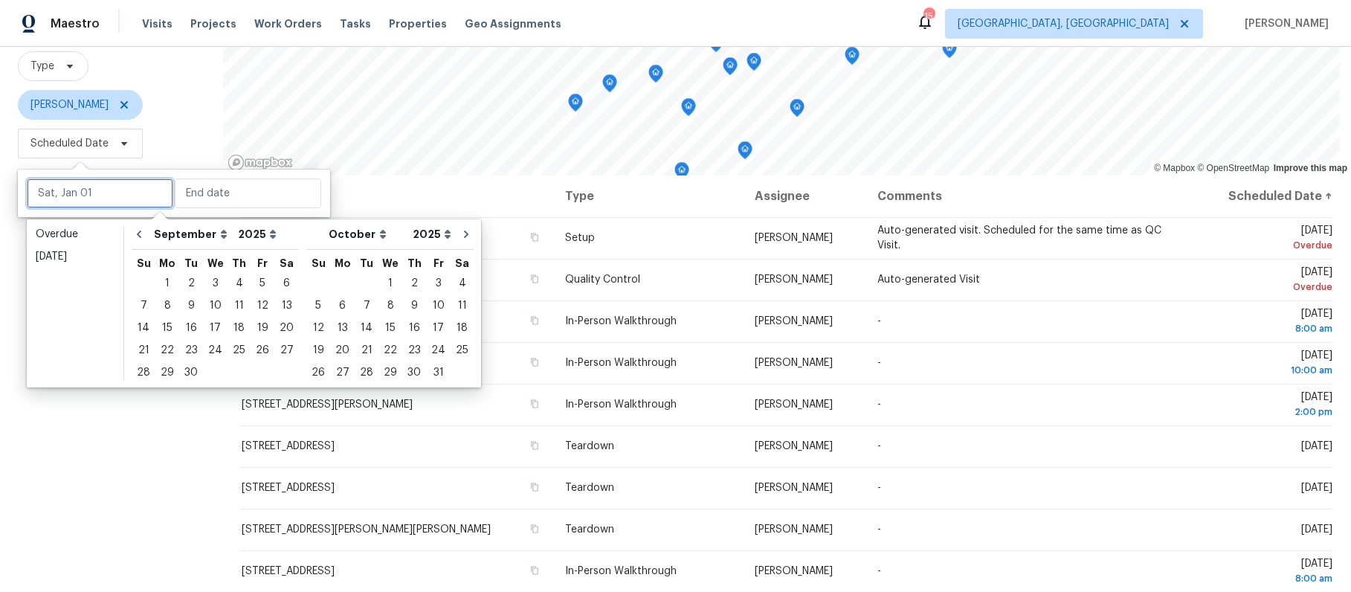
click at [84, 188] on input "text" at bounding box center [100, 193] width 146 height 30
click at [169, 313] on div "8" at bounding box center [167, 305] width 24 height 21
type input "Mon, Sep 08"
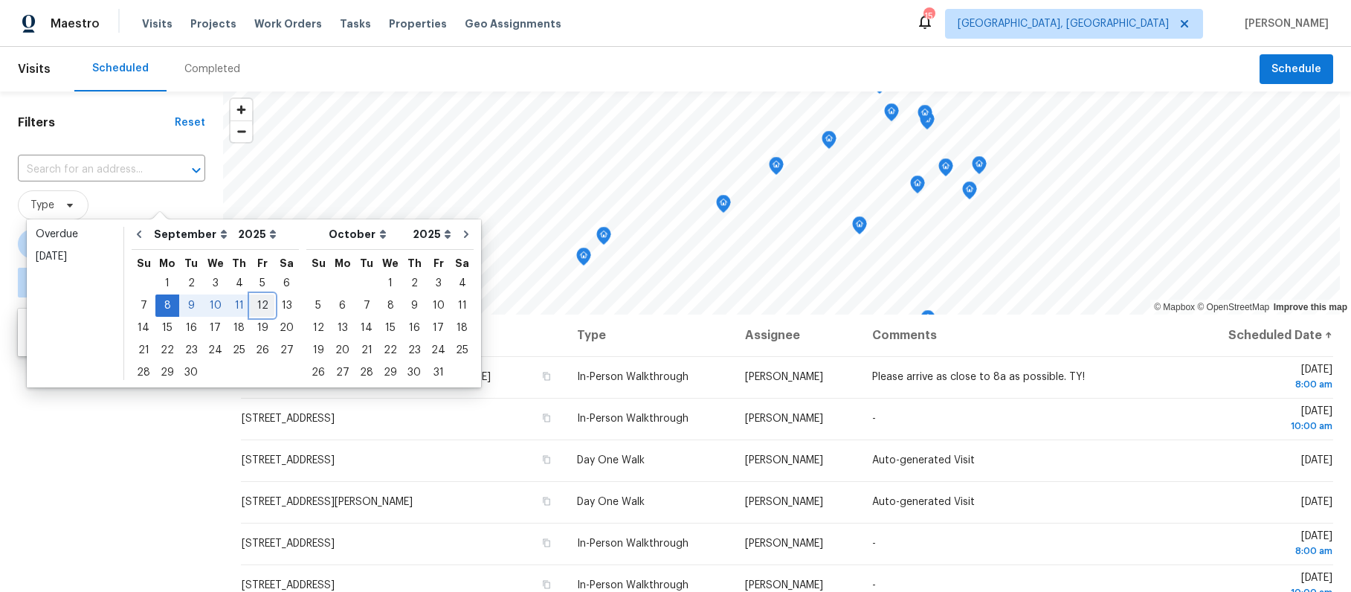
click at [260, 303] on div "12" at bounding box center [263, 305] width 24 height 21
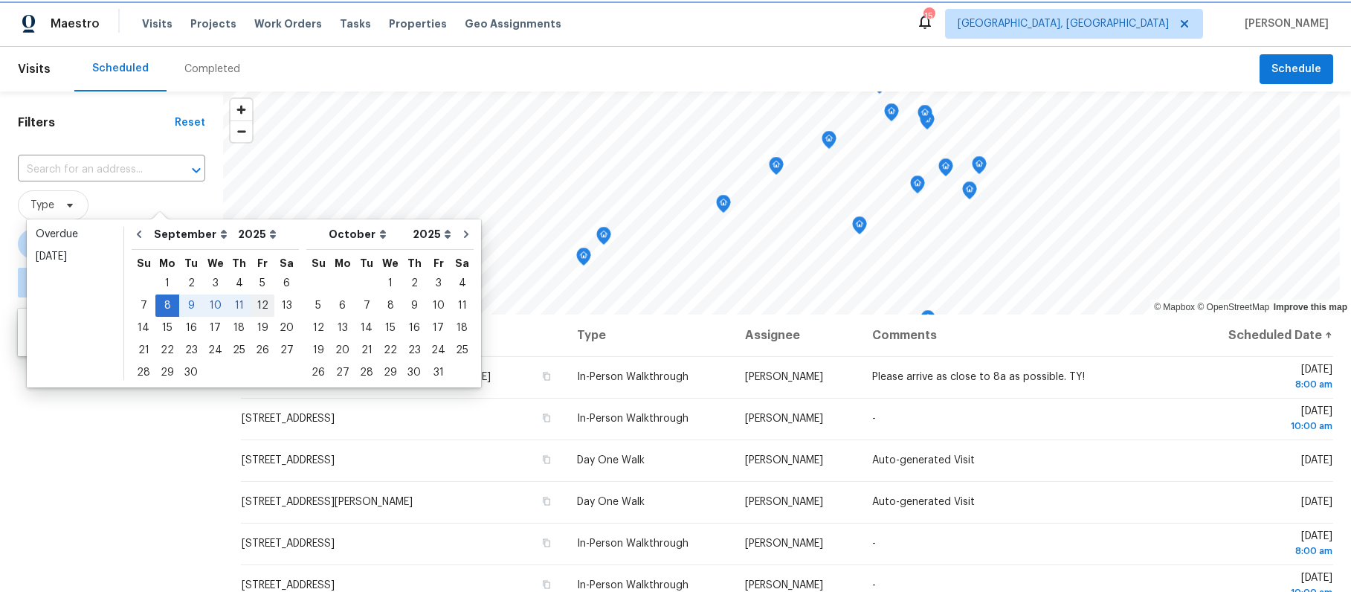
type input "Fri, Sep 12"
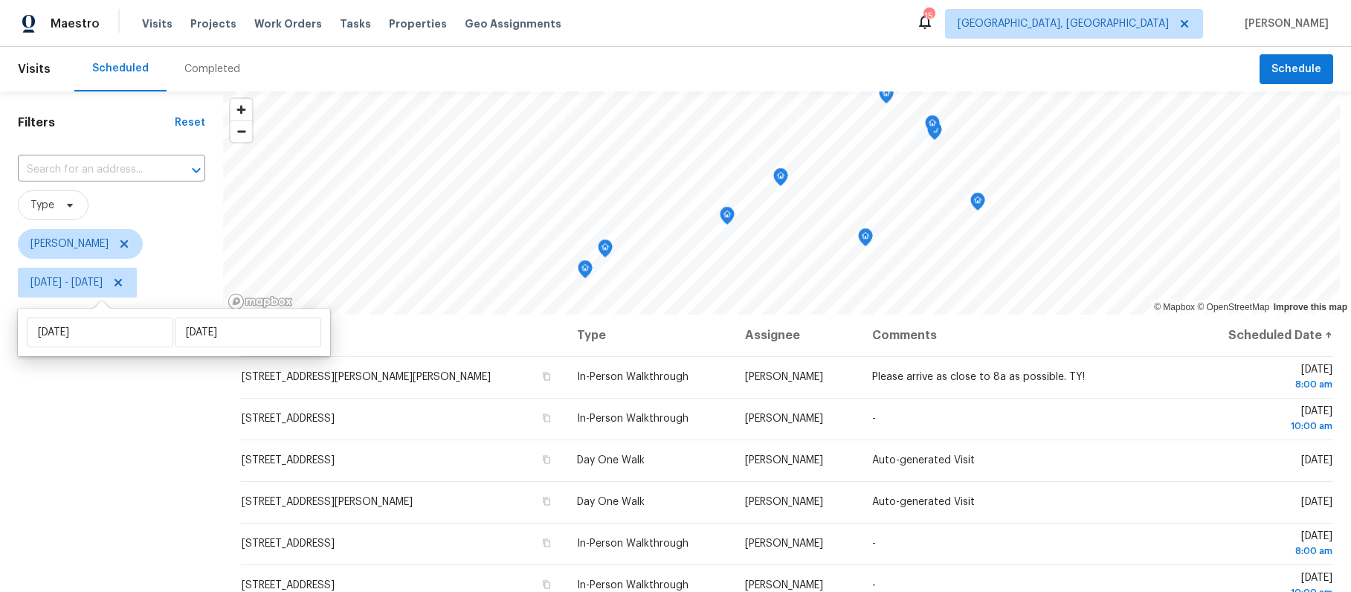
click at [145, 473] on div "Filters Reset ​ Type William Bynum Mon, Sep 08 - Fri, Sep 12" at bounding box center [111, 439] width 223 height 697
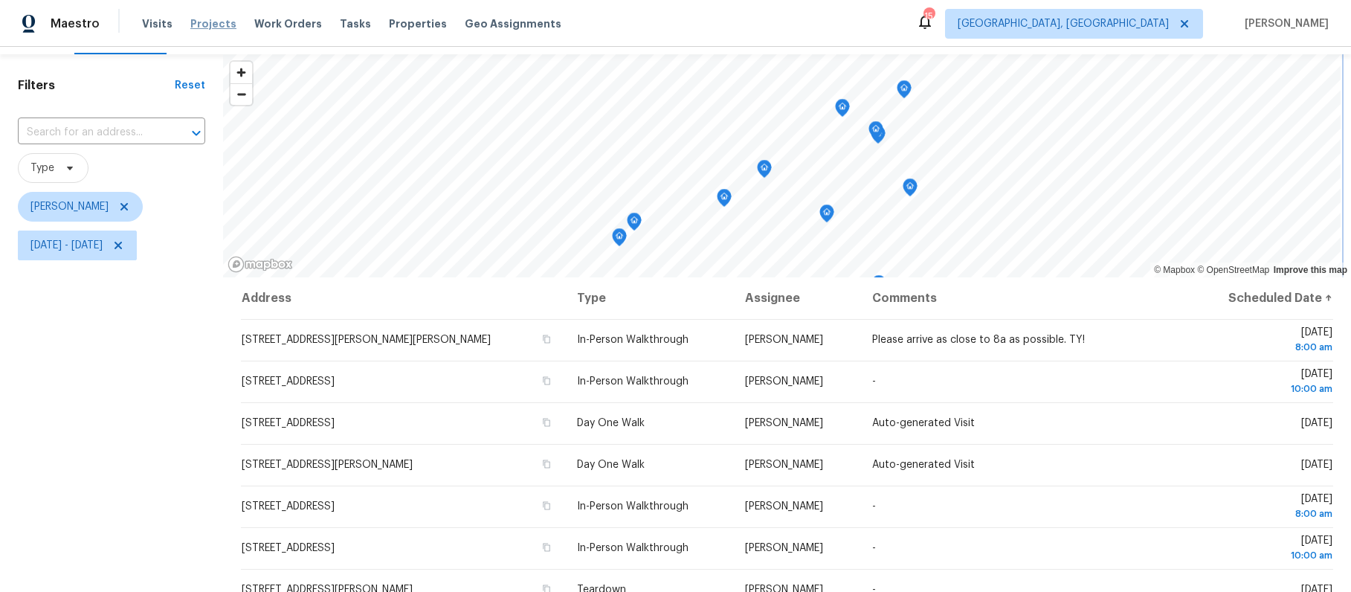
scroll to position [37, 0]
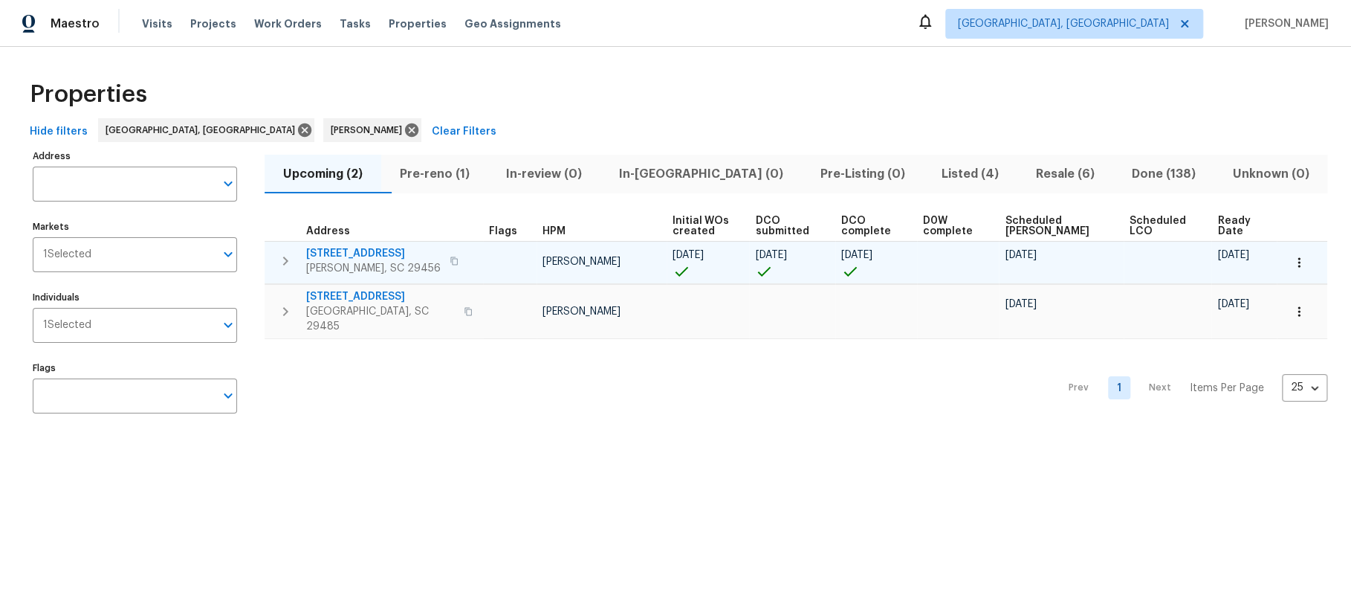
click at [391, 251] on span "[STREET_ADDRESS]" at bounding box center [373, 253] width 135 height 15
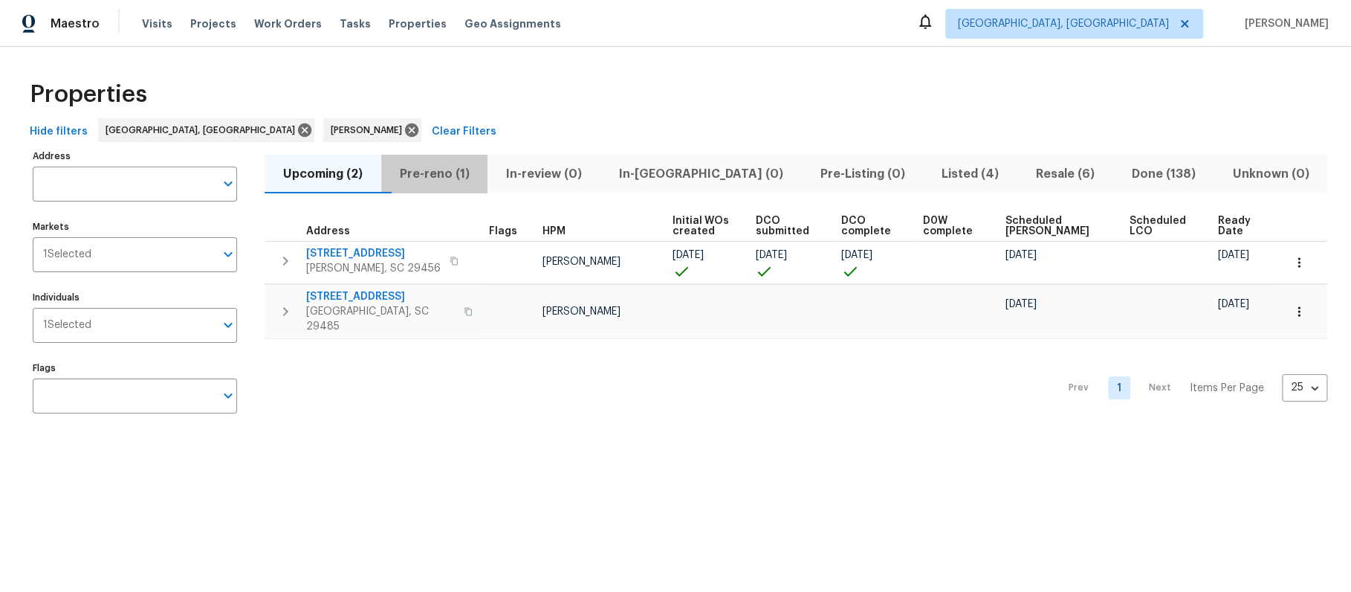
click at [465, 176] on span "Pre-reno (1)" at bounding box center [434, 174] width 89 height 21
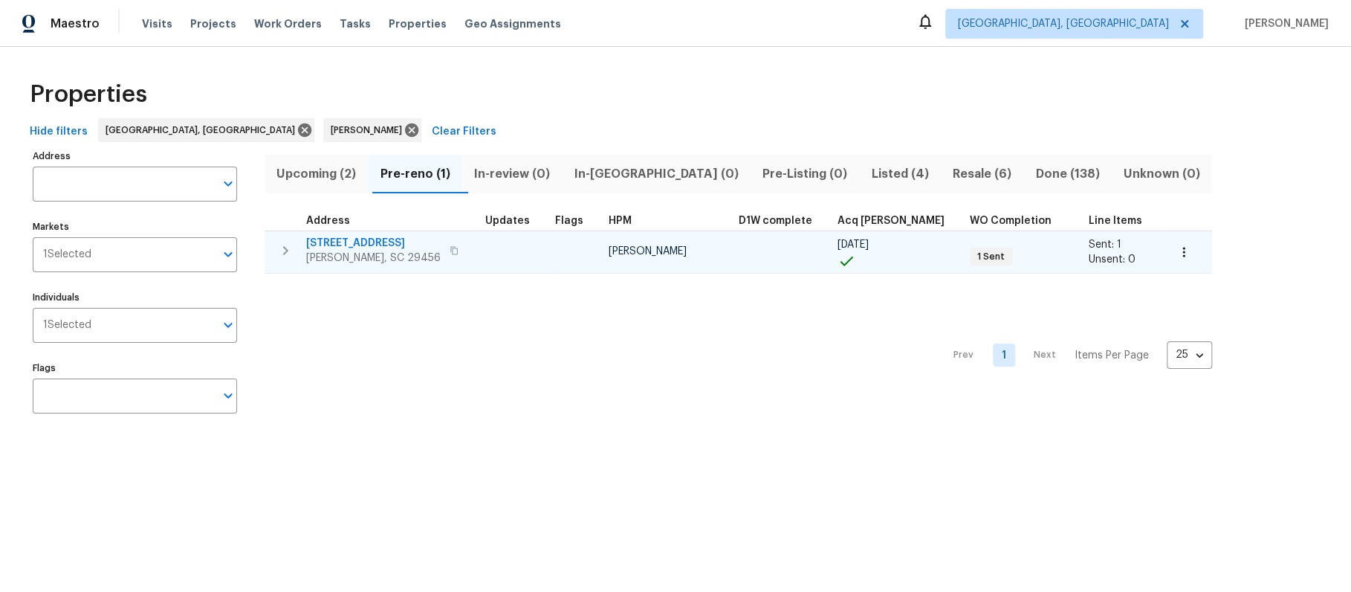
click at [377, 239] on span "[STREET_ADDRESS]" at bounding box center [373, 243] width 135 height 15
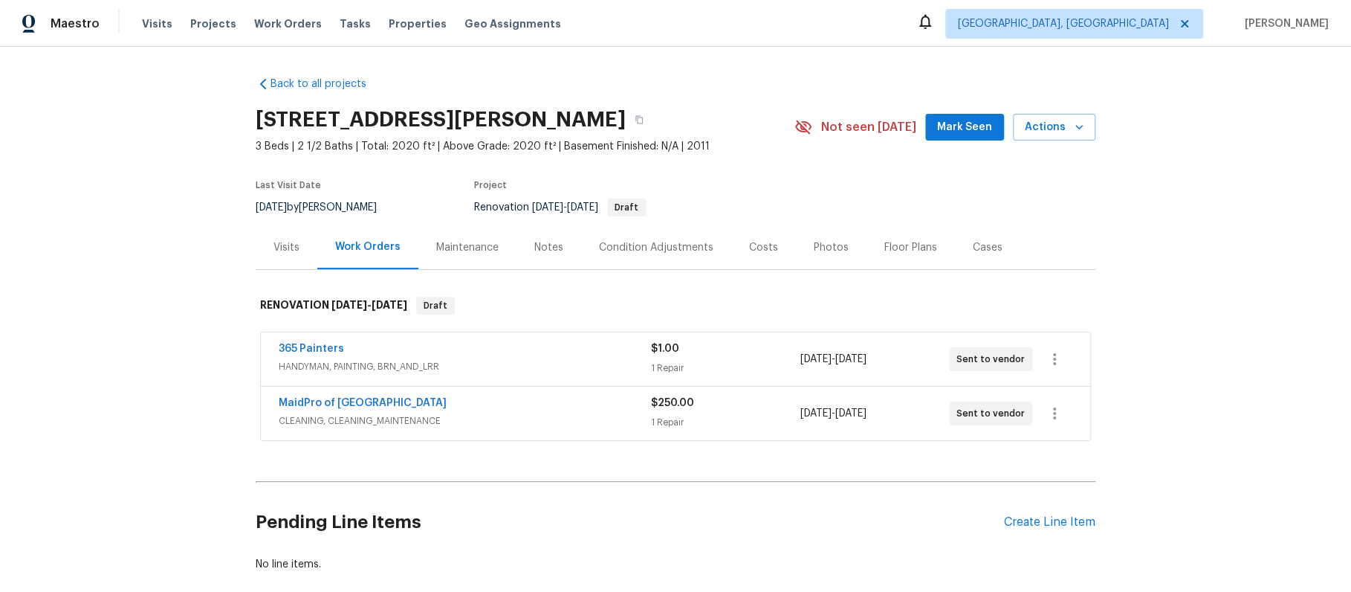
click at [750, 249] on div "Costs" at bounding box center [763, 247] width 29 height 15
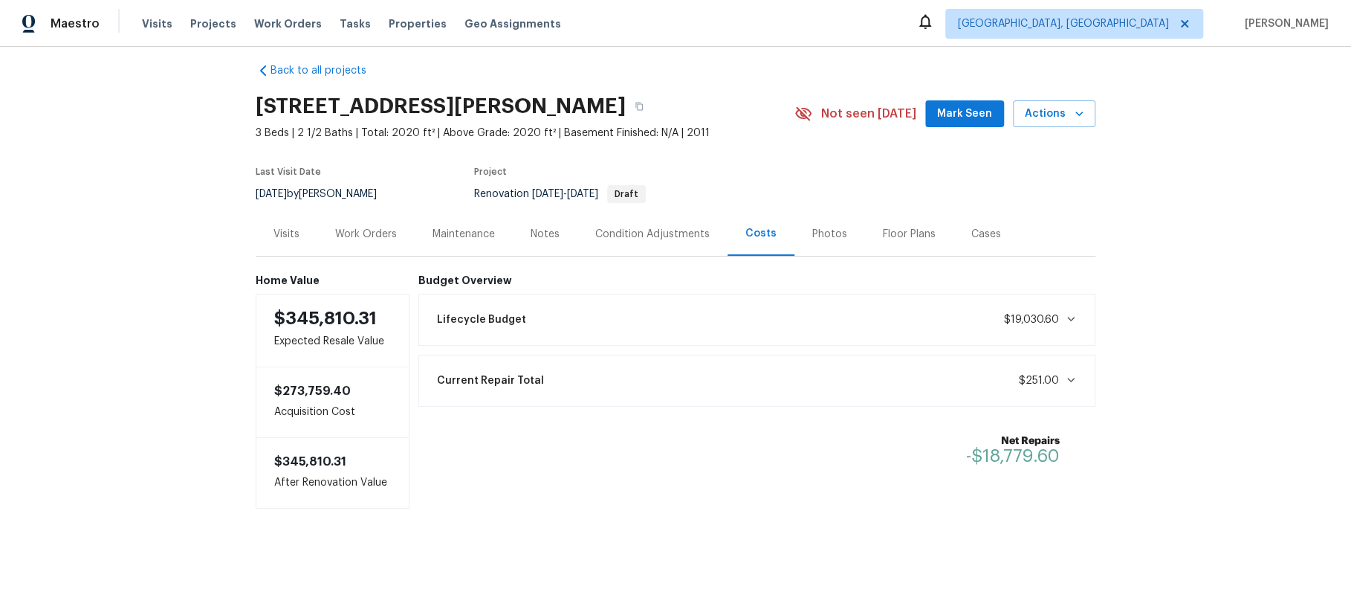
scroll to position [30, 0]
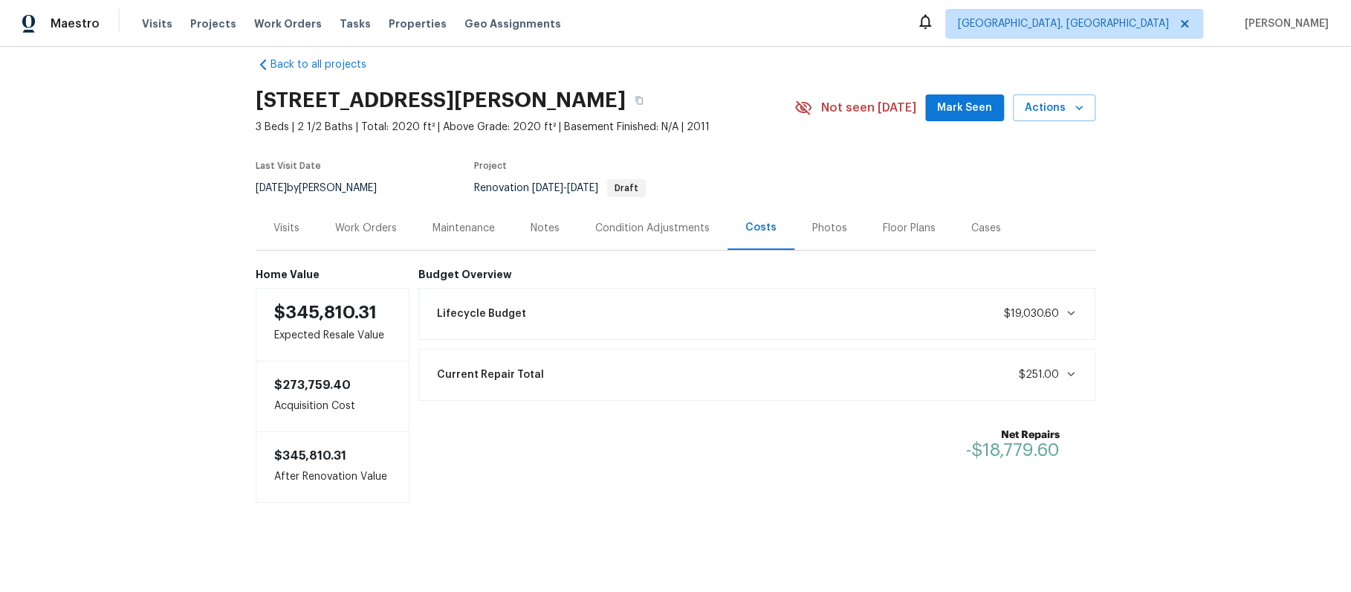
click at [367, 206] on div "Work Orders" at bounding box center [365, 228] width 97 height 44
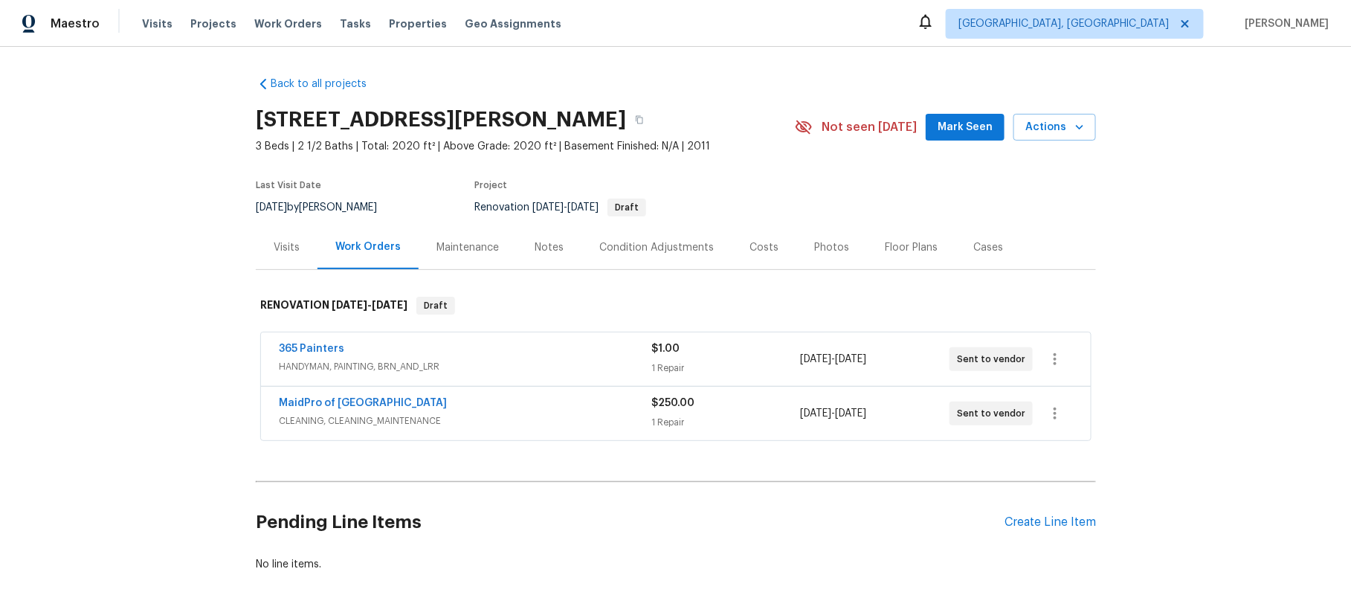
scroll to position [3, 0]
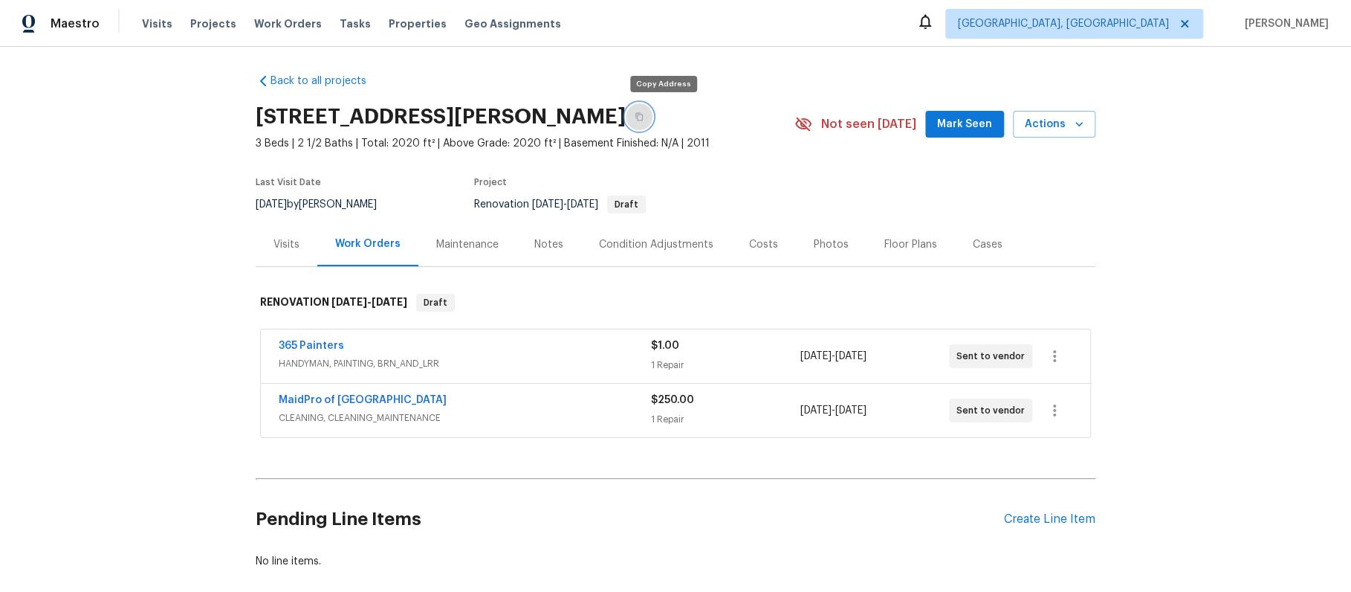
click at [653, 122] on button "button" at bounding box center [639, 116] width 27 height 27
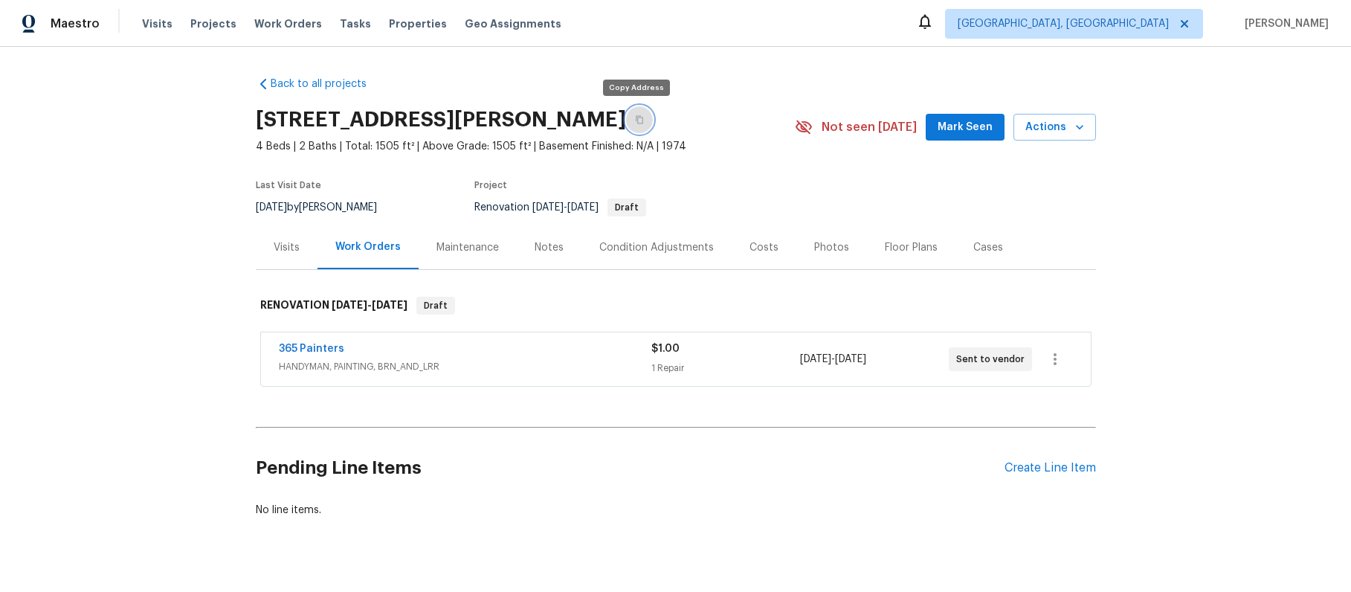
click at [635, 122] on icon "button" at bounding box center [639, 119] width 9 height 9
click at [760, 252] on div "Costs" at bounding box center [763, 247] width 29 height 15
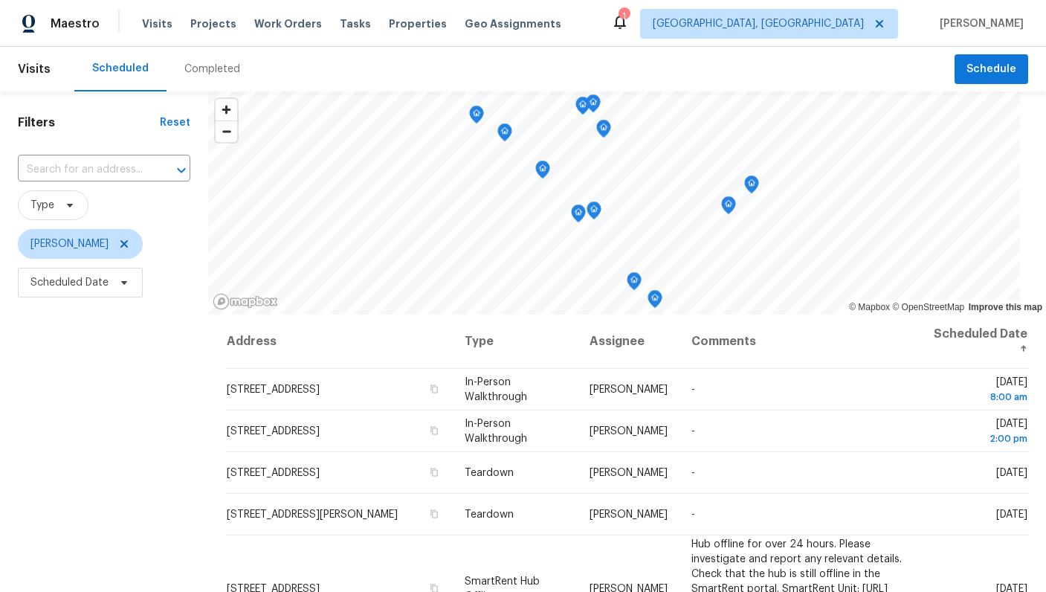
click at [210, 65] on div "Completed" at bounding box center [212, 69] width 56 height 15
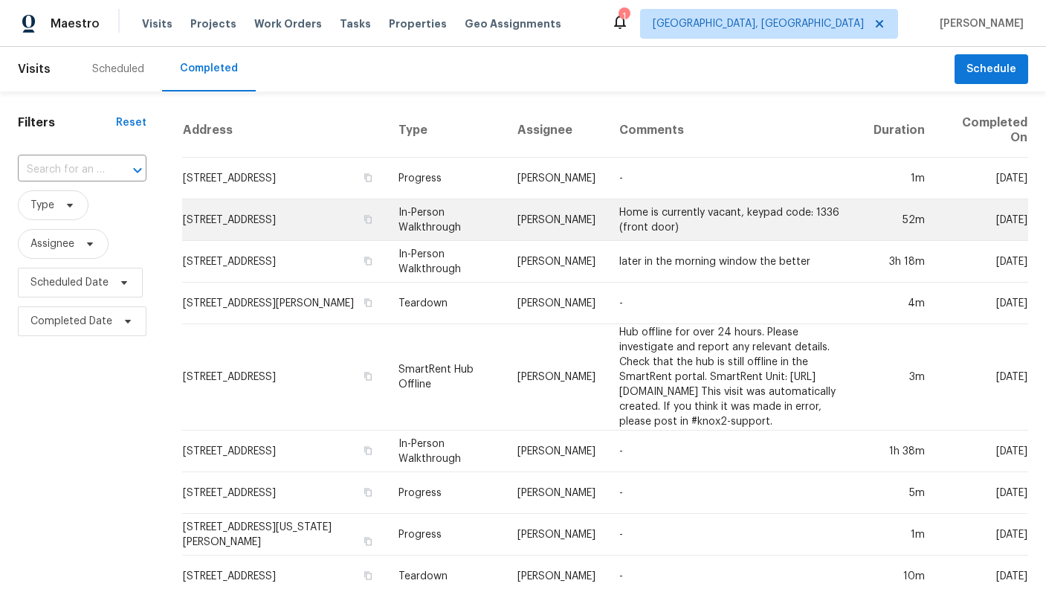
click at [607, 222] on td "Home is currently vacant, keypad code: 1336 (front door)" at bounding box center [733, 220] width 253 height 42
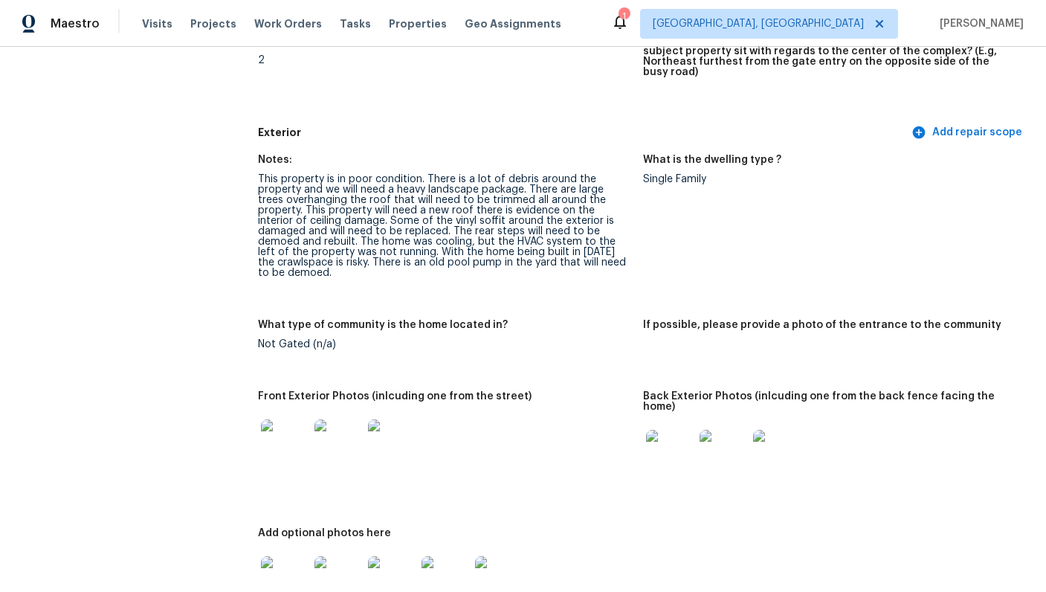
scroll to position [601, 0]
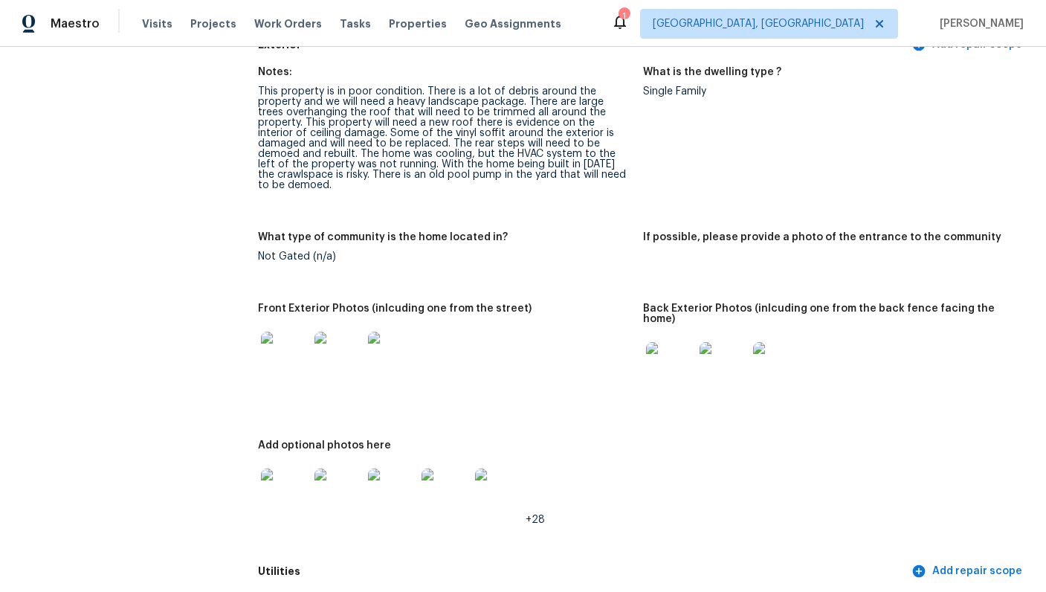
click at [288, 338] on img at bounding box center [285, 356] width 48 height 48
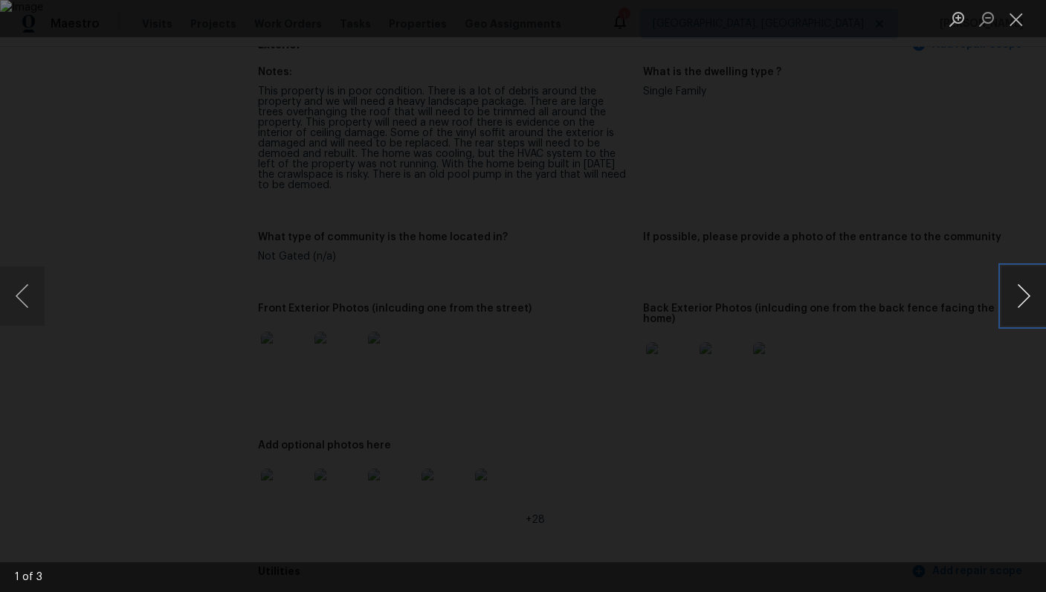
click at [1015, 295] on button "Next image" at bounding box center [1023, 295] width 45 height 59
click at [969, 368] on div "Lightbox" at bounding box center [523, 296] width 1046 height 592
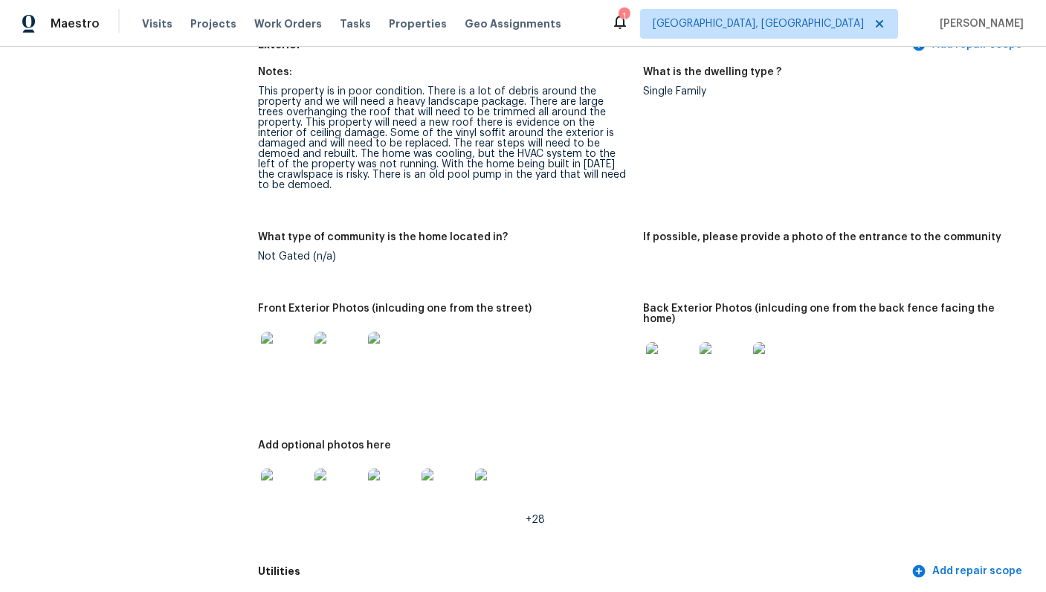
click at [685, 342] on img at bounding box center [670, 366] width 48 height 48
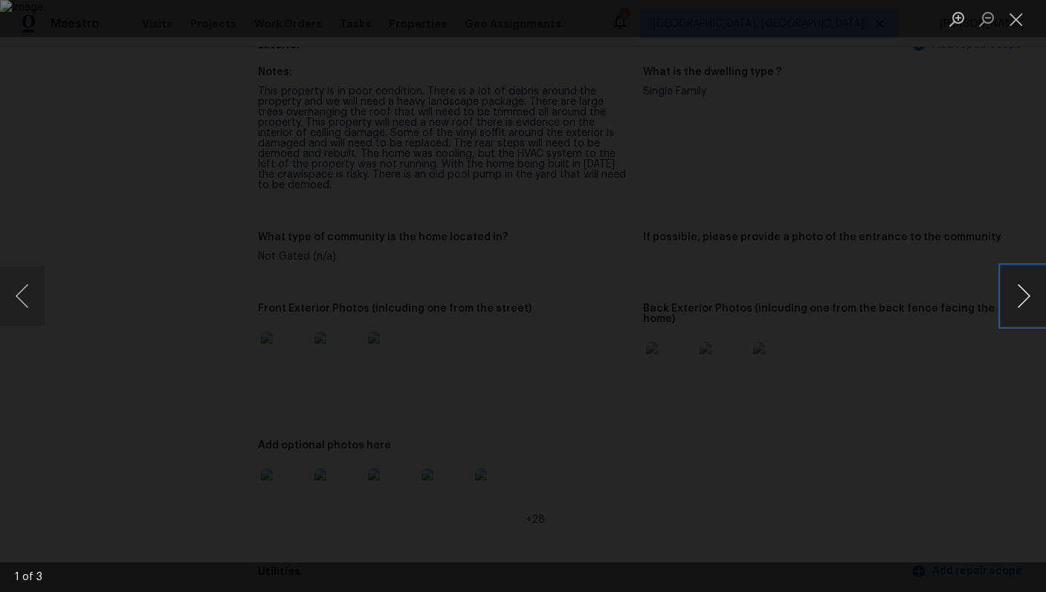
click at [1028, 294] on button "Next image" at bounding box center [1023, 295] width 45 height 59
click at [976, 358] on div "Lightbox" at bounding box center [523, 296] width 1046 height 592
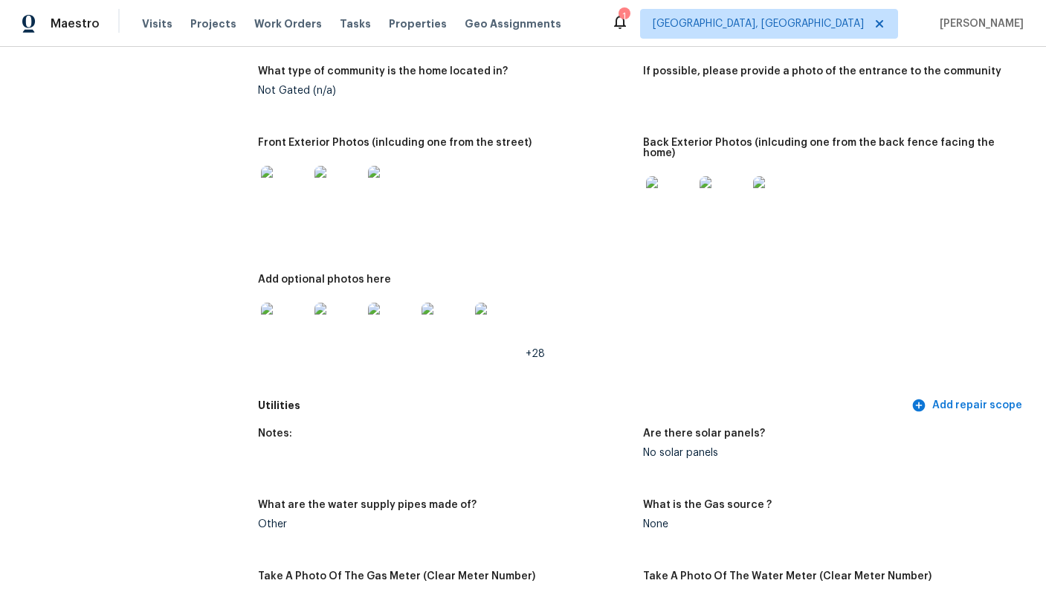
scroll to position [778, 0]
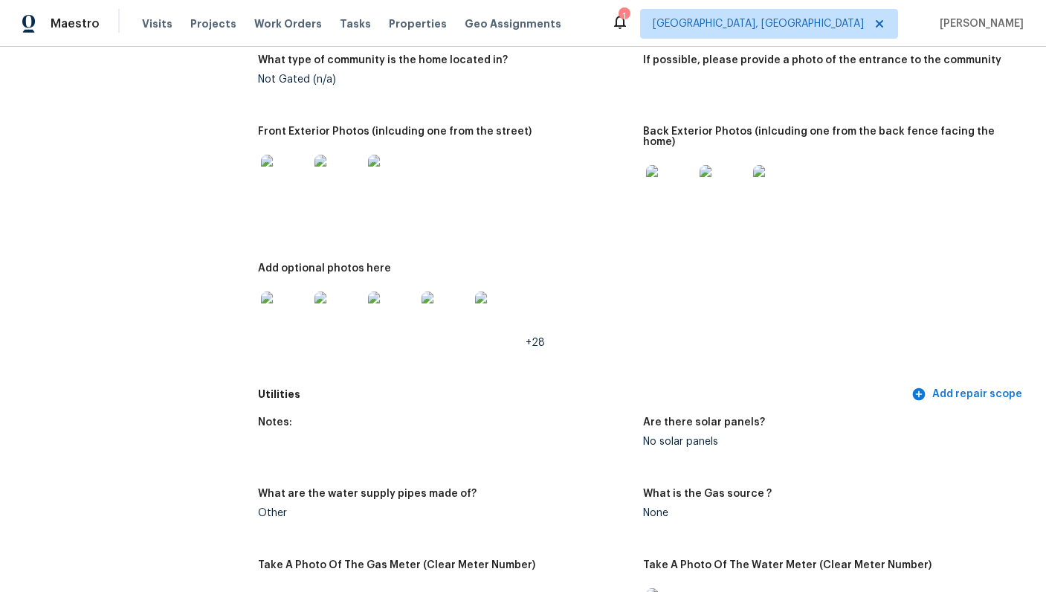
click at [288, 291] on img at bounding box center [285, 315] width 48 height 48
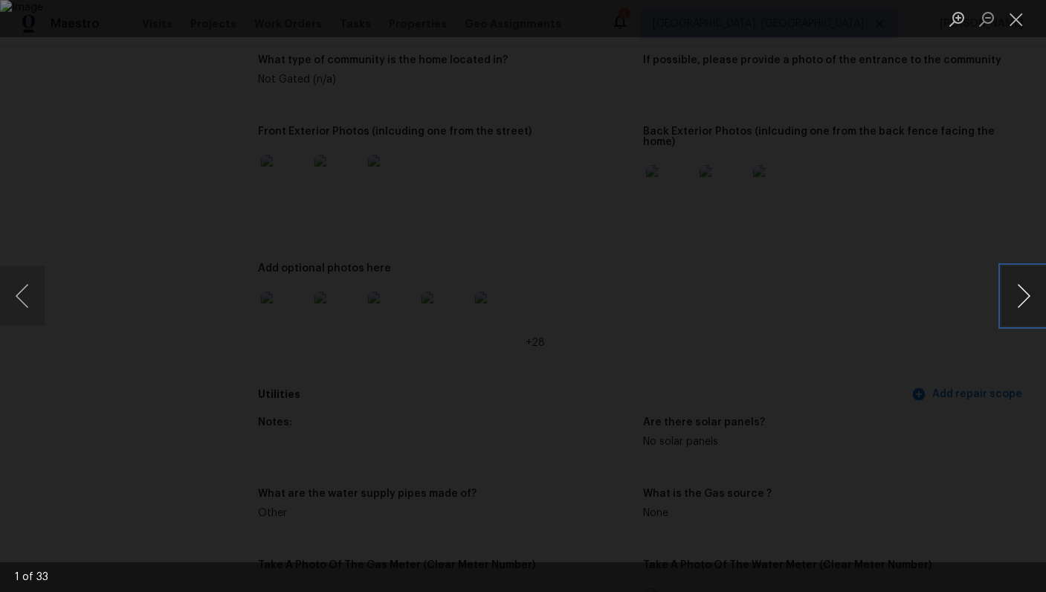
click at [1015, 305] on button "Next image" at bounding box center [1023, 295] width 45 height 59
click at [1016, 303] on button "Next image" at bounding box center [1023, 295] width 45 height 59
click at [1021, 294] on button "Next image" at bounding box center [1023, 295] width 45 height 59
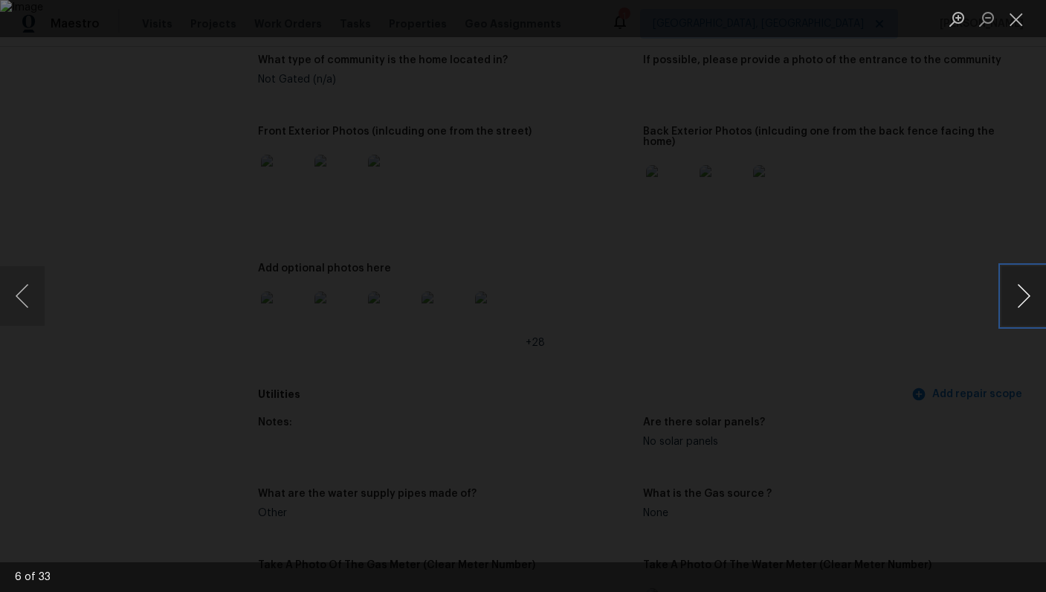
click at [1021, 295] on button "Next image" at bounding box center [1023, 295] width 45 height 59
click at [1019, 297] on button "Next image" at bounding box center [1023, 295] width 45 height 59
click at [1018, 297] on button "Next image" at bounding box center [1023, 295] width 45 height 59
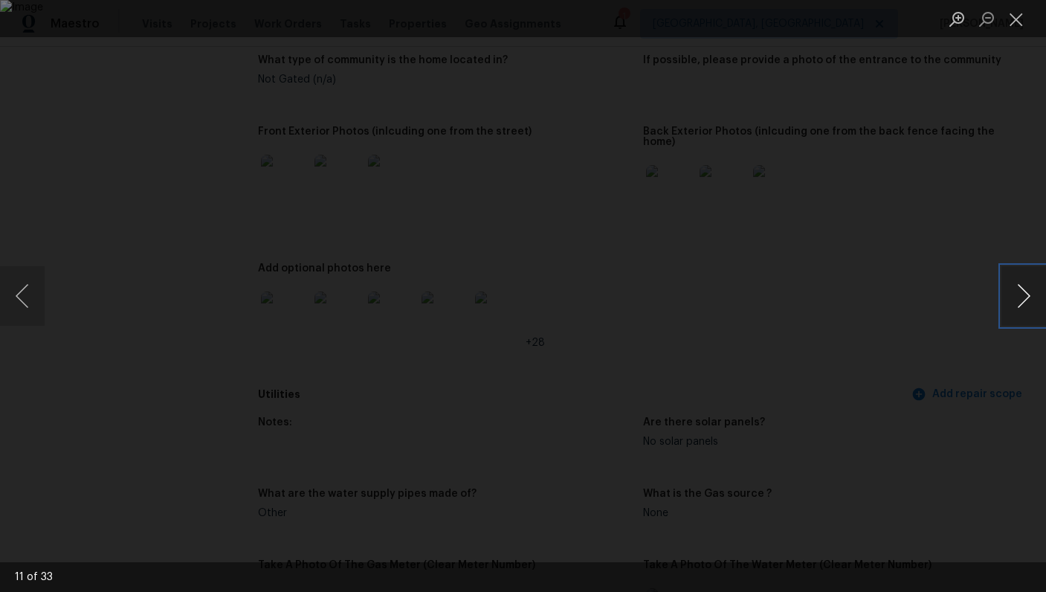
click at [1018, 297] on button "Next image" at bounding box center [1023, 295] width 45 height 59
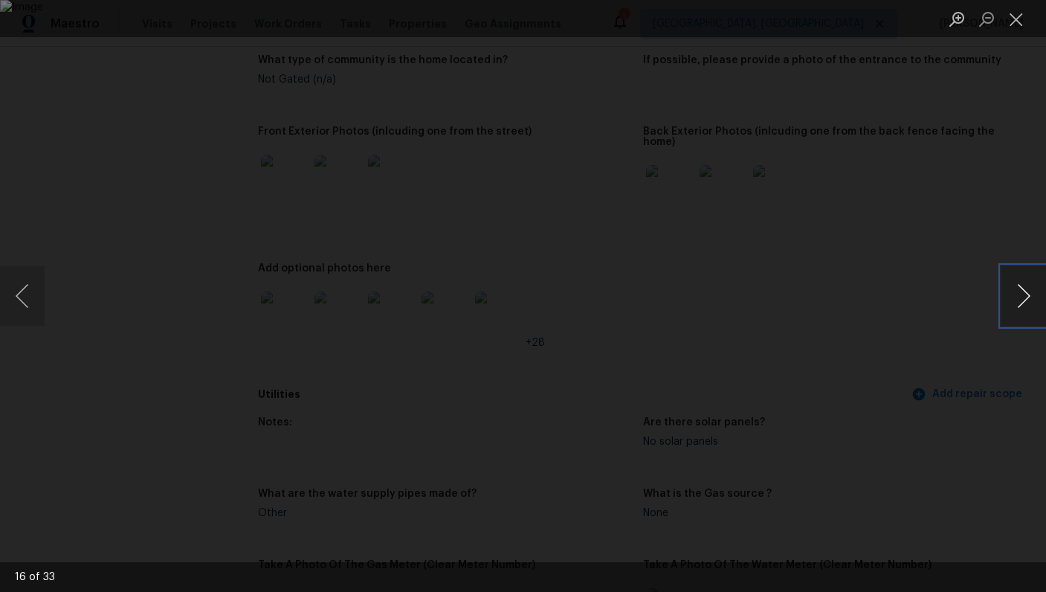
click at [1018, 297] on button "Next image" at bounding box center [1023, 295] width 45 height 59
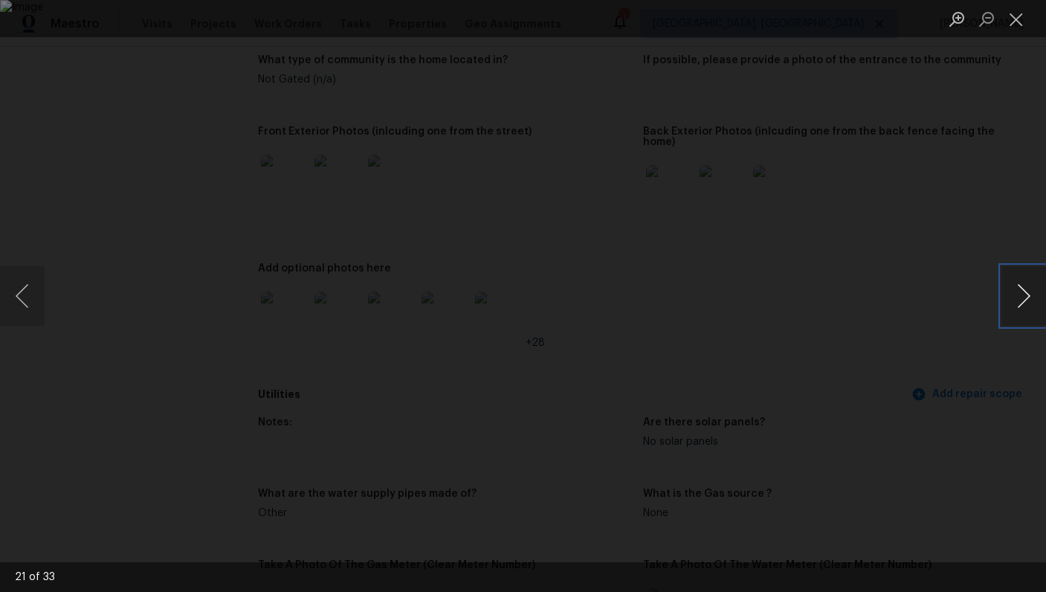
click at [1018, 297] on button "Next image" at bounding box center [1023, 295] width 45 height 59
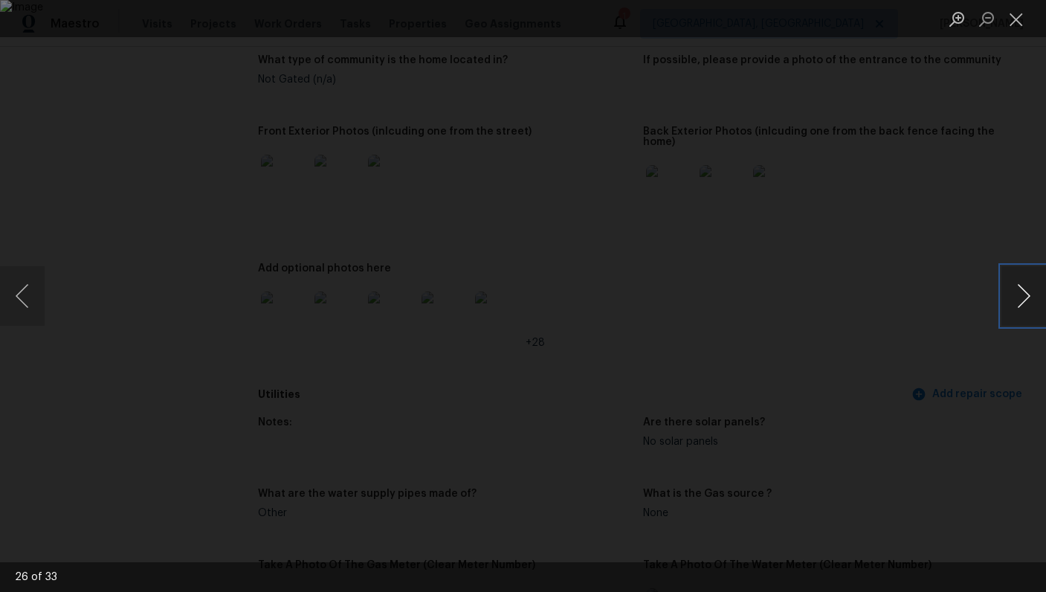
click at [1018, 297] on button "Next image" at bounding box center [1023, 295] width 45 height 59
click at [1027, 297] on button "Next image" at bounding box center [1023, 295] width 45 height 59
click at [1028, 296] on button "Next image" at bounding box center [1023, 295] width 45 height 59
click at [1034, 294] on button "Next image" at bounding box center [1023, 295] width 45 height 59
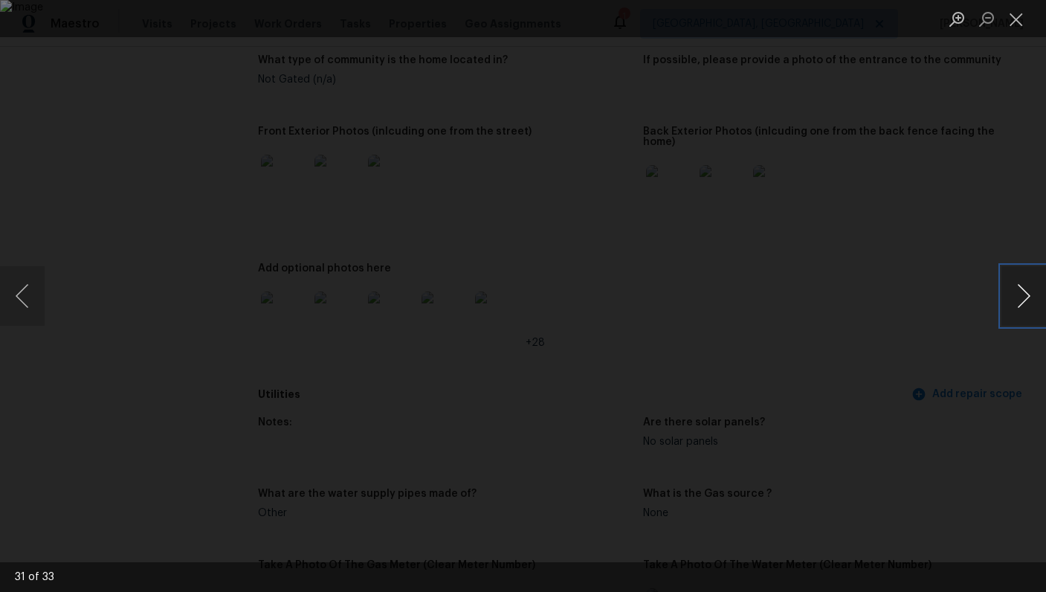
click at [1034, 294] on button "Next image" at bounding box center [1023, 295] width 45 height 59
click at [947, 452] on div "Lightbox" at bounding box center [523, 296] width 1046 height 592
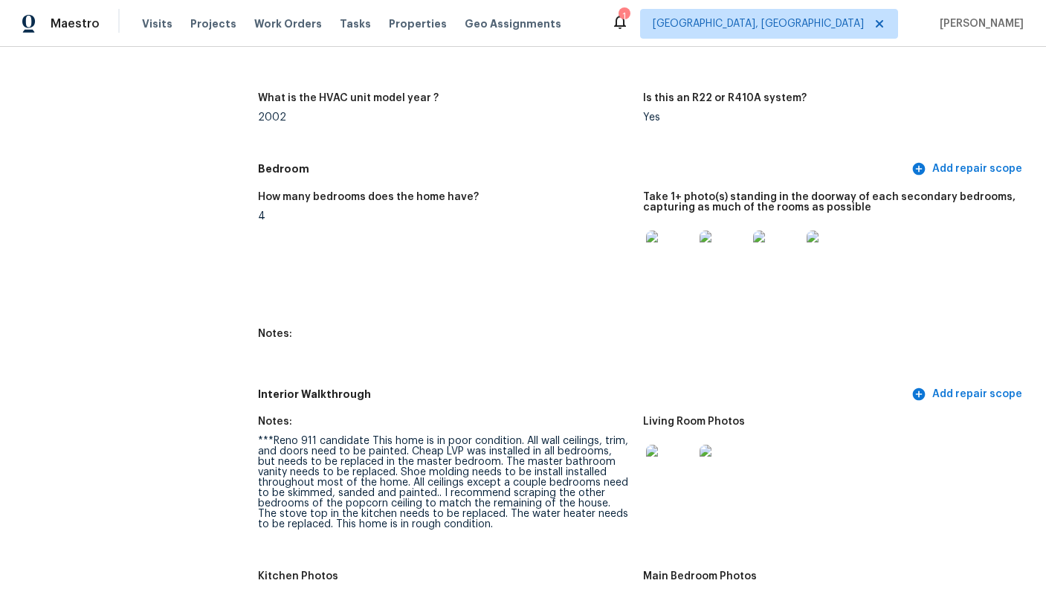
scroll to position [1716, 0]
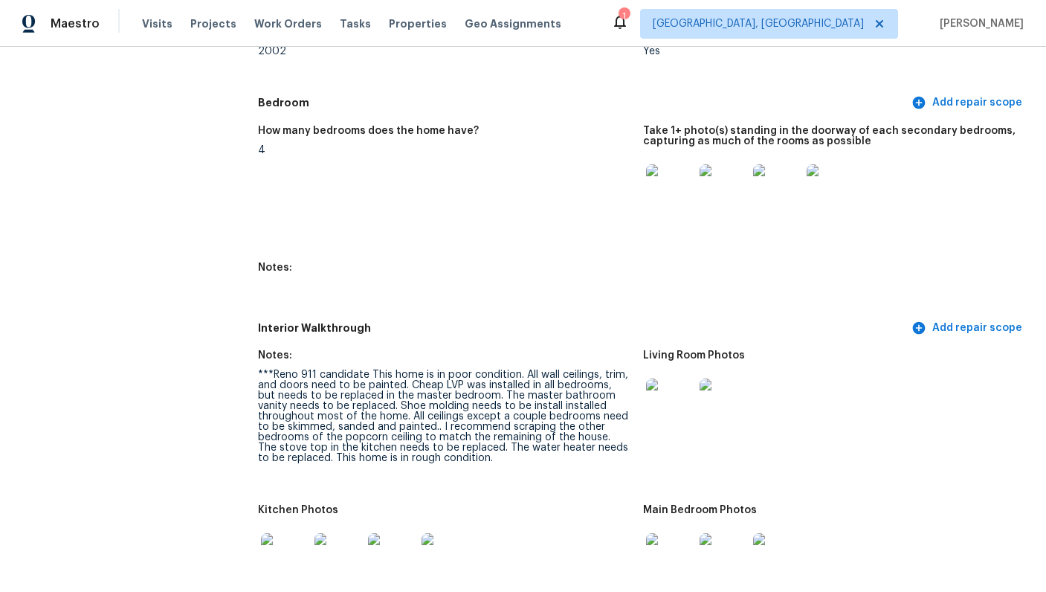
click at [666, 164] on img at bounding box center [670, 188] width 48 height 48
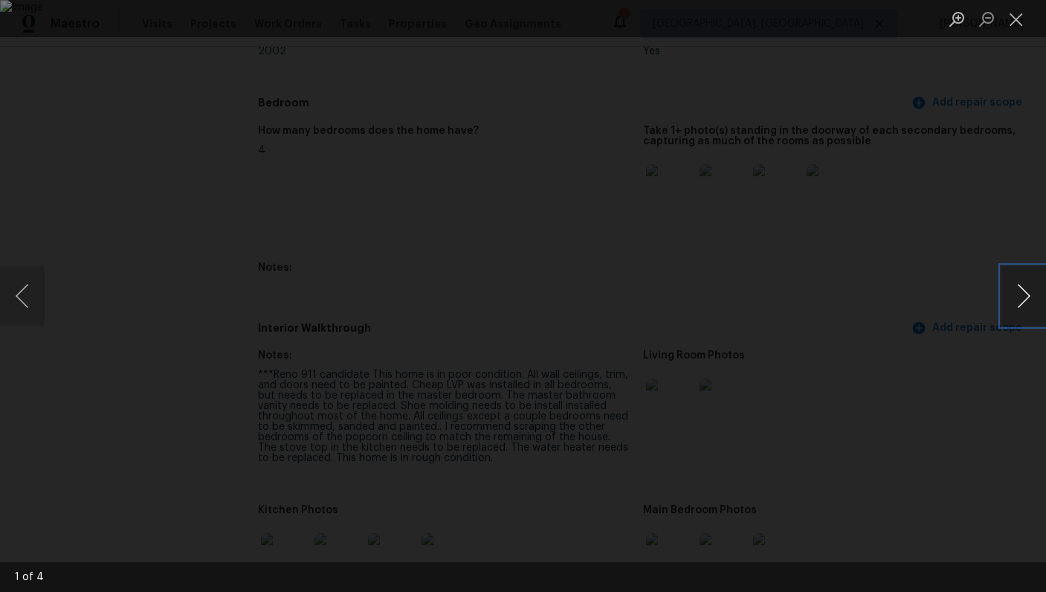
click at [1027, 294] on button "Next image" at bounding box center [1023, 295] width 45 height 59
click at [1026, 294] on button "Next image" at bounding box center [1023, 295] width 45 height 59
click at [1026, 295] on button "Next image" at bounding box center [1023, 295] width 45 height 59
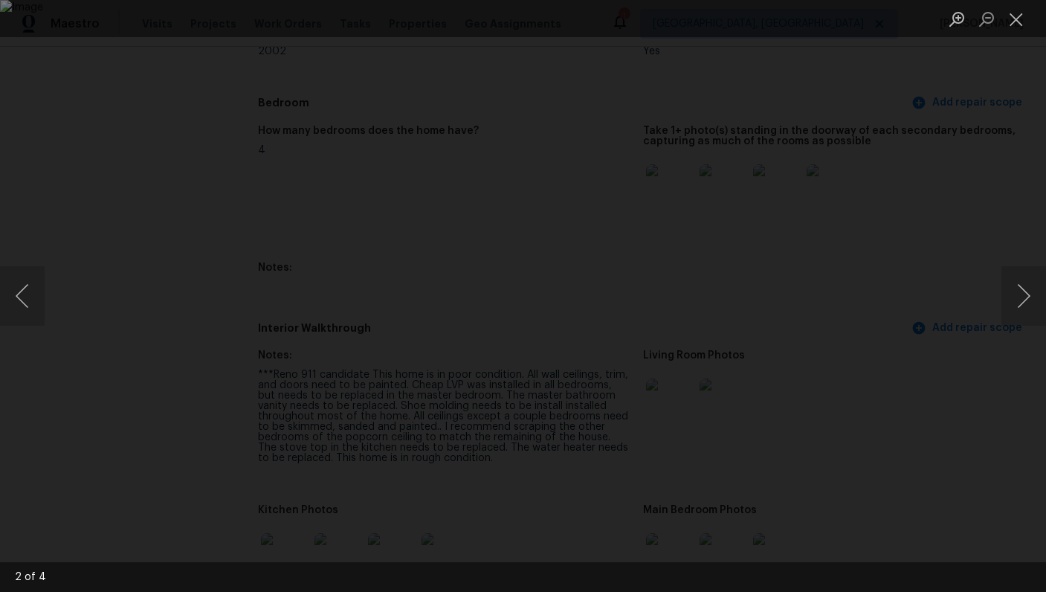
click at [964, 382] on div "Lightbox" at bounding box center [523, 296] width 1046 height 592
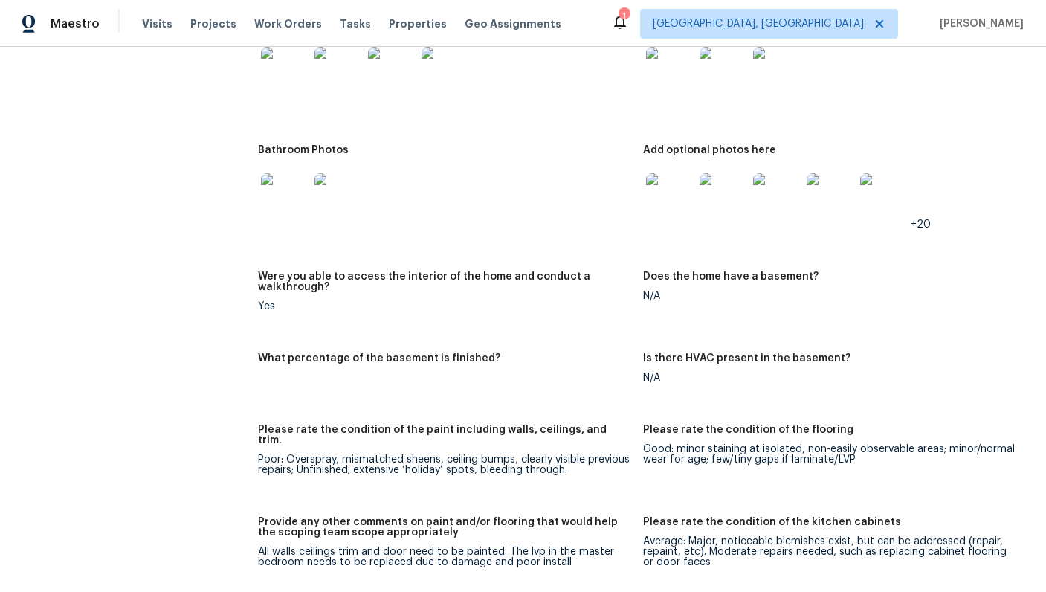
scroll to position [2110, 0]
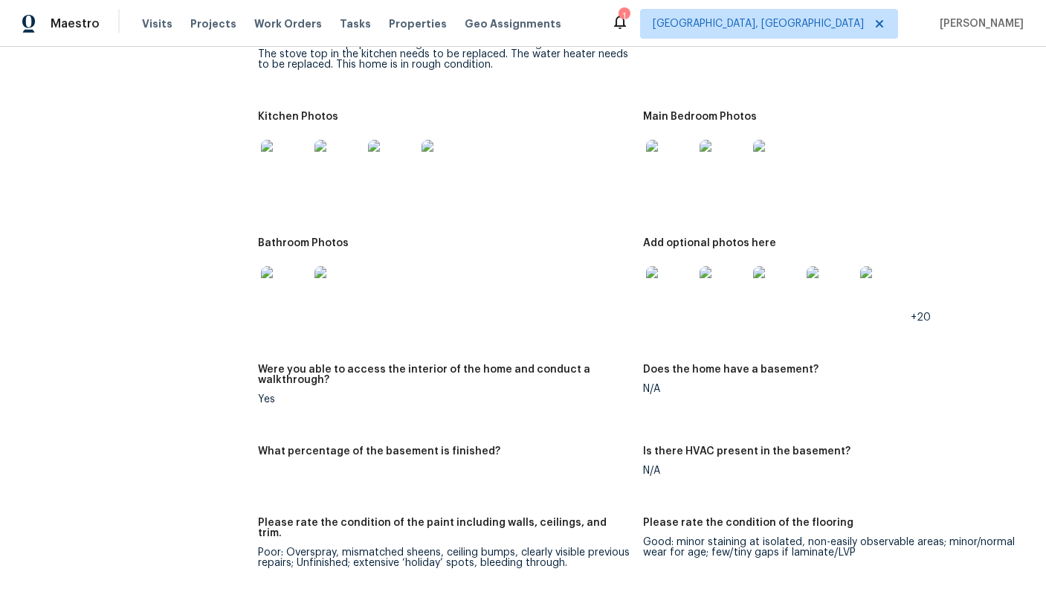
click at [285, 140] on img at bounding box center [285, 164] width 48 height 48
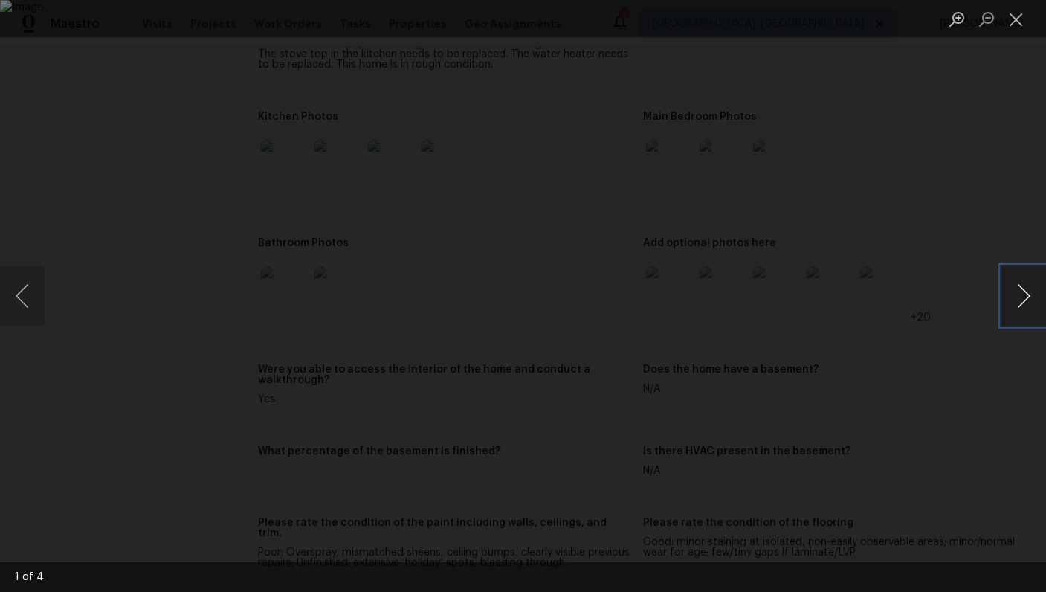
click at [1014, 293] on button "Next image" at bounding box center [1023, 295] width 45 height 59
click at [1010, 293] on button "Next image" at bounding box center [1023, 295] width 45 height 59
click at [982, 368] on div "Lightbox" at bounding box center [523, 296] width 1046 height 592
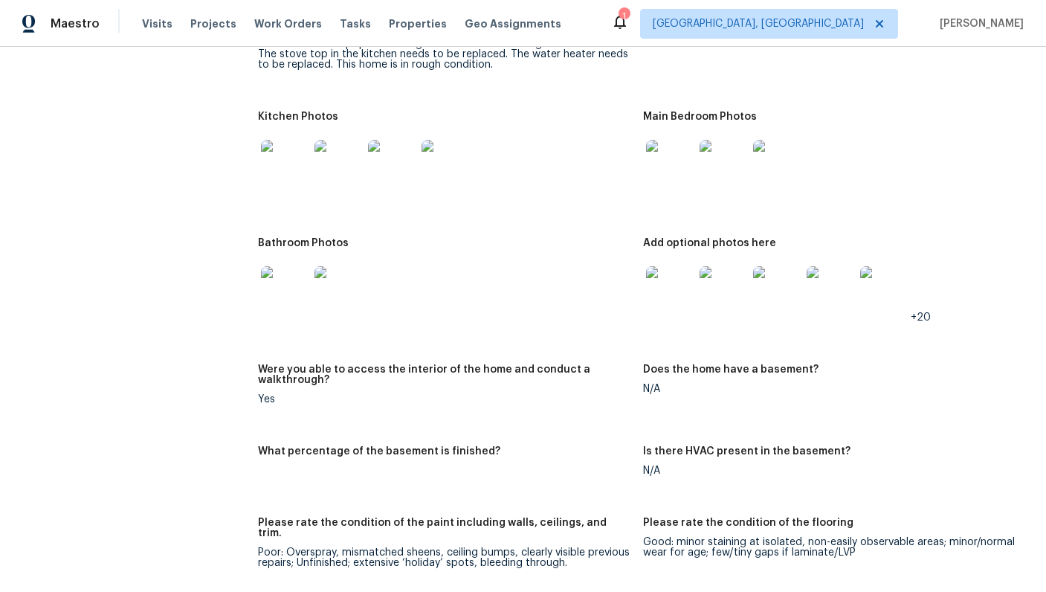
click at [671, 266] on img at bounding box center [670, 290] width 48 height 48
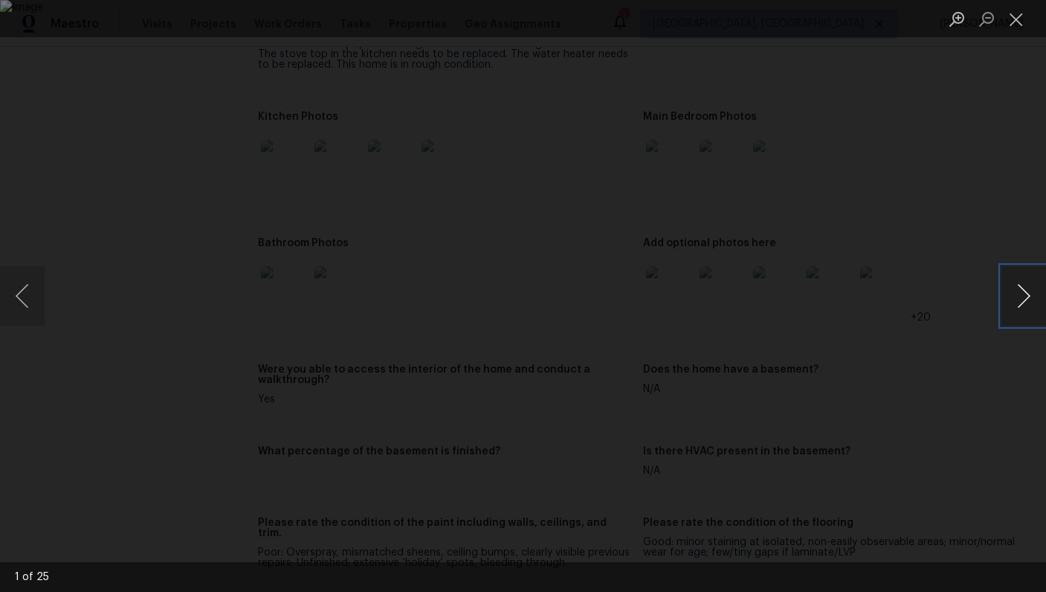
click at [1016, 304] on button "Next image" at bounding box center [1023, 295] width 45 height 59
click at [1016, 305] on button "Next image" at bounding box center [1023, 295] width 45 height 59
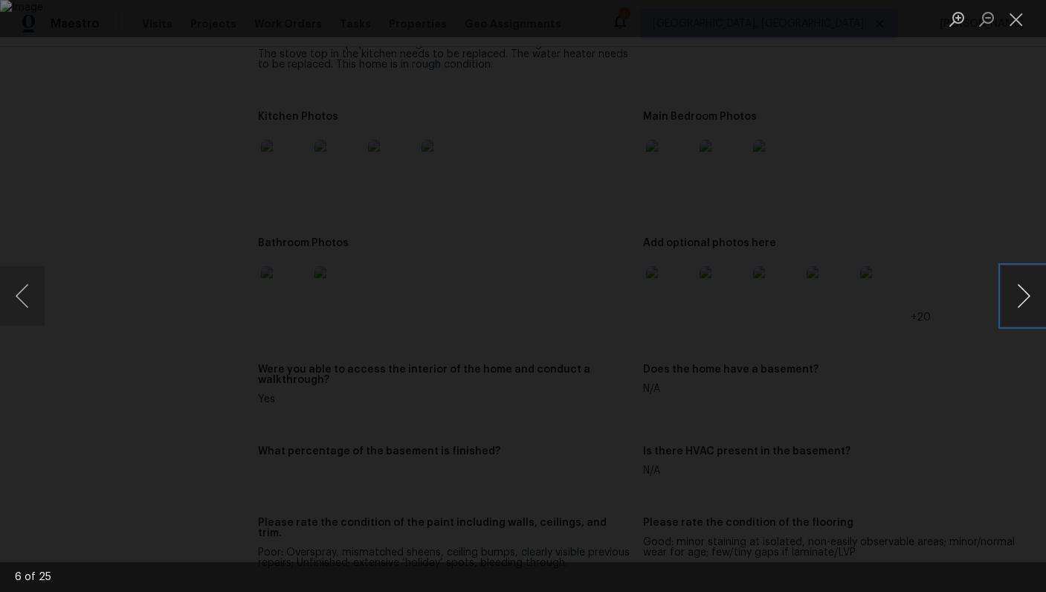
click at [1016, 305] on button "Next image" at bounding box center [1023, 295] width 45 height 59
click at [1013, 306] on button "Next image" at bounding box center [1023, 295] width 45 height 59
click at [975, 372] on div "Lightbox" at bounding box center [523, 296] width 1046 height 592
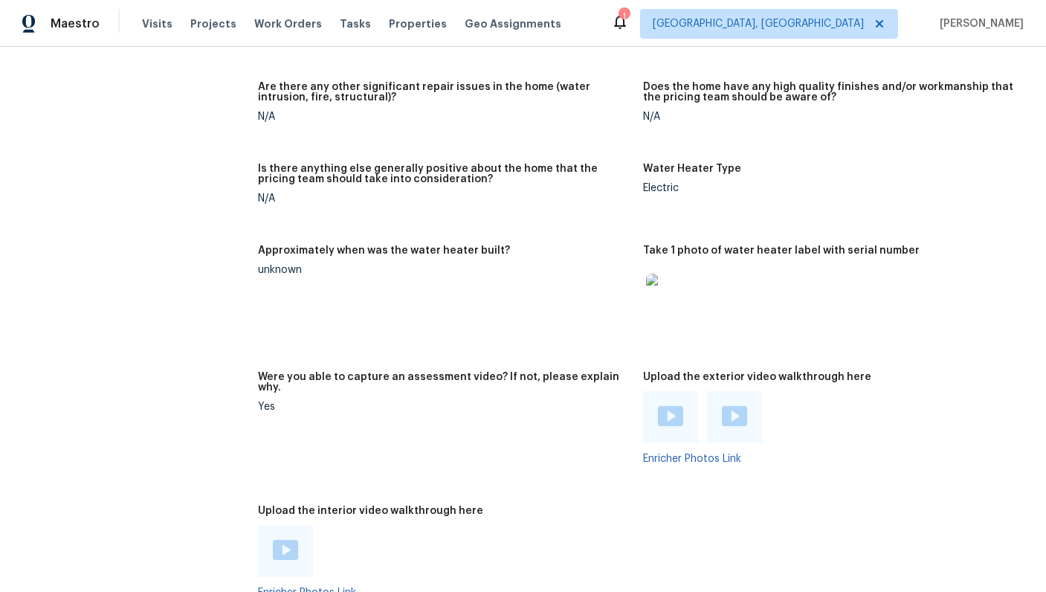
scroll to position [2892, 0]
click at [669, 275] on img at bounding box center [670, 299] width 48 height 48
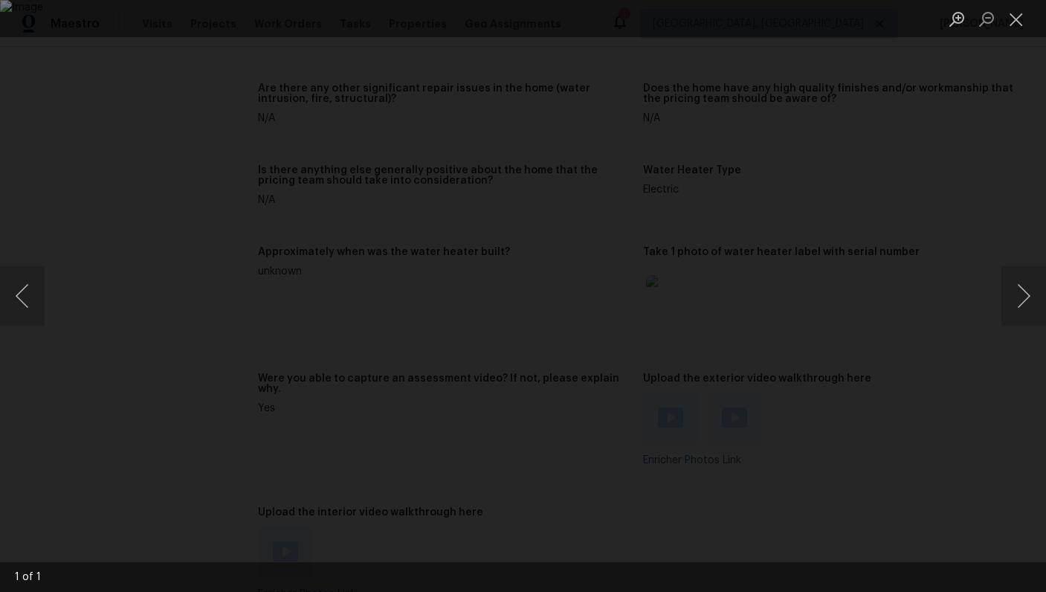
click at [959, 363] on div "Lightbox" at bounding box center [523, 296] width 1046 height 592
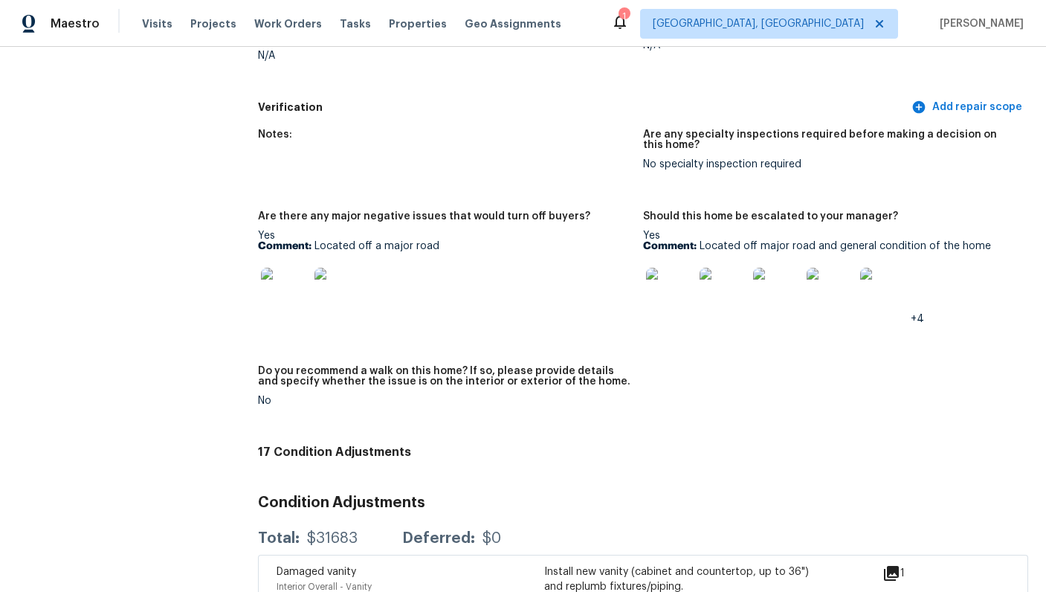
scroll to position [3677, 0]
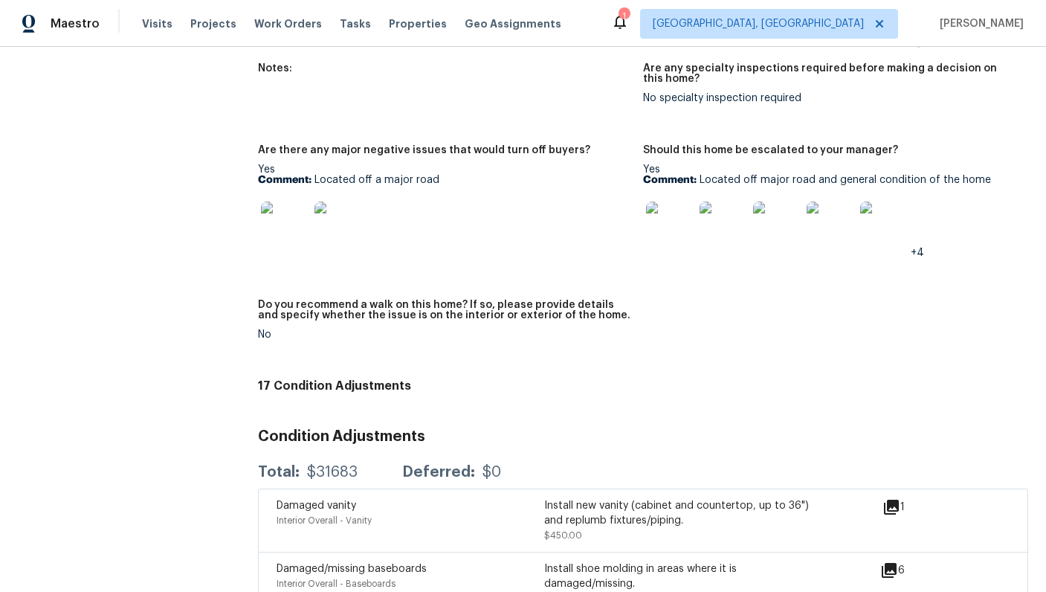
click at [676, 201] on img at bounding box center [670, 225] width 48 height 48
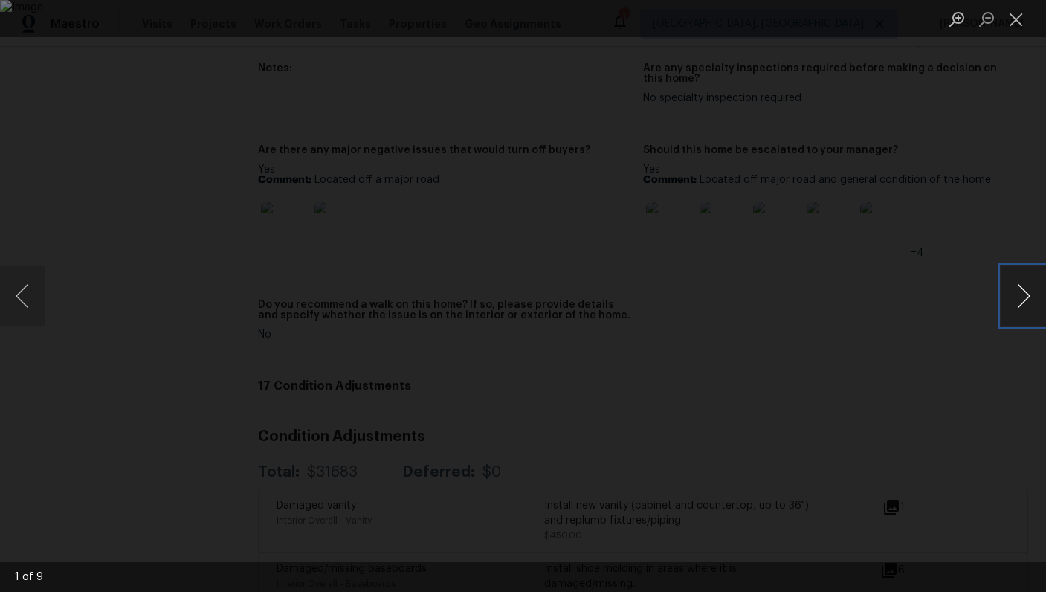
click at [1025, 293] on button "Next image" at bounding box center [1023, 295] width 45 height 59
click at [1016, 292] on button "Next image" at bounding box center [1023, 295] width 45 height 59
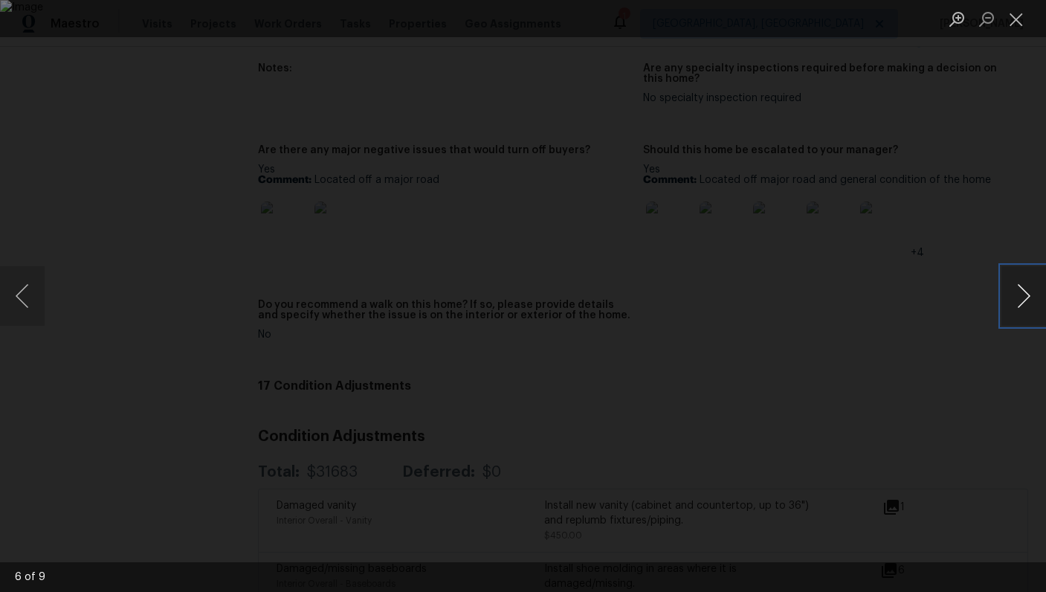
click at [1016, 292] on button "Next image" at bounding box center [1023, 295] width 45 height 59
click at [978, 103] on div "Lightbox" at bounding box center [523, 296] width 1046 height 592
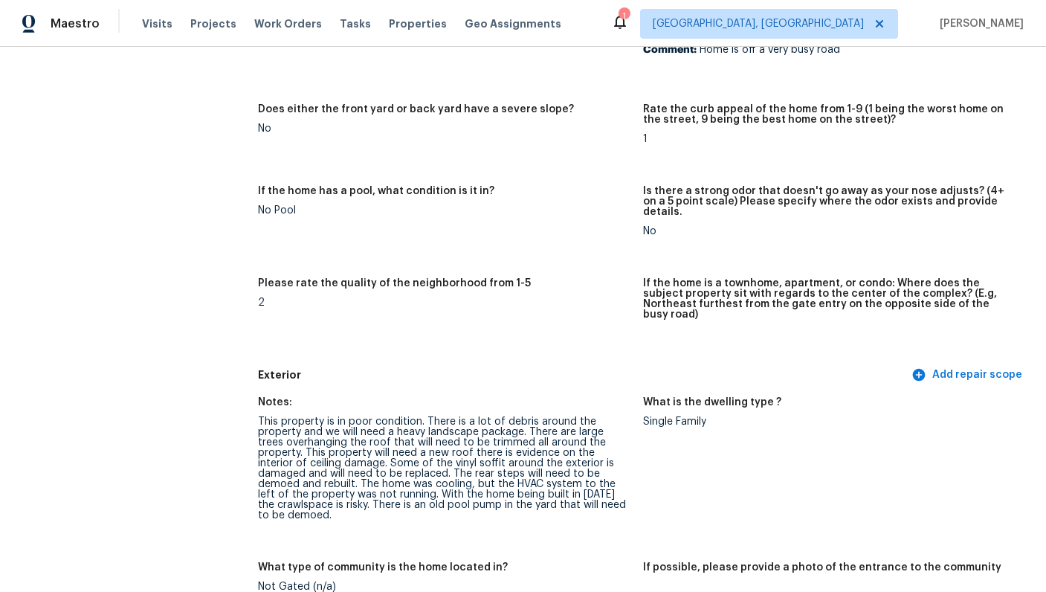
scroll to position [0, 0]
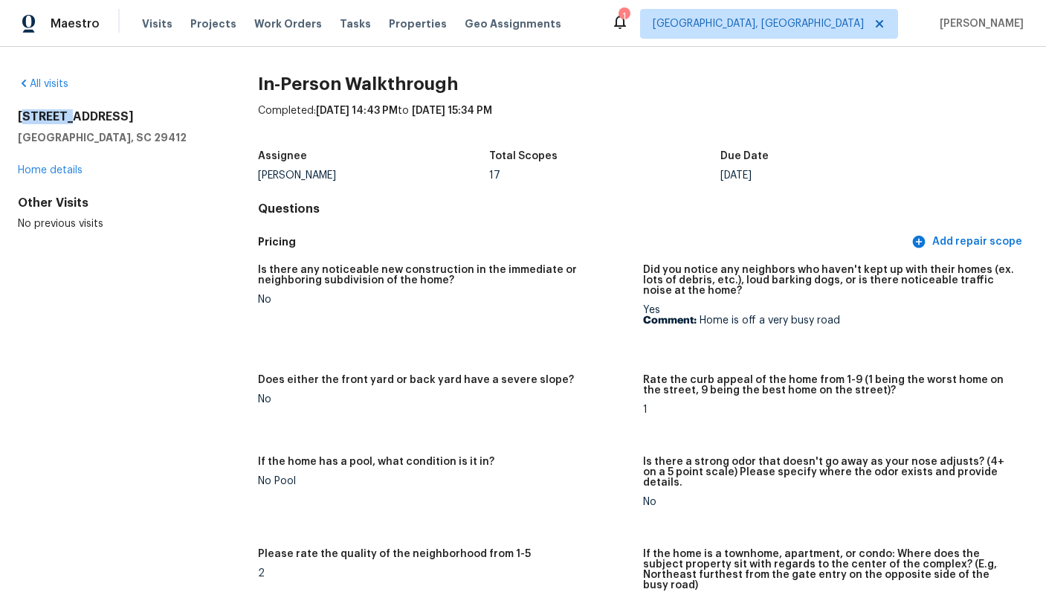
drag, startPoint x: 22, startPoint y: 114, endPoint x: 72, endPoint y: 121, distance: 51.0
click at [72, 121] on h2 "773 Harbor View Rd" at bounding box center [114, 116] width 193 height 15
click at [48, 123] on h2 "773 Harbor View Rd" at bounding box center [114, 116] width 193 height 15
drag, startPoint x: 19, startPoint y: 117, endPoint x: 159, endPoint y: 143, distance: 142.2
click at [162, 146] on div "773 Harbor View Rd Charleston, SC 29412 Home details" at bounding box center [114, 143] width 193 height 68
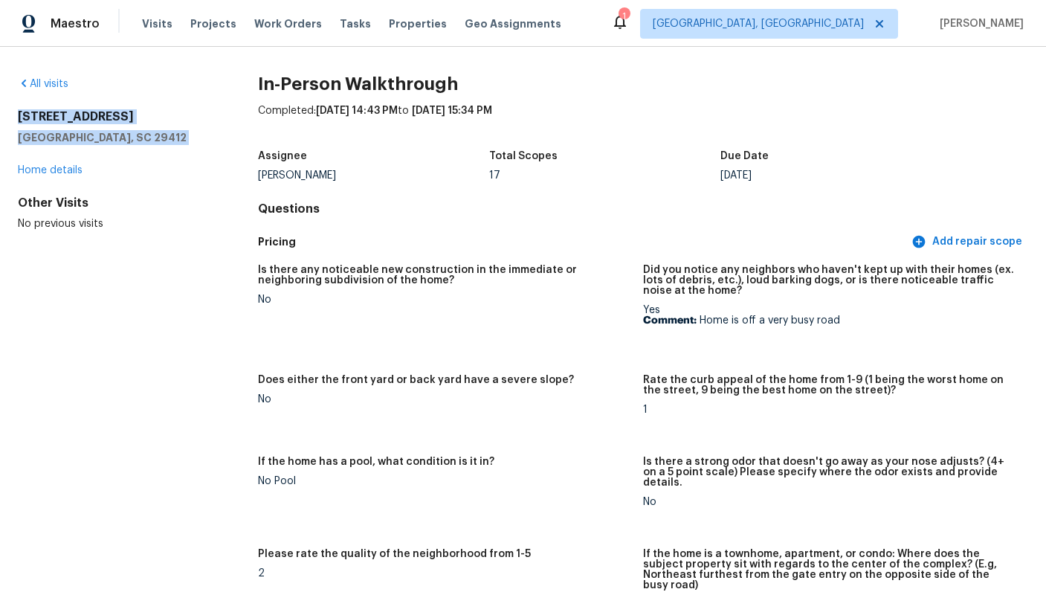
copy div "773 Harbor View Rd Charleston, SC 29412"
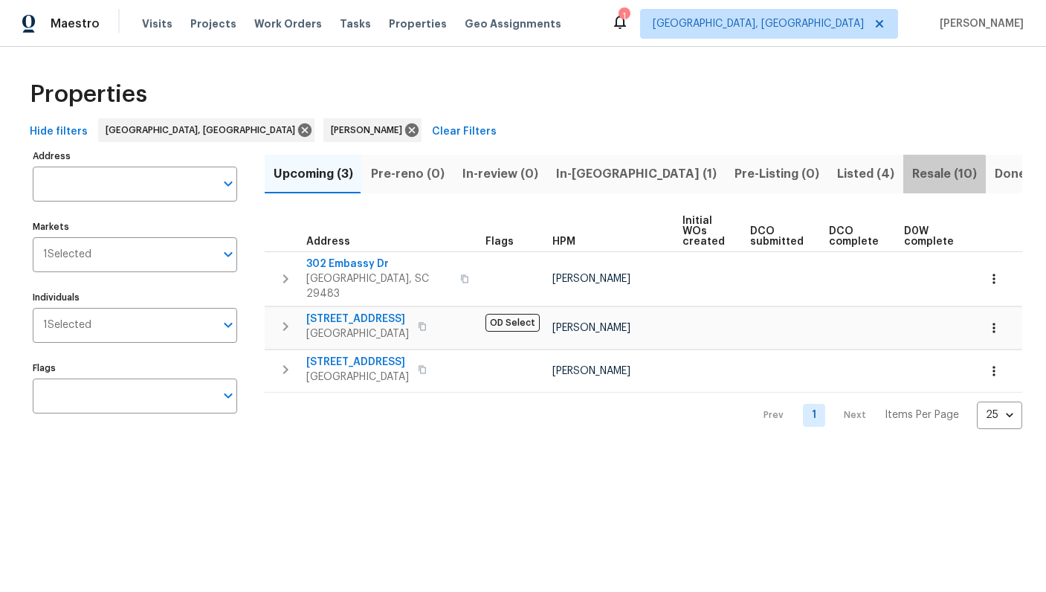
click at [912, 180] on span "Resale (10)" at bounding box center [944, 174] width 65 height 21
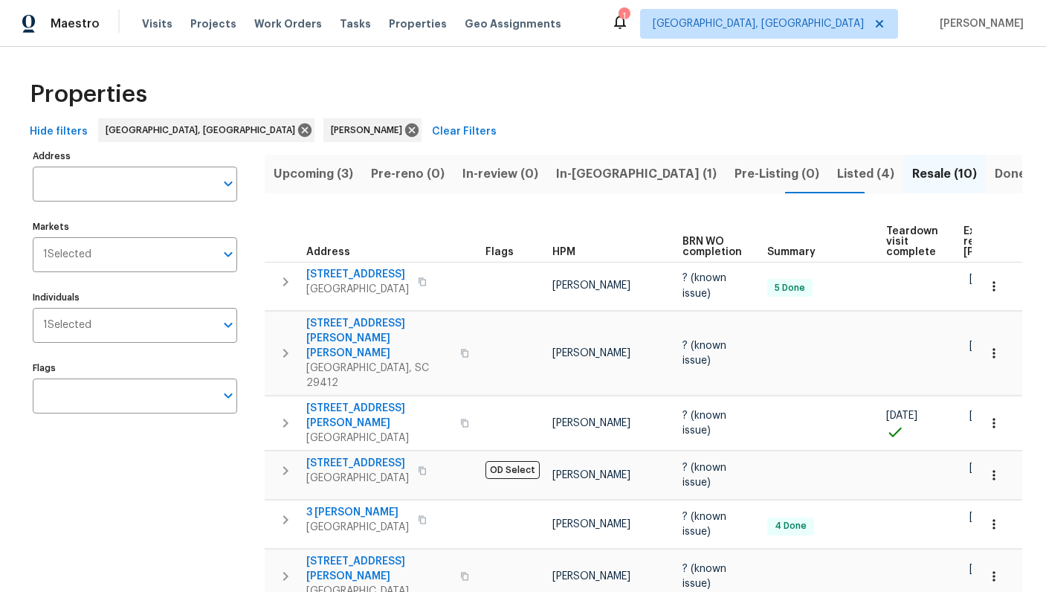
click at [995, 167] on span "Done (81)" at bounding box center [1023, 174] width 56 height 21
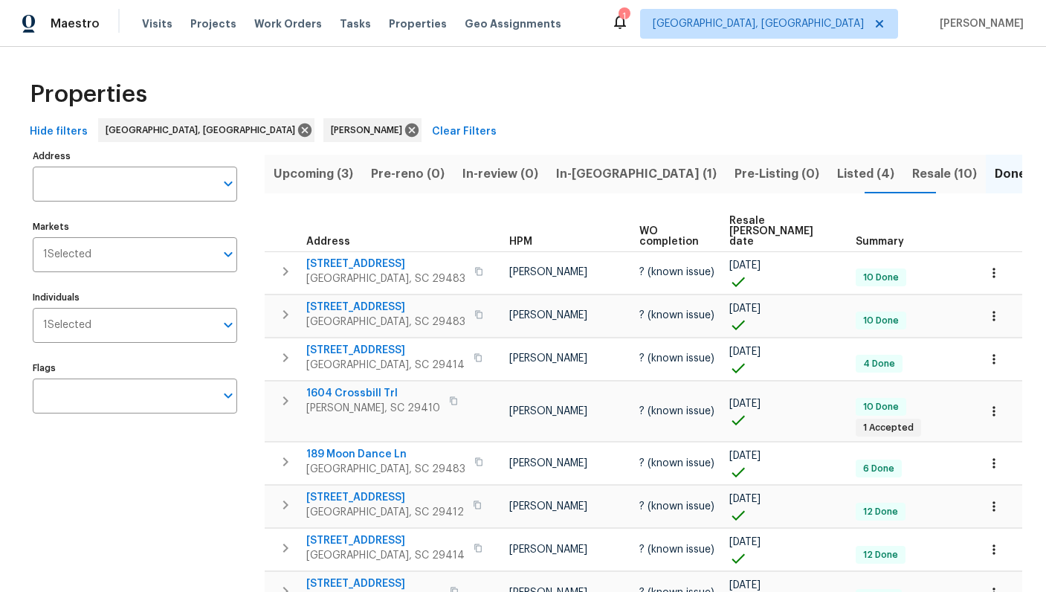
click at [772, 213] on th "Resale COE date" at bounding box center [786, 231] width 126 height 41
click at [770, 219] on span "Resale COE date" at bounding box center [779, 231] width 101 height 31
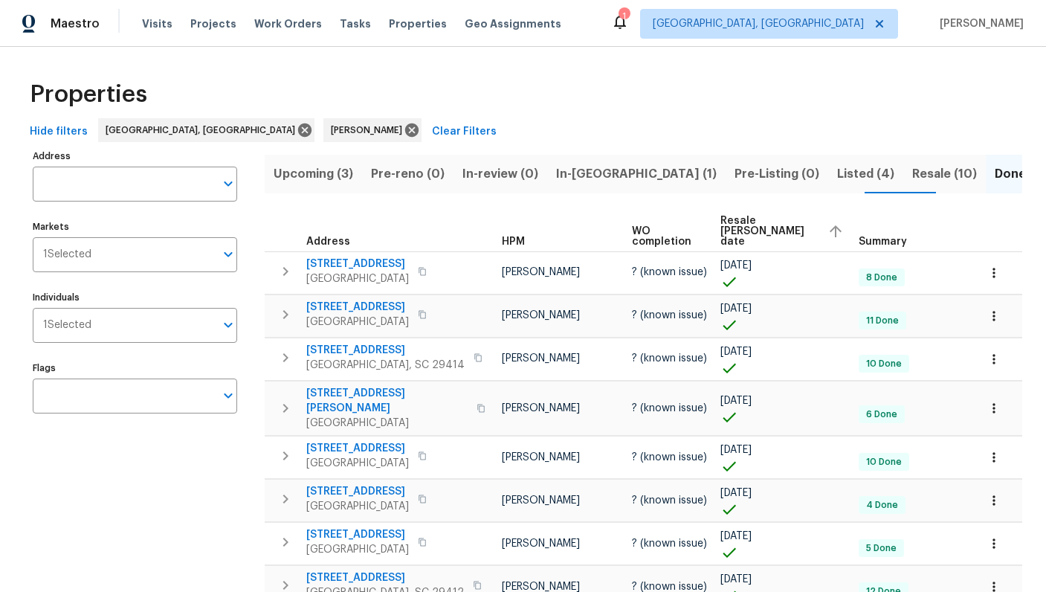
click at [770, 219] on div "Resale COE date" at bounding box center [783, 231] width 126 height 31
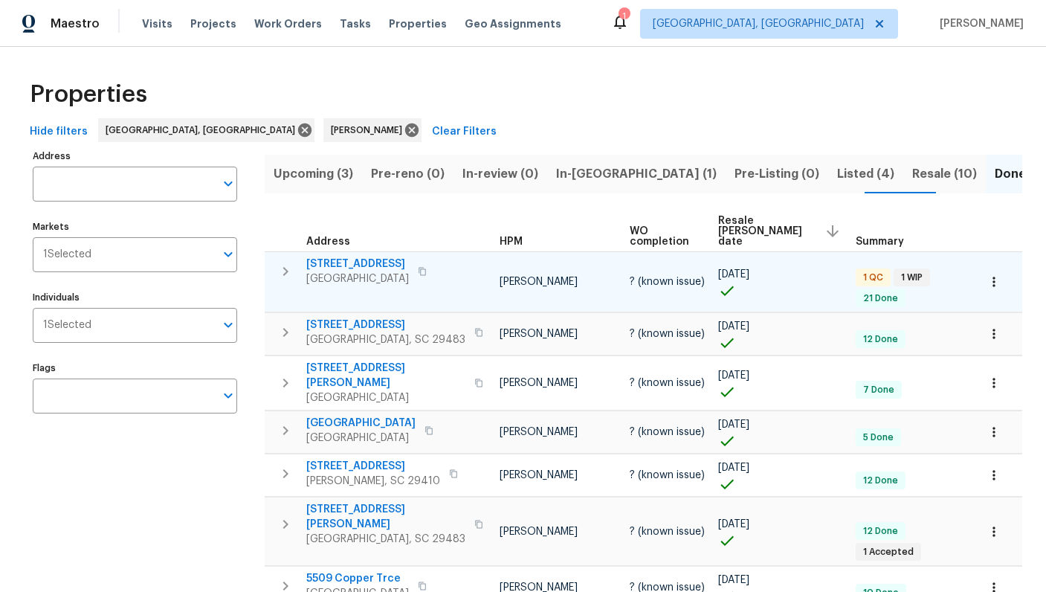
click at [323, 256] on span "[STREET_ADDRESS]" at bounding box center [357, 263] width 103 height 15
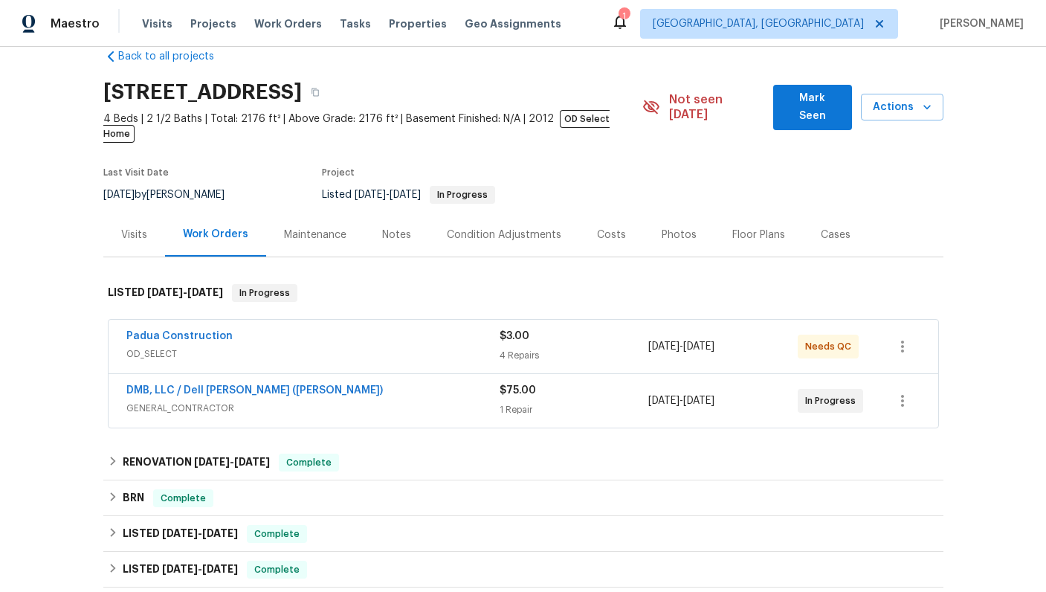
scroll to position [32, 0]
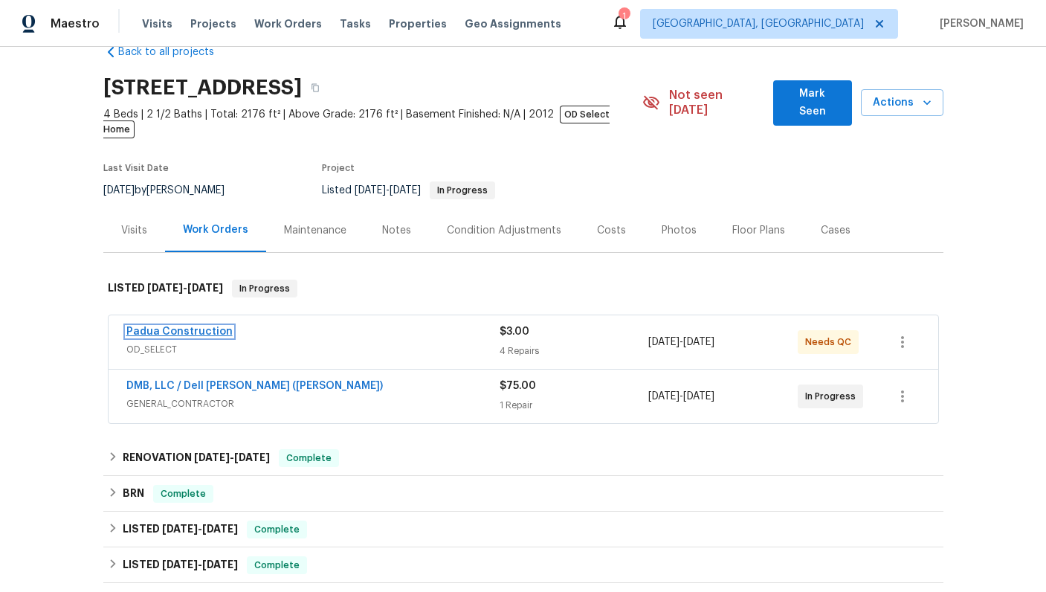
click at [207, 326] on link "Padua Construction" at bounding box center [179, 331] width 106 height 10
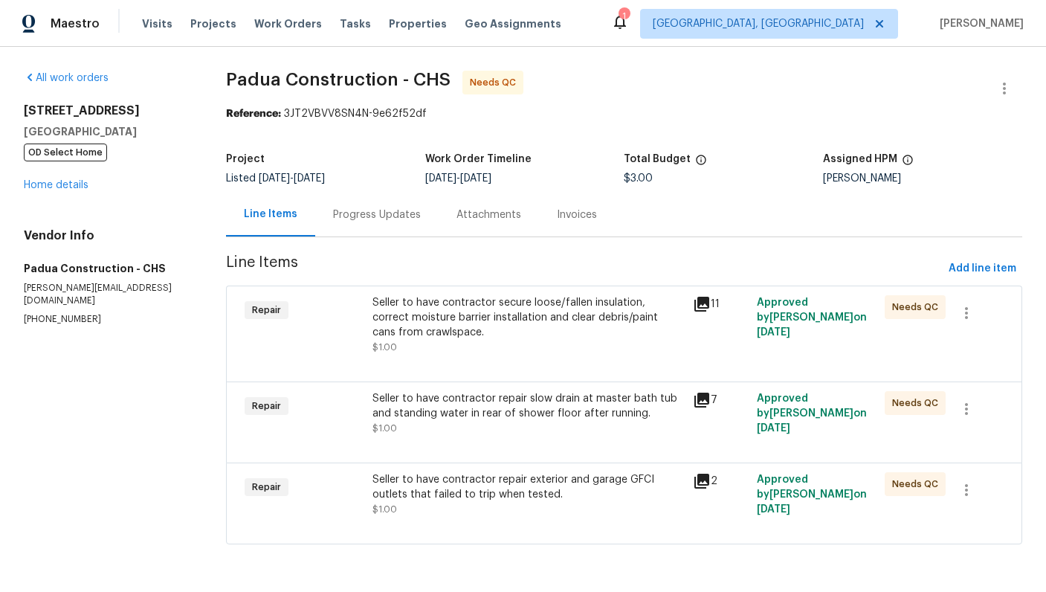
click at [381, 219] on div "Progress Updates" at bounding box center [377, 214] width 88 height 15
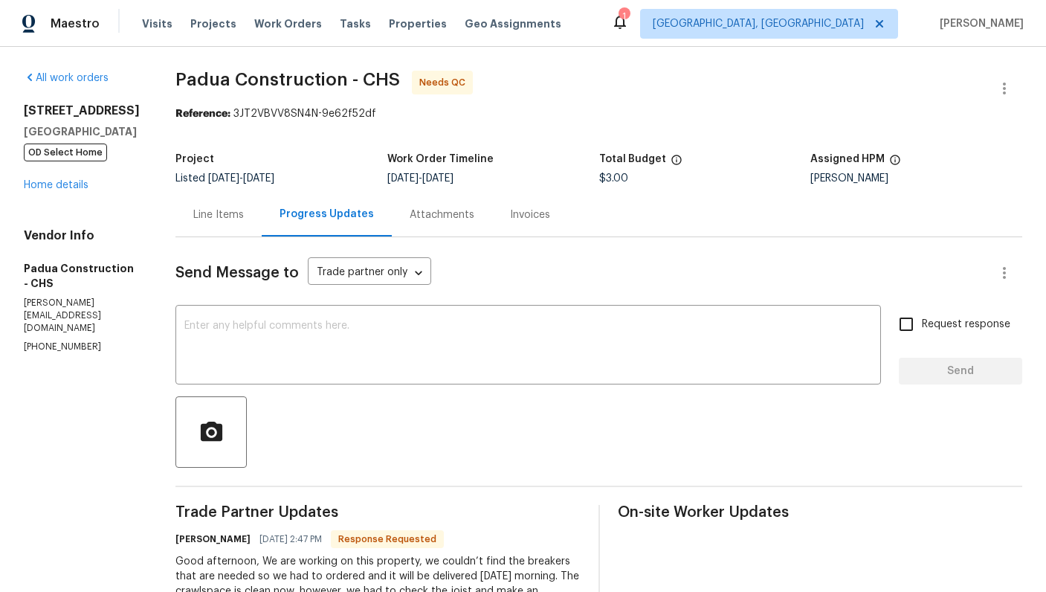
click at [193, 226] on div "Line Items" at bounding box center [218, 215] width 86 height 44
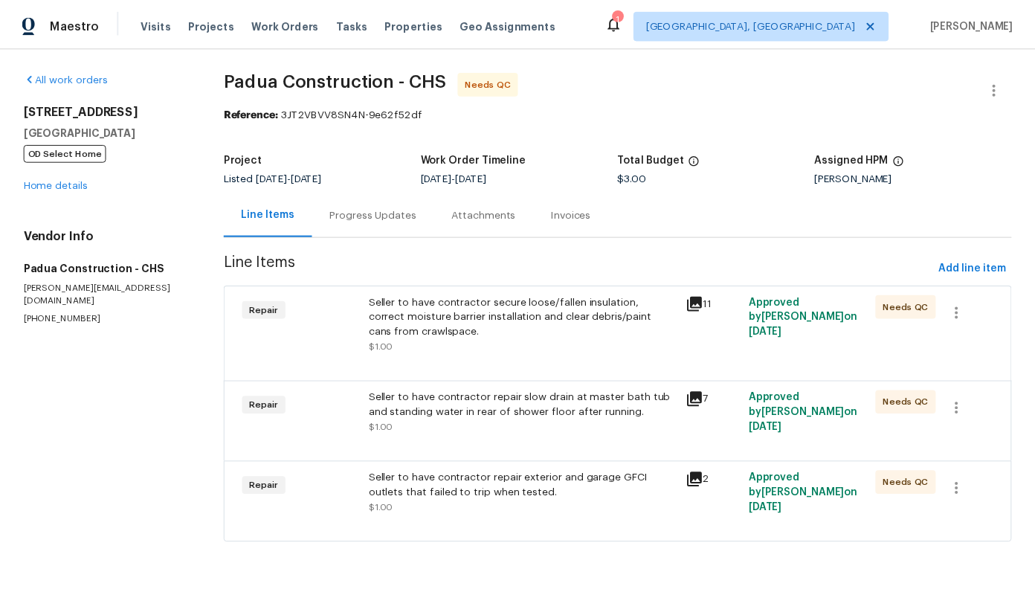
scroll to position [6, 0]
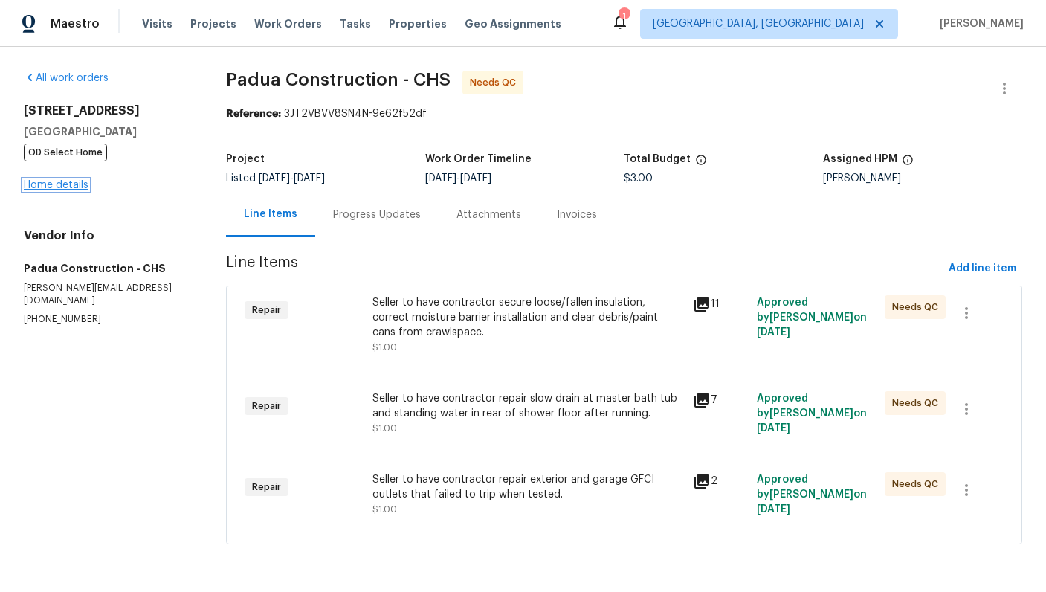
click at [47, 180] on link "Home details" at bounding box center [56, 185] width 65 height 10
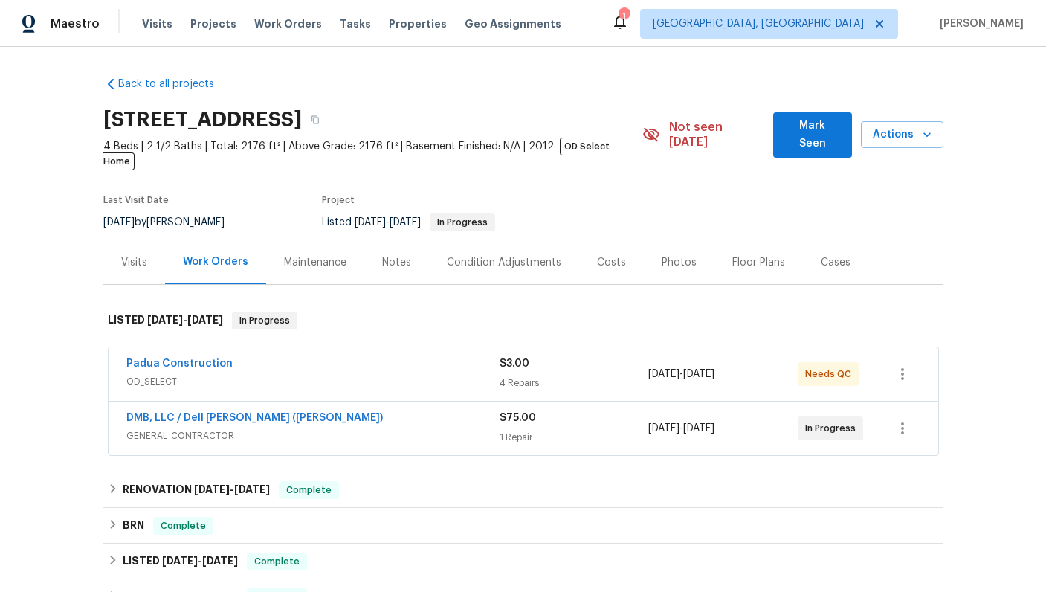
click at [390, 255] on div "Notes" at bounding box center [396, 262] width 29 height 15
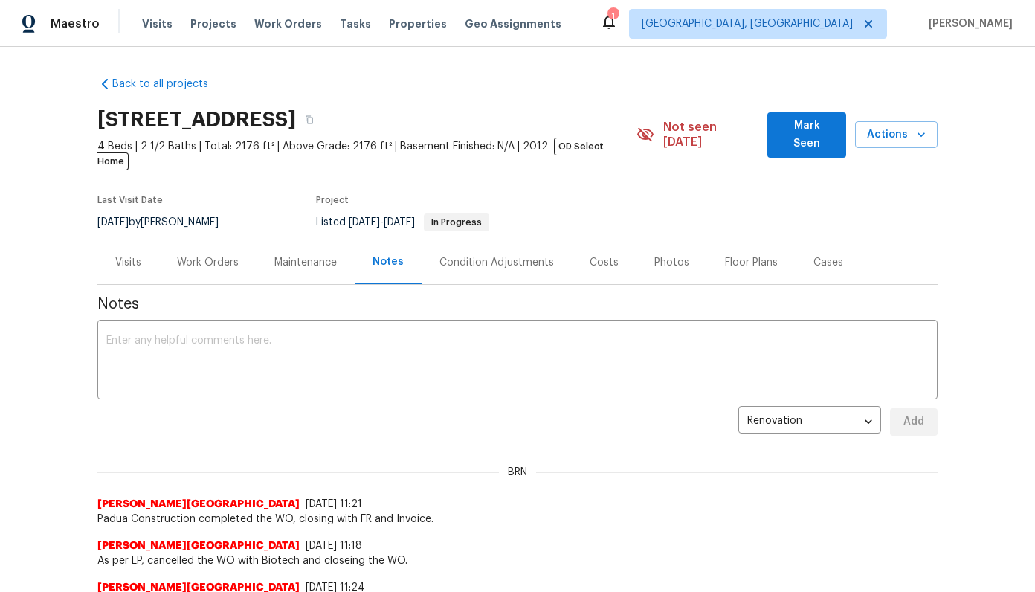
click at [660, 255] on div "Photos" at bounding box center [671, 262] width 35 height 15
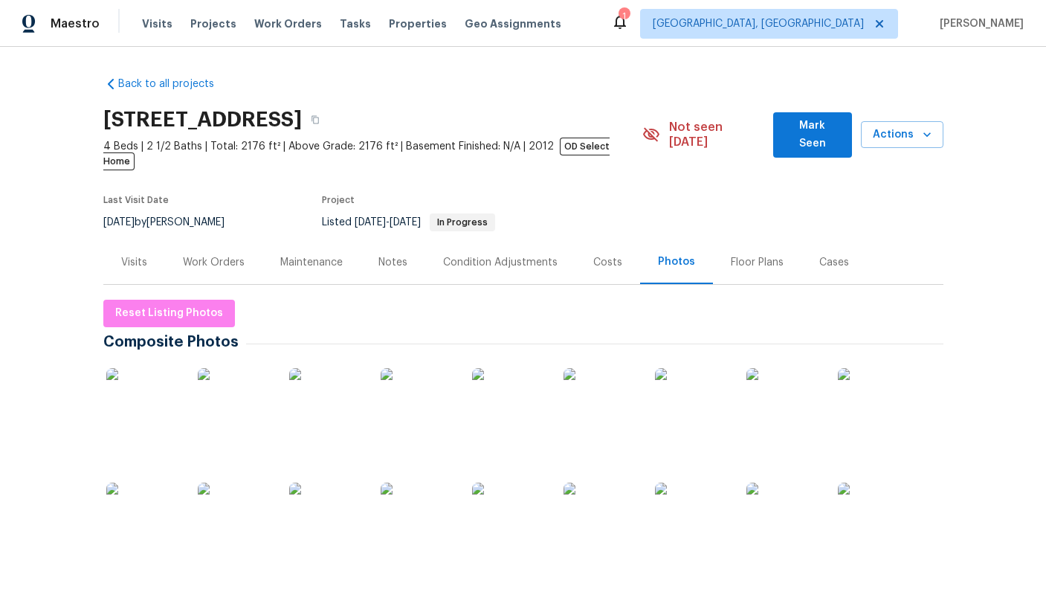
click at [155, 390] on img at bounding box center [143, 405] width 74 height 74
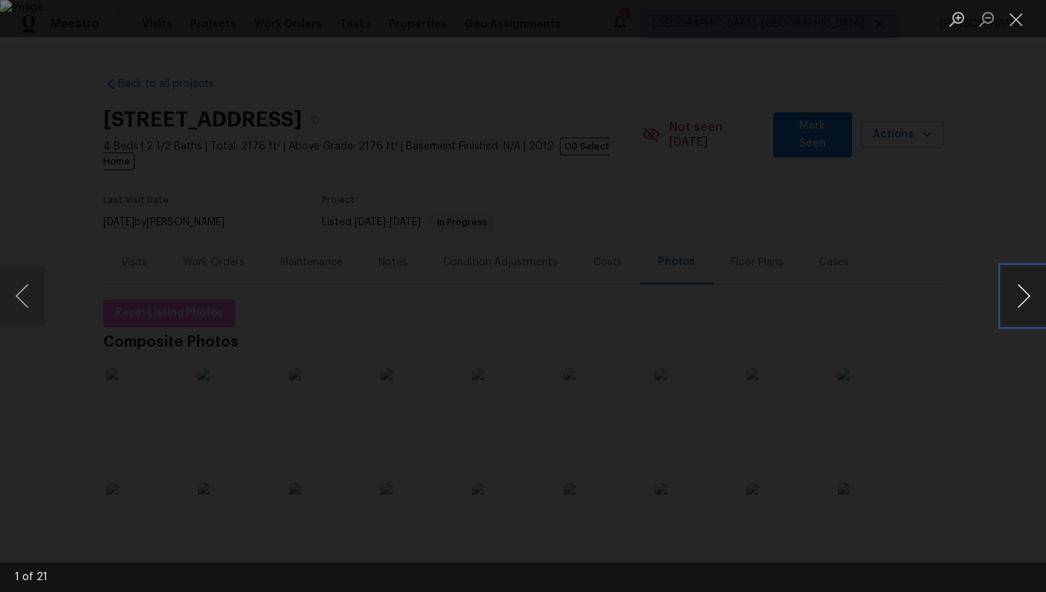
click at [1016, 295] on button "Next image" at bounding box center [1023, 295] width 45 height 59
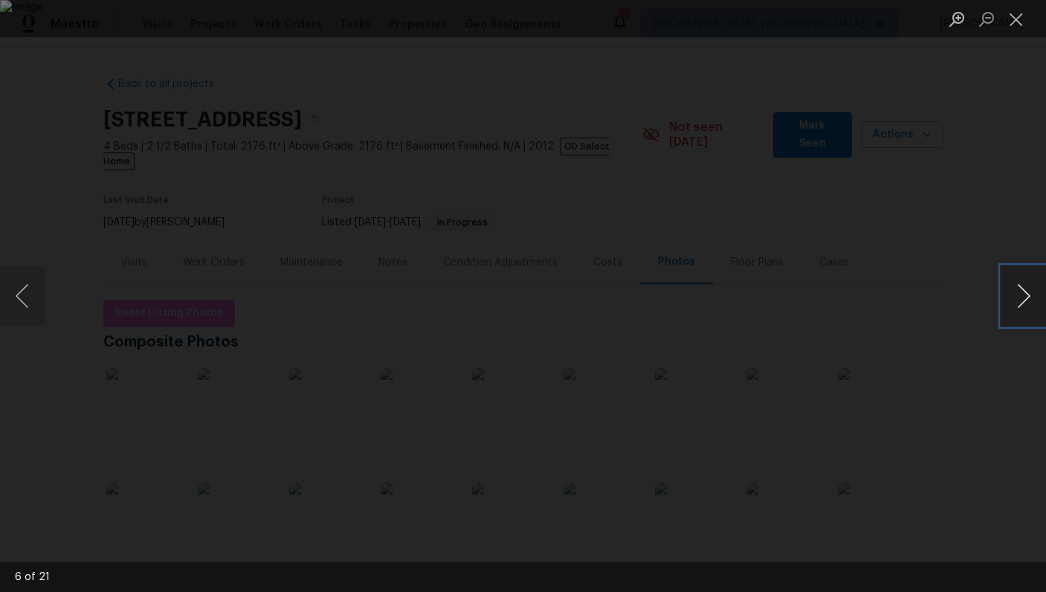
click at [1016, 295] on button "Next image" at bounding box center [1023, 295] width 45 height 59
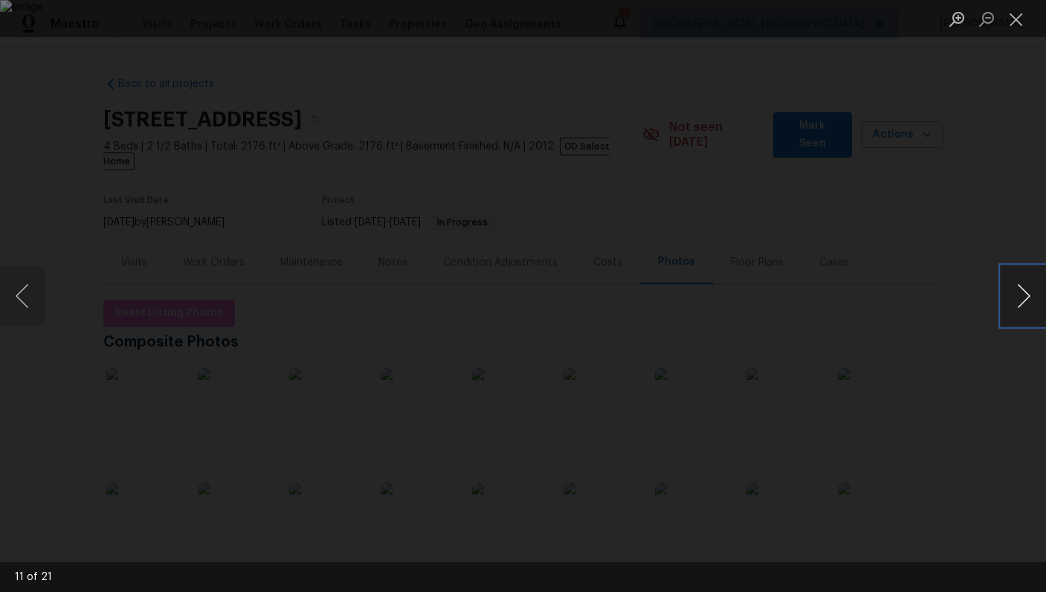
click at [1016, 295] on button "Next image" at bounding box center [1023, 295] width 45 height 59
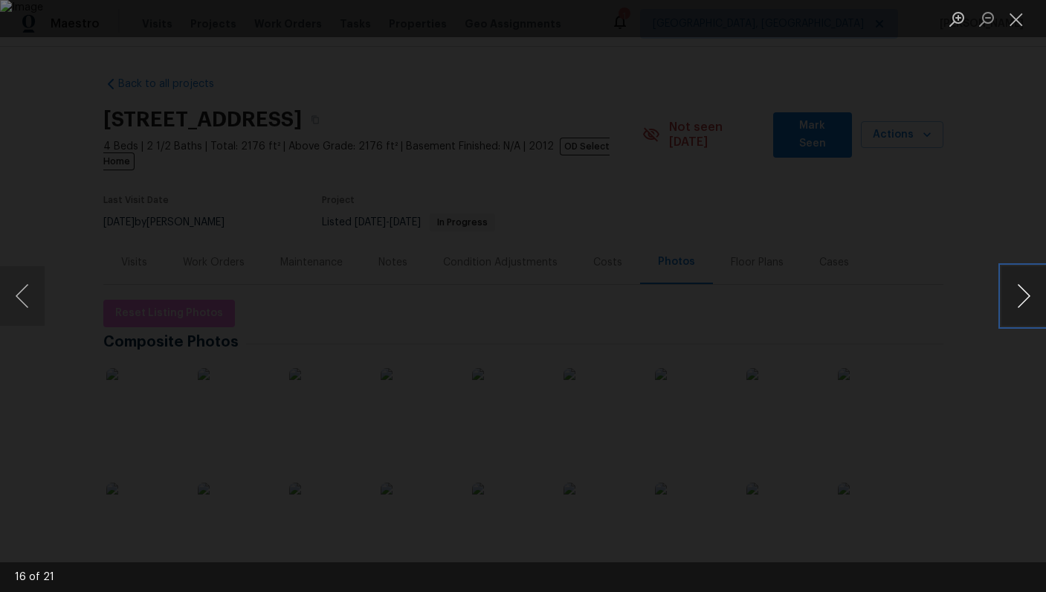
click at [1016, 295] on button "Next image" at bounding box center [1023, 295] width 45 height 59
click at [1034, 303] on button "Next image" at bounding box center [1023, 295] width 45 height 59
click at [1021, 291] on button "Next image" at bounding box center [1023, 295] width 45 height 59
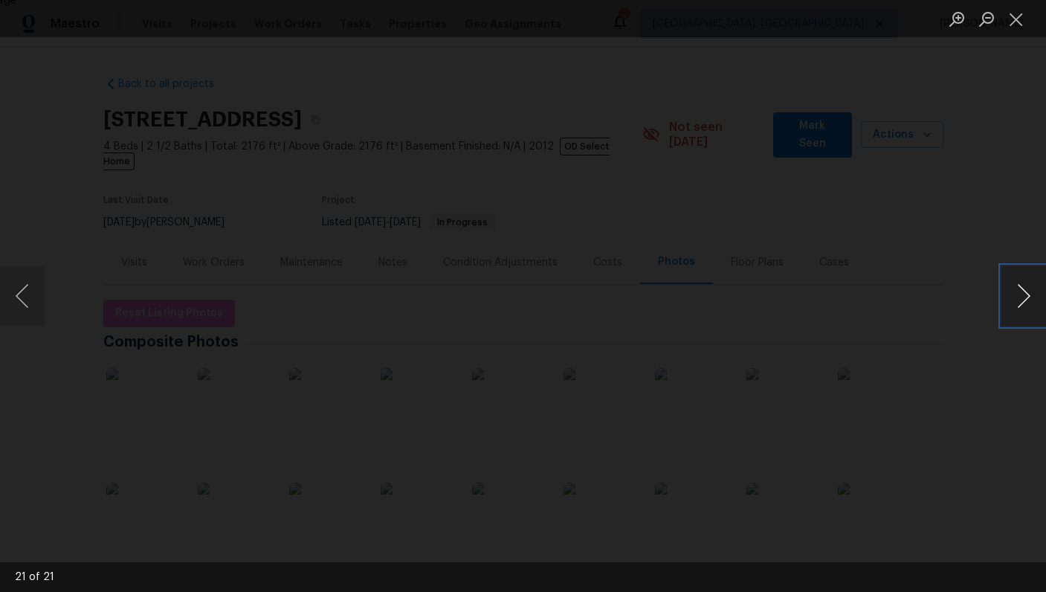
click at [1016, 297] on button "Next image" at bounding box center [1023, 295] width 45 height 59
click at [1027, 290] on button "Next image" at bounding box center [1023, 295] width 45 height 59
click at [1039, 297] on button "Next image" at bounding box center [1023, 295] width 45 height 59
click at [18, 299] on button "Previous image" at bounding box center [22, 295] width 45 height 59
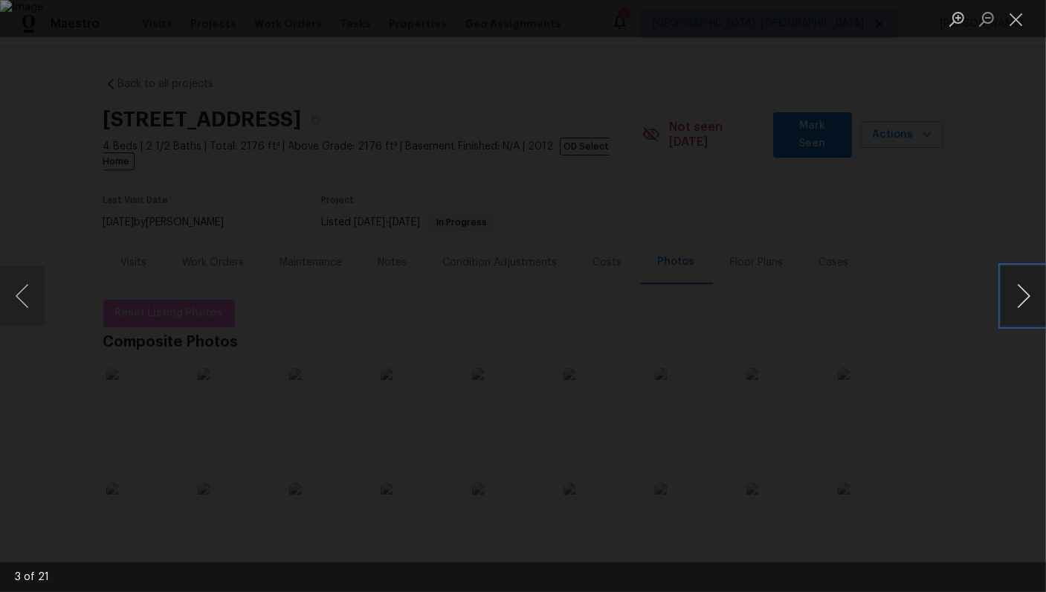
click at [1009, 304] on button "Next image" at bounding box center [1023, 295] width 45 height 59
click at [1010, 299] on button "Next image" at bounding box center [1023, 295] width 45 height 59
click at [1030, 294] on button "Next image" at bounding box center [1023, 295] width 45 height 59
click at [1022, 300] on button "Next image" at bounding box center [1023, 295] width 45 height 59
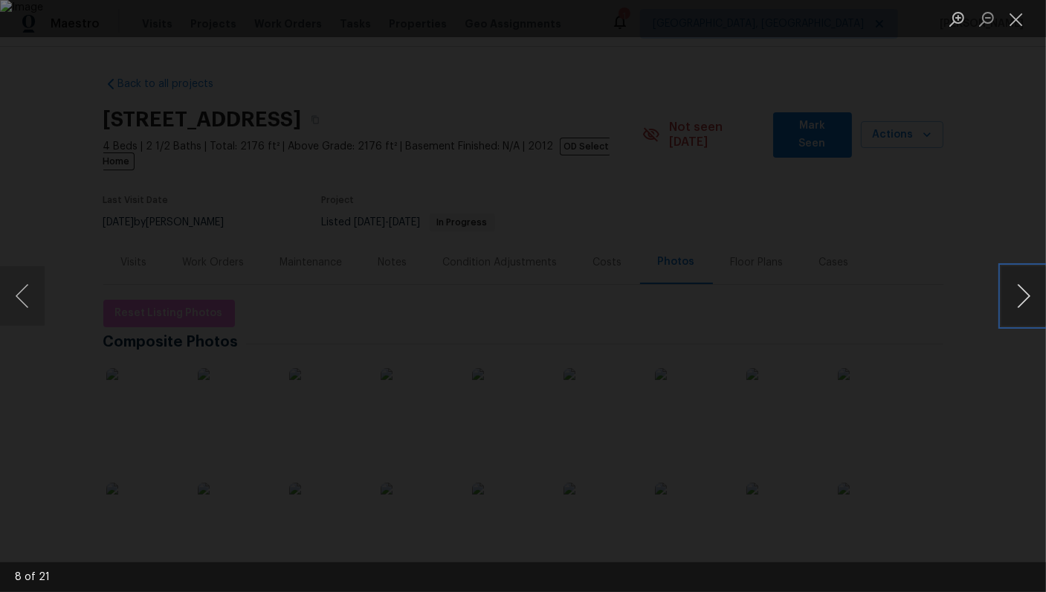
click at [1027, 277] on button "Next image" at bounding box center [1023, 295] width 45 height 59
